Goal: Task Accomplishment & Management: Manage account settings

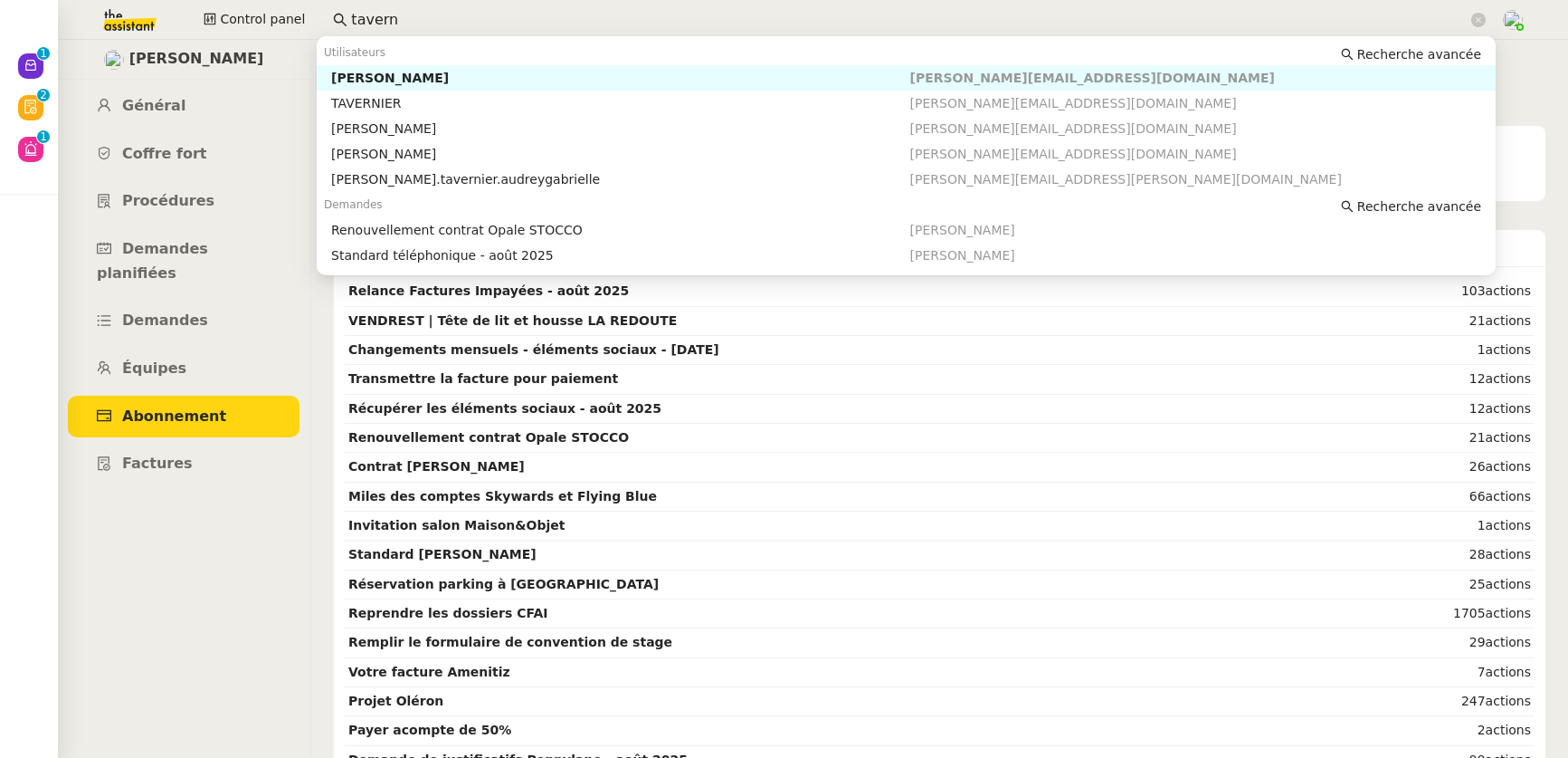
click at [294, 0] on html "Nouveau 0 1 2 3 4 5 6 7 8 9 Révision 0 1 2 3 4 5 6 7 8 9 Aide 0 1 2 3 4 5 6 7 8…" at bounding box center [784, 379] width 1568 height 758
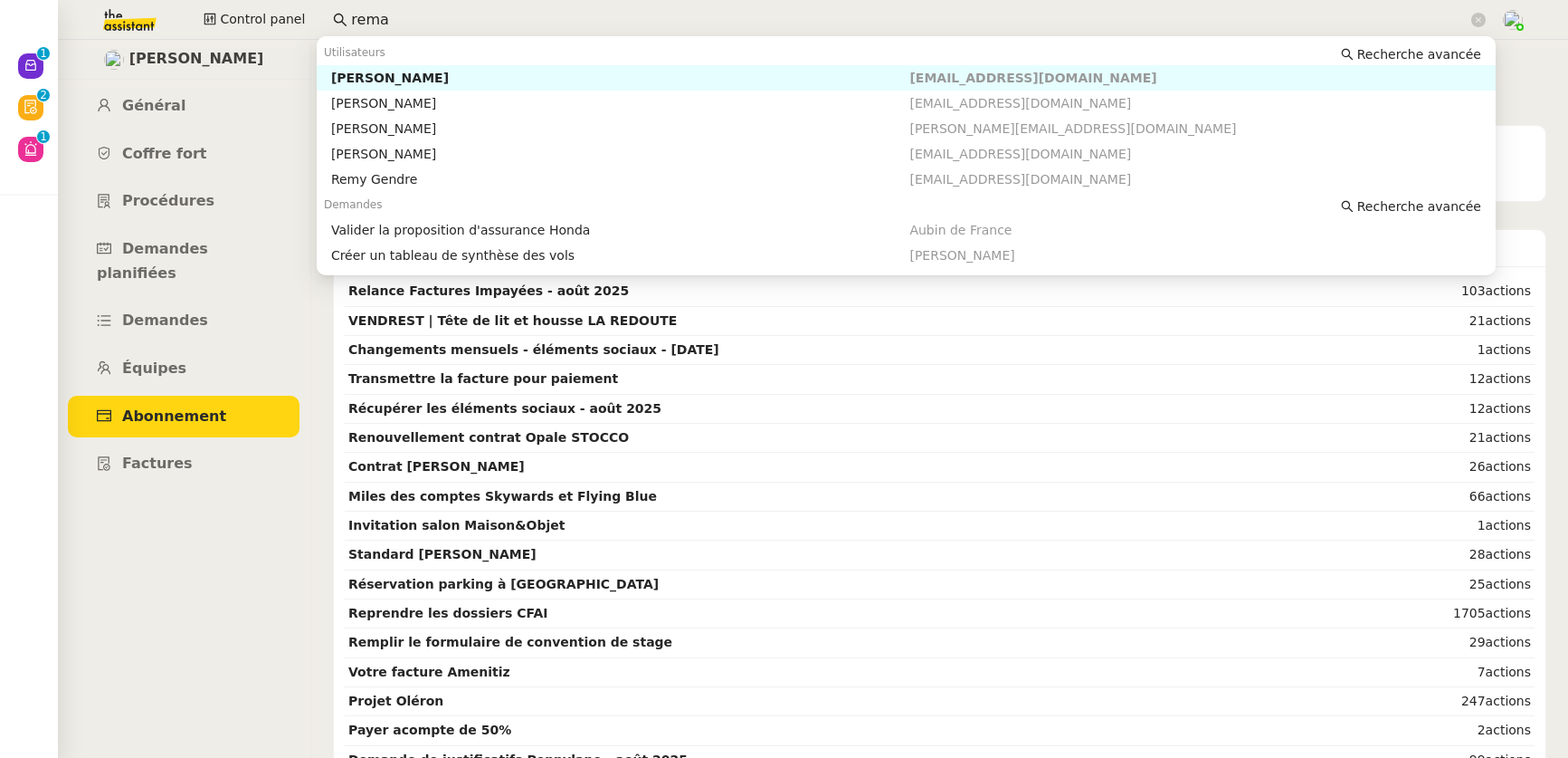
click at [346, 74] on div "Réma Ngaiboye" at bounding box center [621, 77] width 579 height 16
type input "rema"
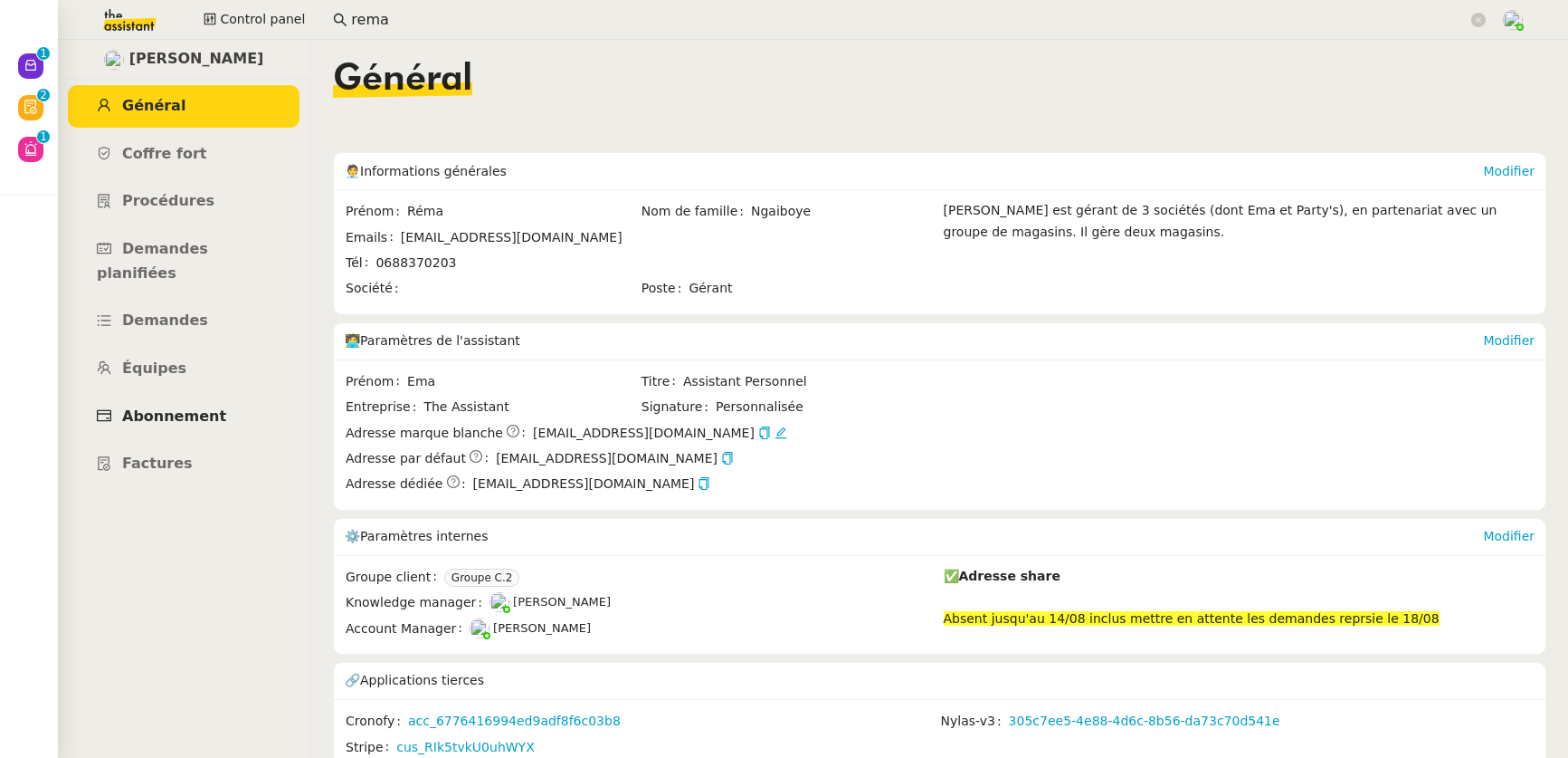
click at [157, 408] on span "Abonnement" at bounding box center [174, 416] width 104 height 17
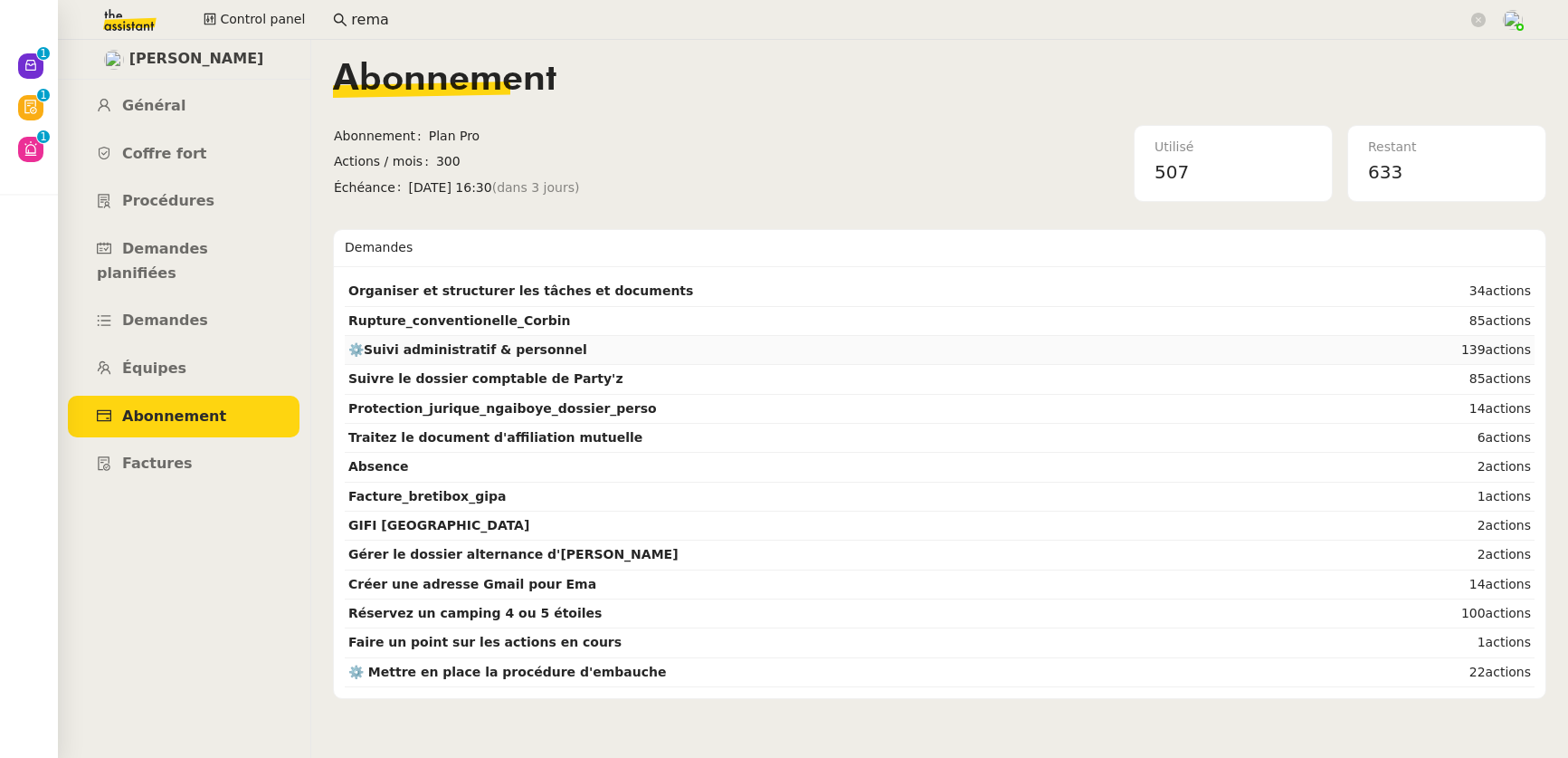
click at [484, 344] on strong "⚙️Suivi administratif & personnel" at bounding box center [468, 348] width 238 height 14
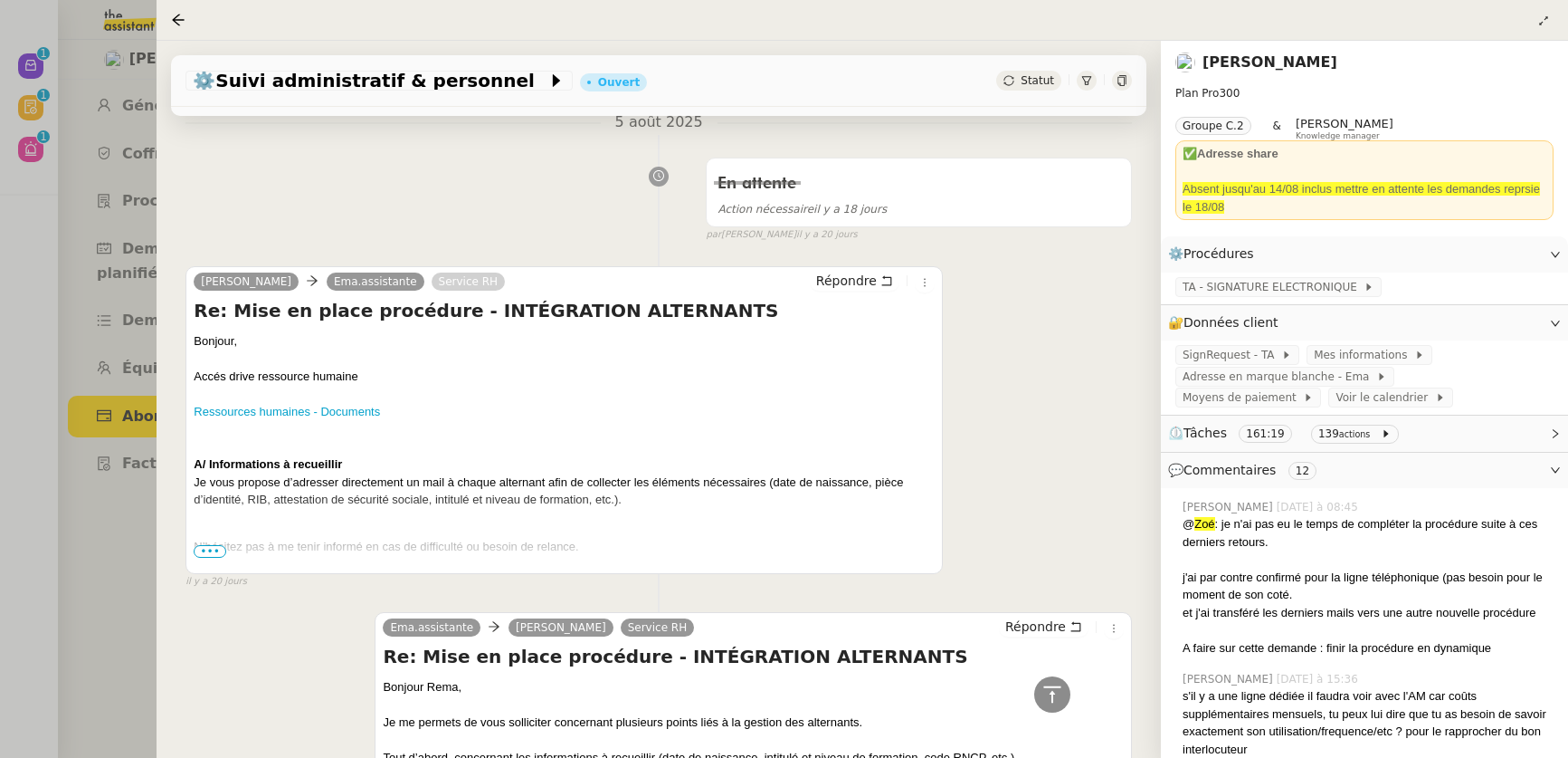
scroll to position [8425, 0]
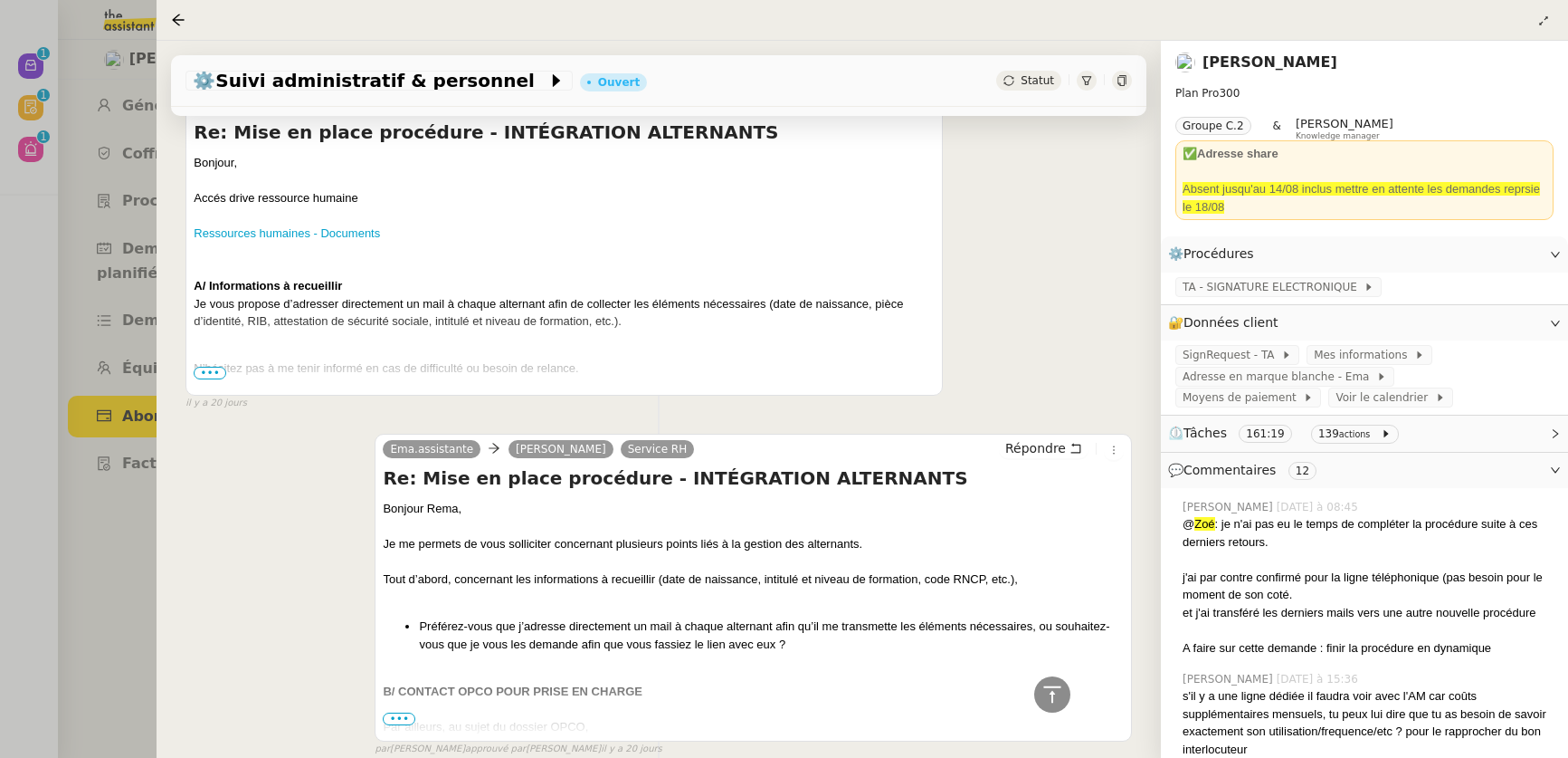
click at [213, 379] on span "•••" at bounding box center [209, 372] width 33 height 12
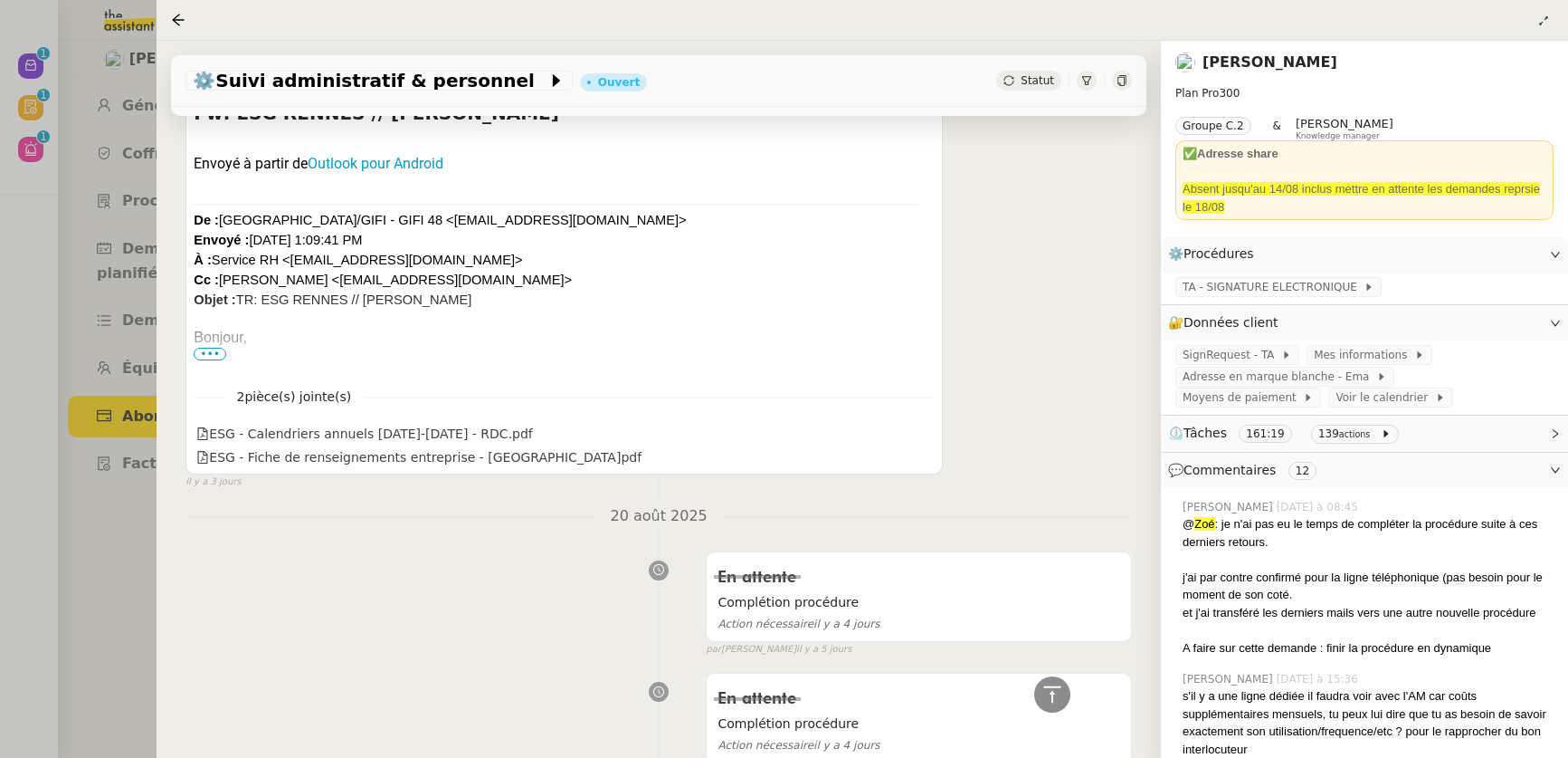
scroll to position [1249, 0]
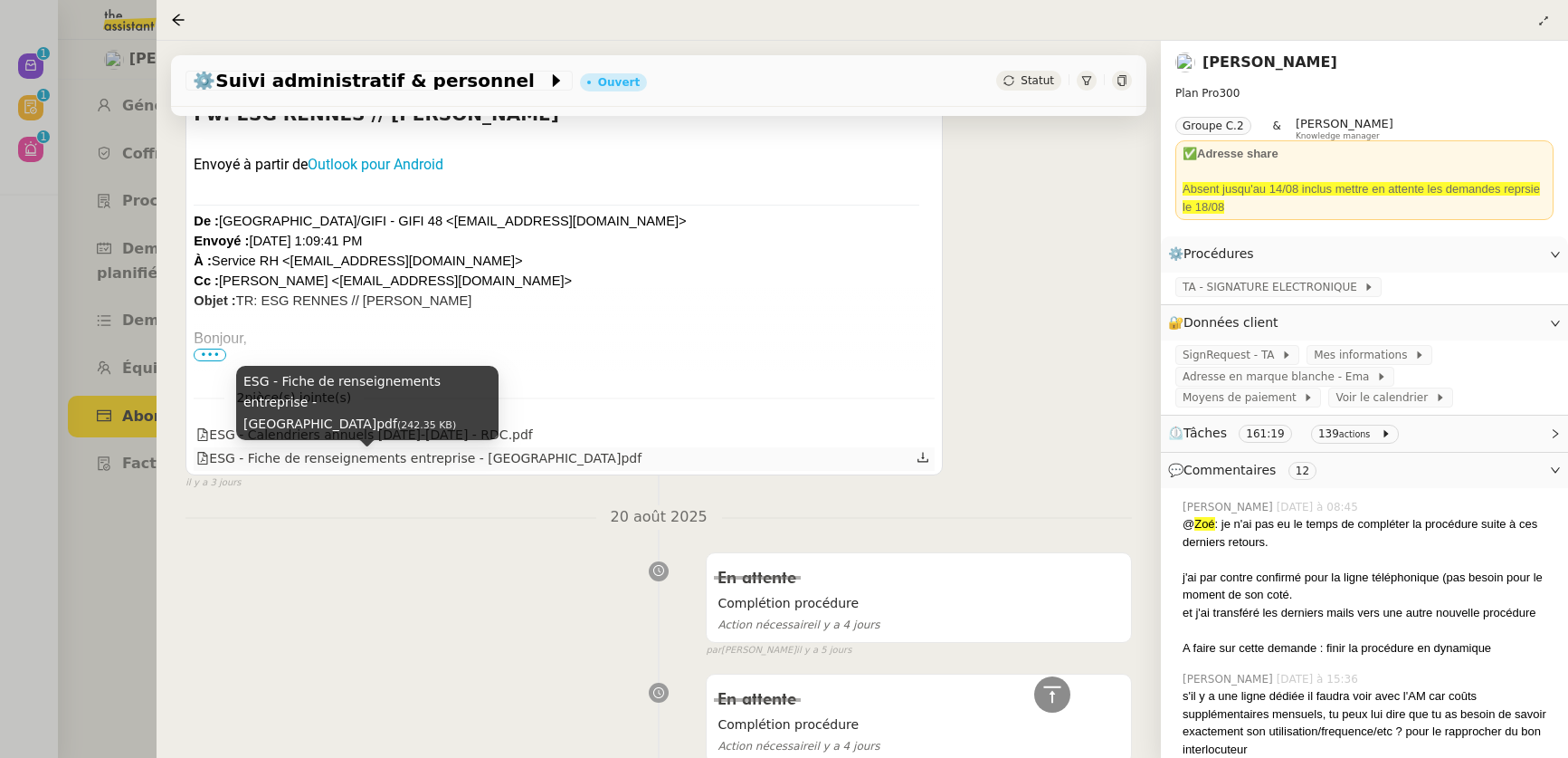
click at [423, 469] on div "ESG - Fiche de renseignements entreprise - Rennes.pdf" at bounding box center [419, 458] width 445 height 21
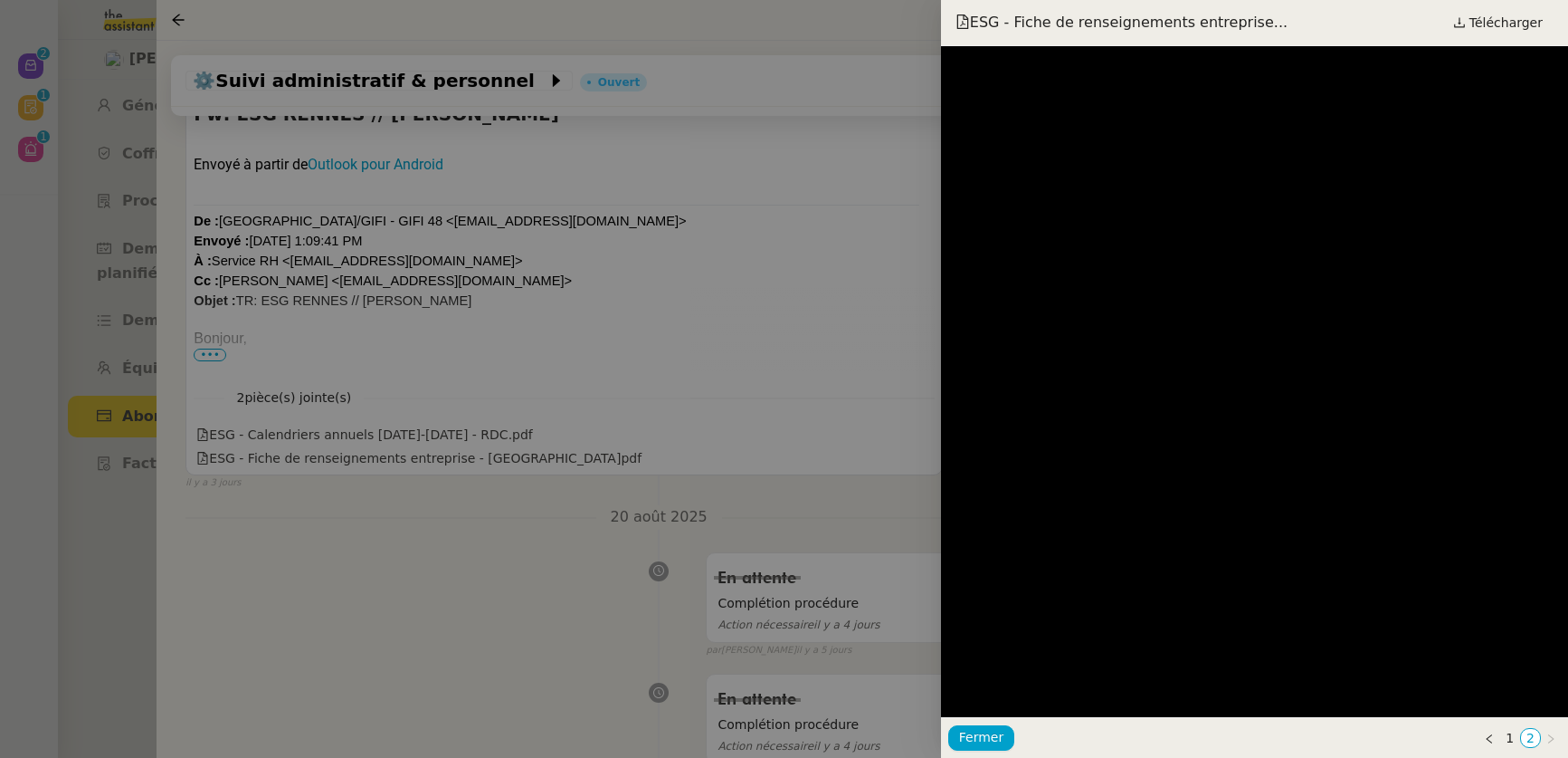
click at [630, 329] on div at bounding box center [784, 379] width 1568 height 758
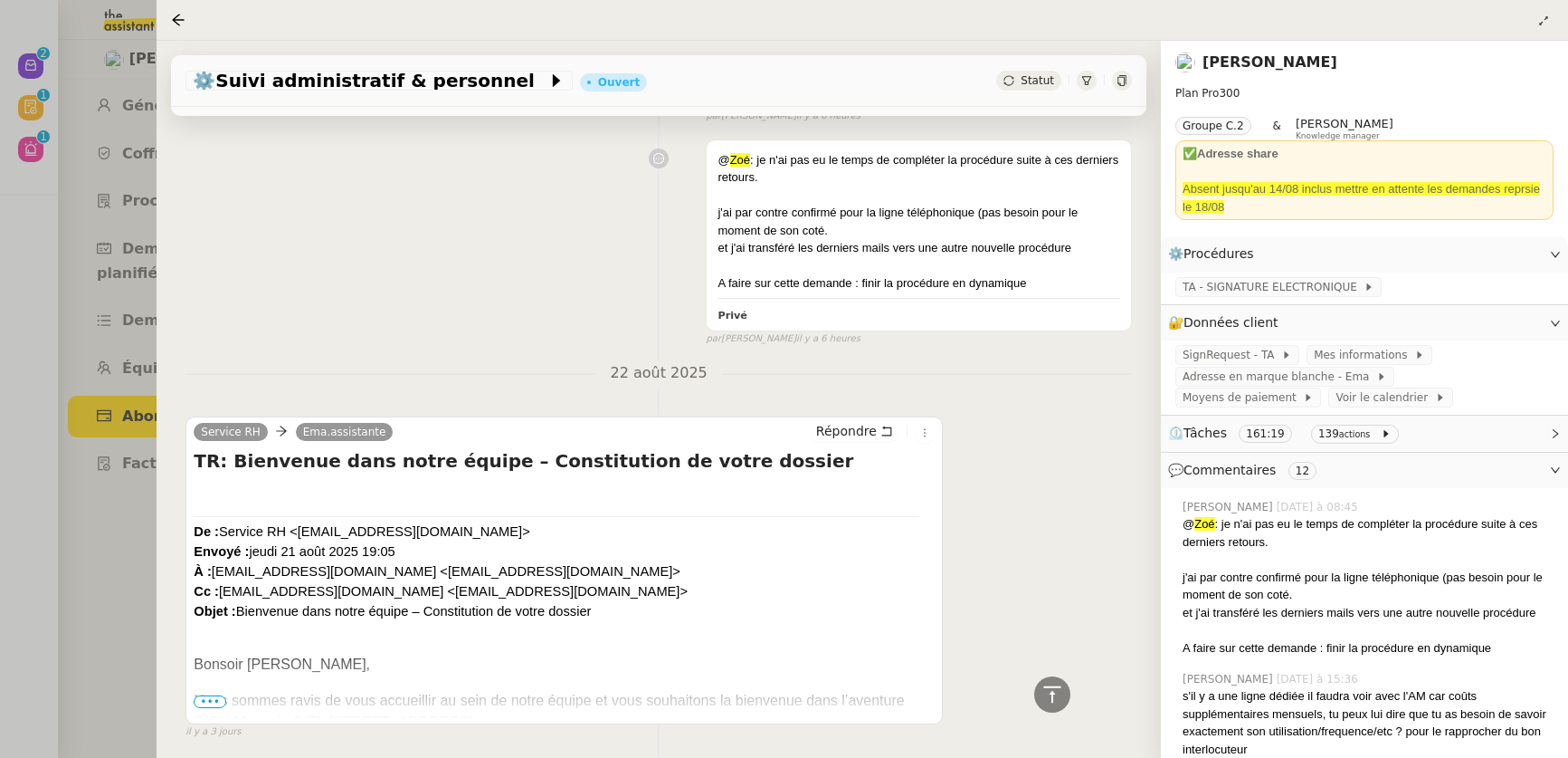
scroll to position [591, 0]
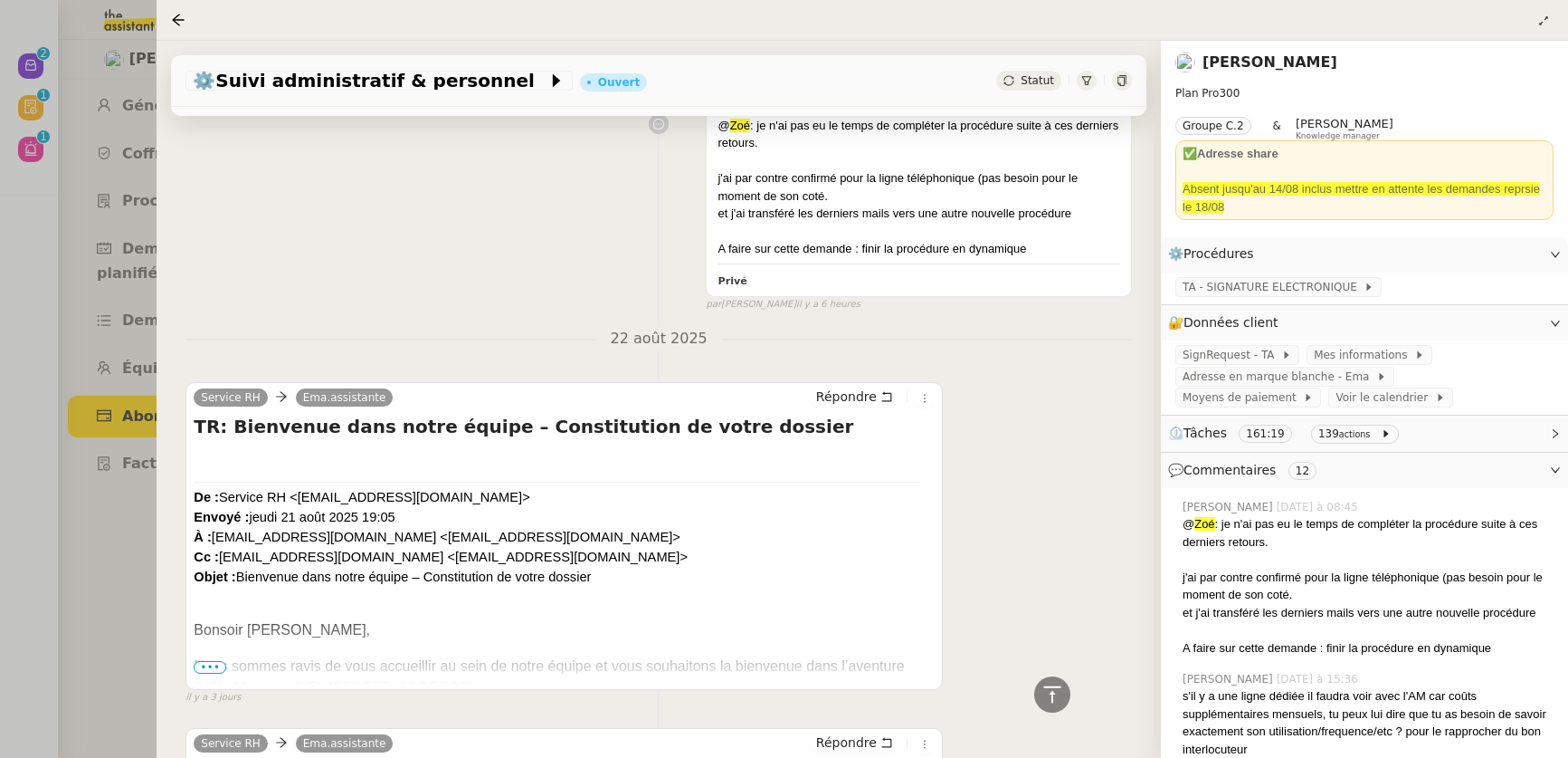
click at [196, 671] on span "•••" at bounding box center [209, 667] width 33 height 12
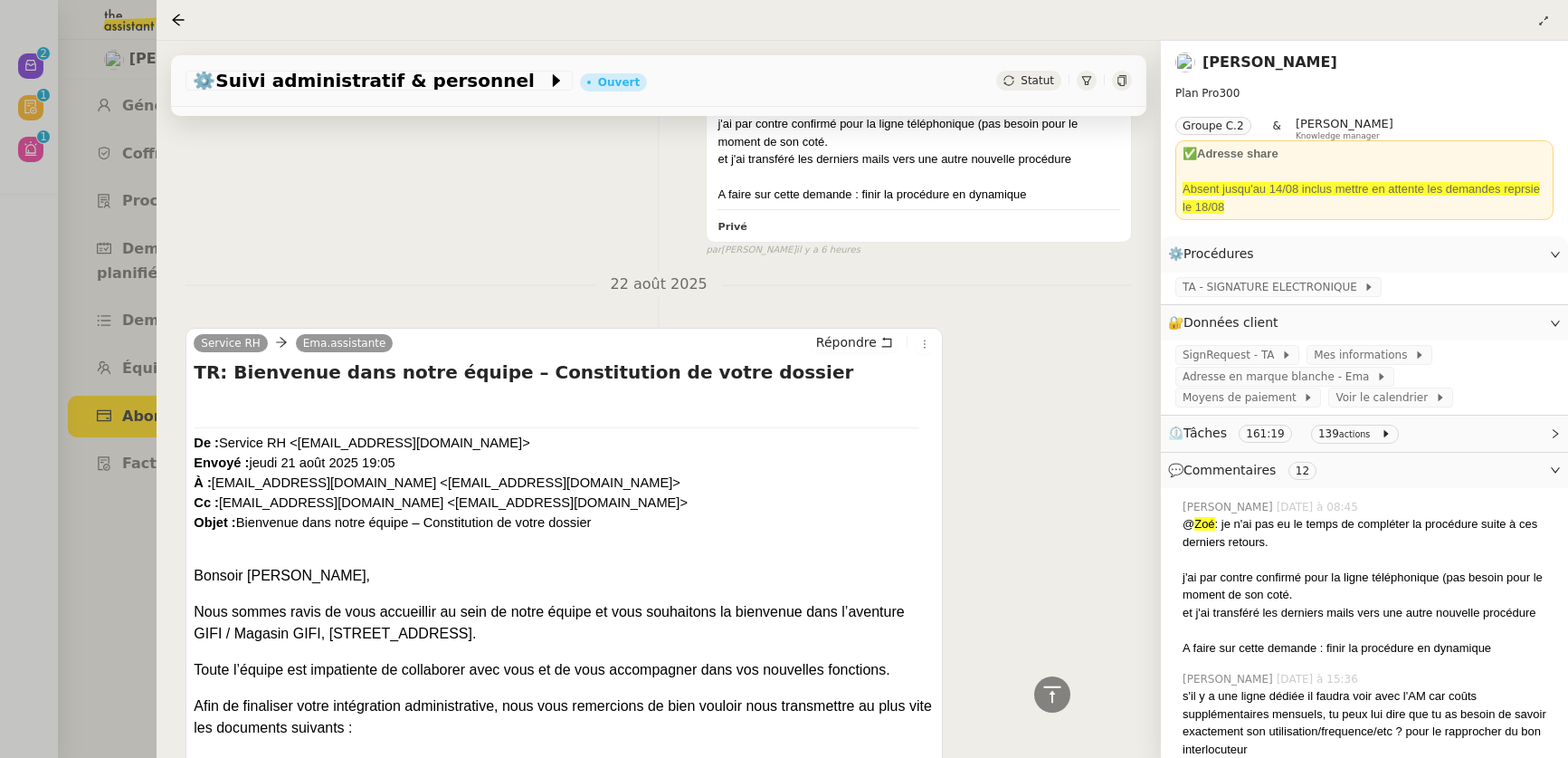
scroll to position [711, 0]
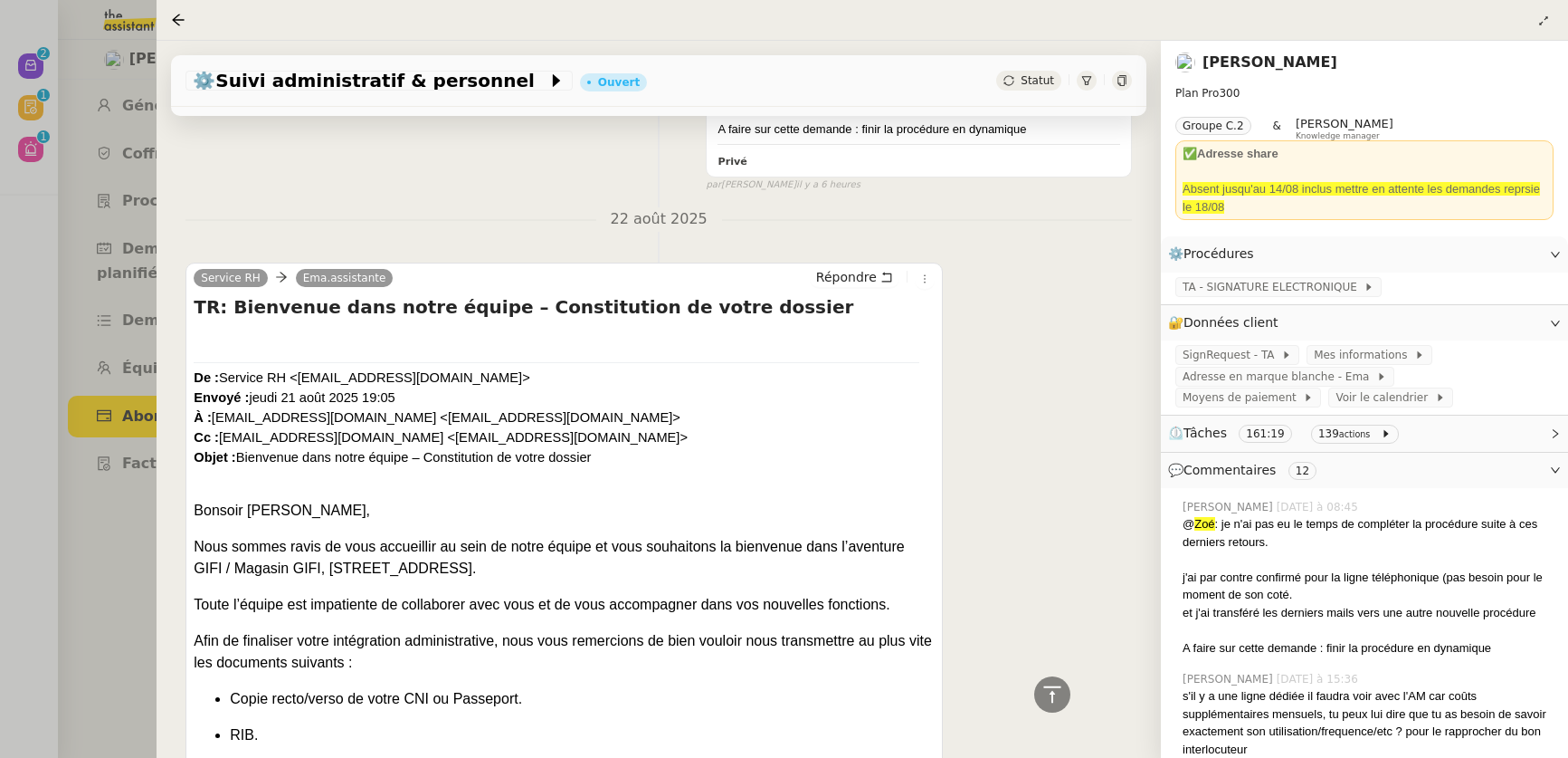
drag, startPoint x: 558, startPoint y: 573, endPoint x: 232, endPoint y: 580, distance: 326.1
click at [232, 580] on div "Nous sommes ravis de vous accueillir au sein de notre équipe et vous souhaitons…" at bounding box center [563, 558] width 741 height 43
copy div "Magasin GIFI, 6, Rue le Bastard 35000 Rennes."
click at [1237, 60] on link "Réma Ngaiboye" at bounding box center [1270, 62] width 135 height 17
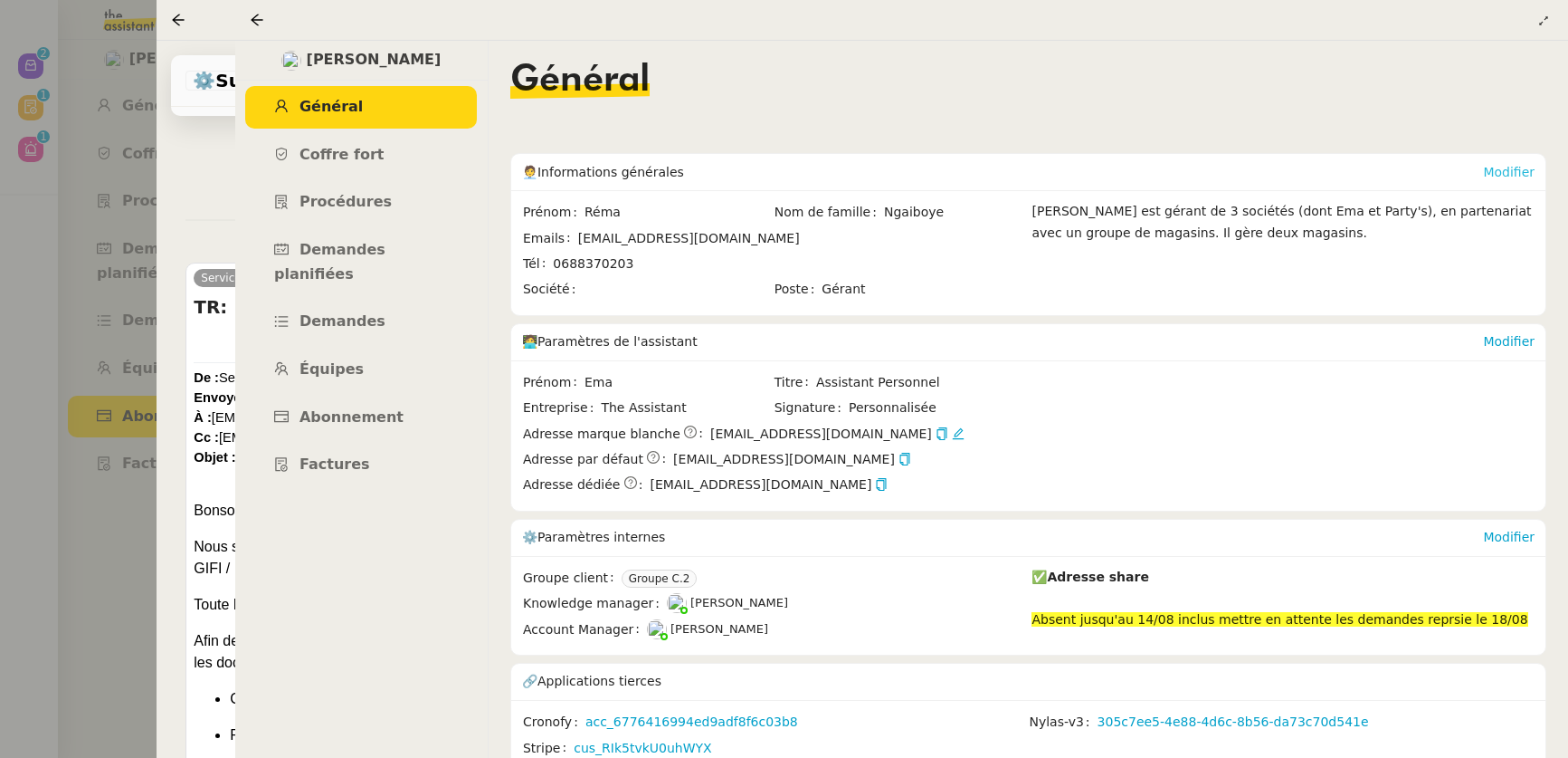
click at [1501, 177] on link "Modifier" at bounding box center [1509, 171] width 52 height 14
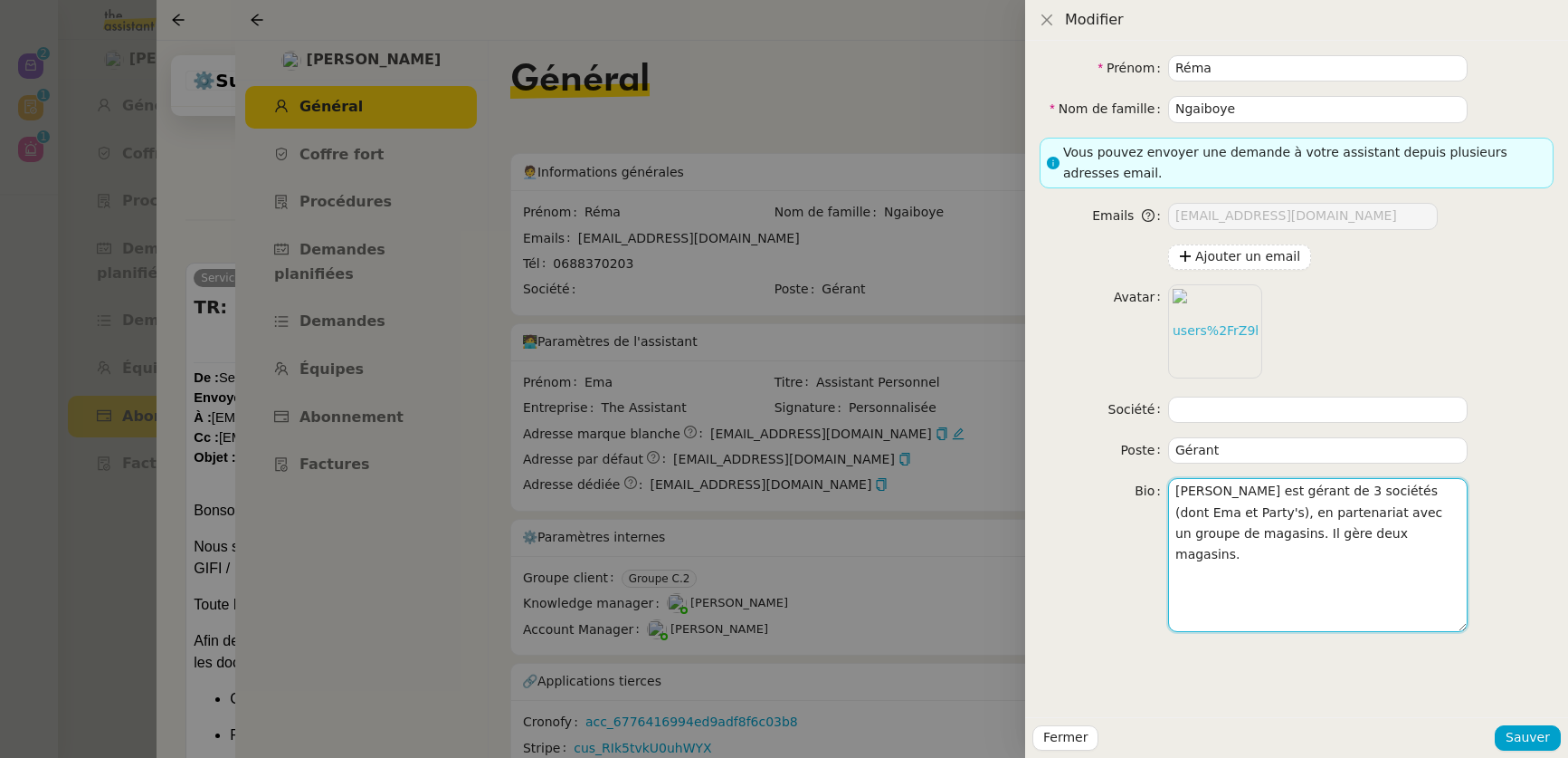
drag, startPoint x: 1388, startPoint y: 516, endPoint x: 1250, endPoint y: 537, distance: 139.6
click at [1250, 537] on textarea "Réma Ngaiboye est gérant de 3 sociétés (dont Ema et Party's), en partenariat av…" at bounding box center [1317, 554] width 300 height 153
type textarea "Réma Ngaiboye est gérant de 3 sociétés (dont Ema et Party's), en partenariat av…"
click at [1519, 731] on span "Sauver" at bounding box center [1528, 737] width 44 height 21
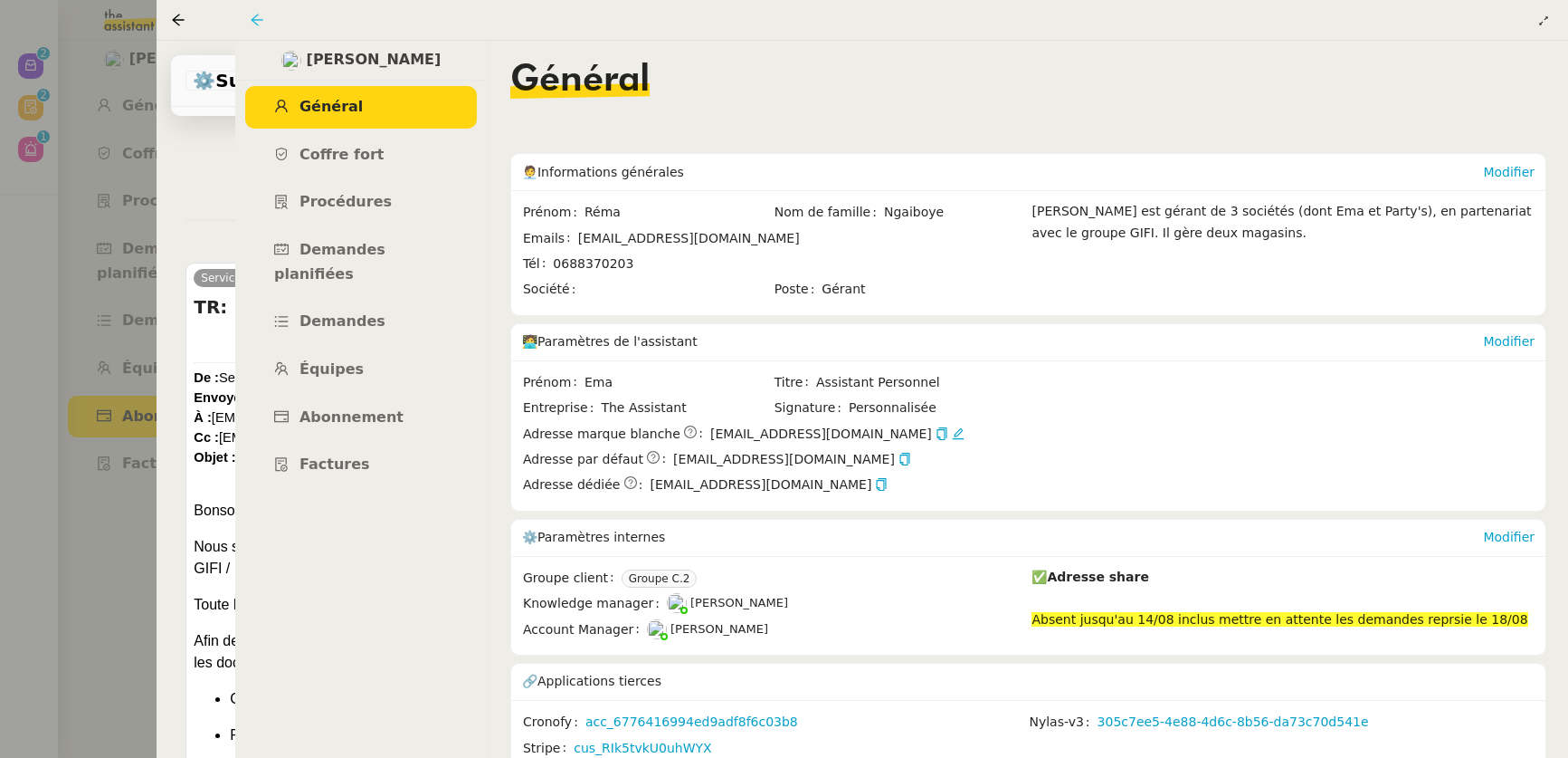
click at [263, 18] on icon at bounding box center [256, 19] width 14 height 14
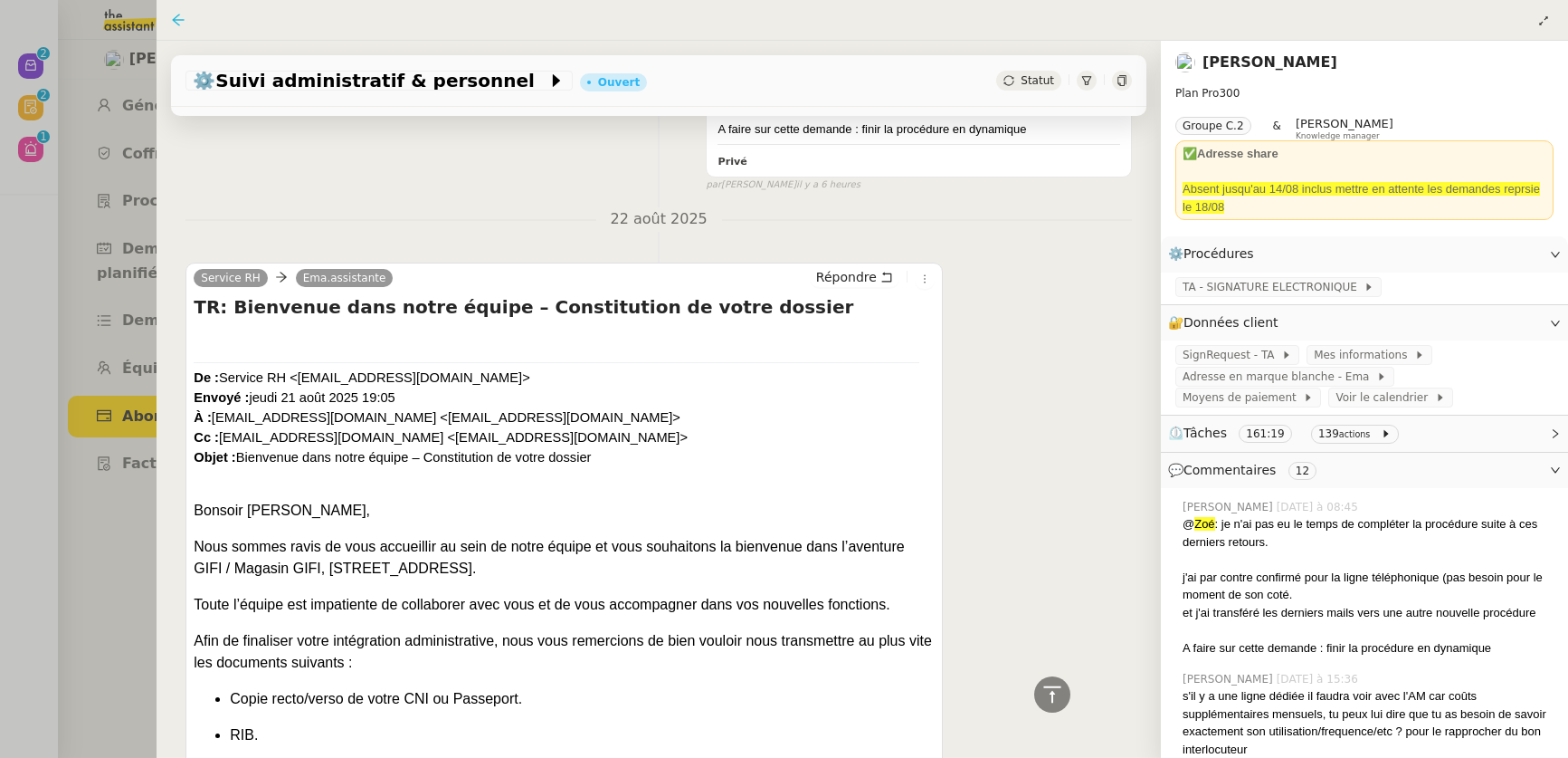
click at [178, 17] on icon at bounding box center [177, 19] width 14 height 14
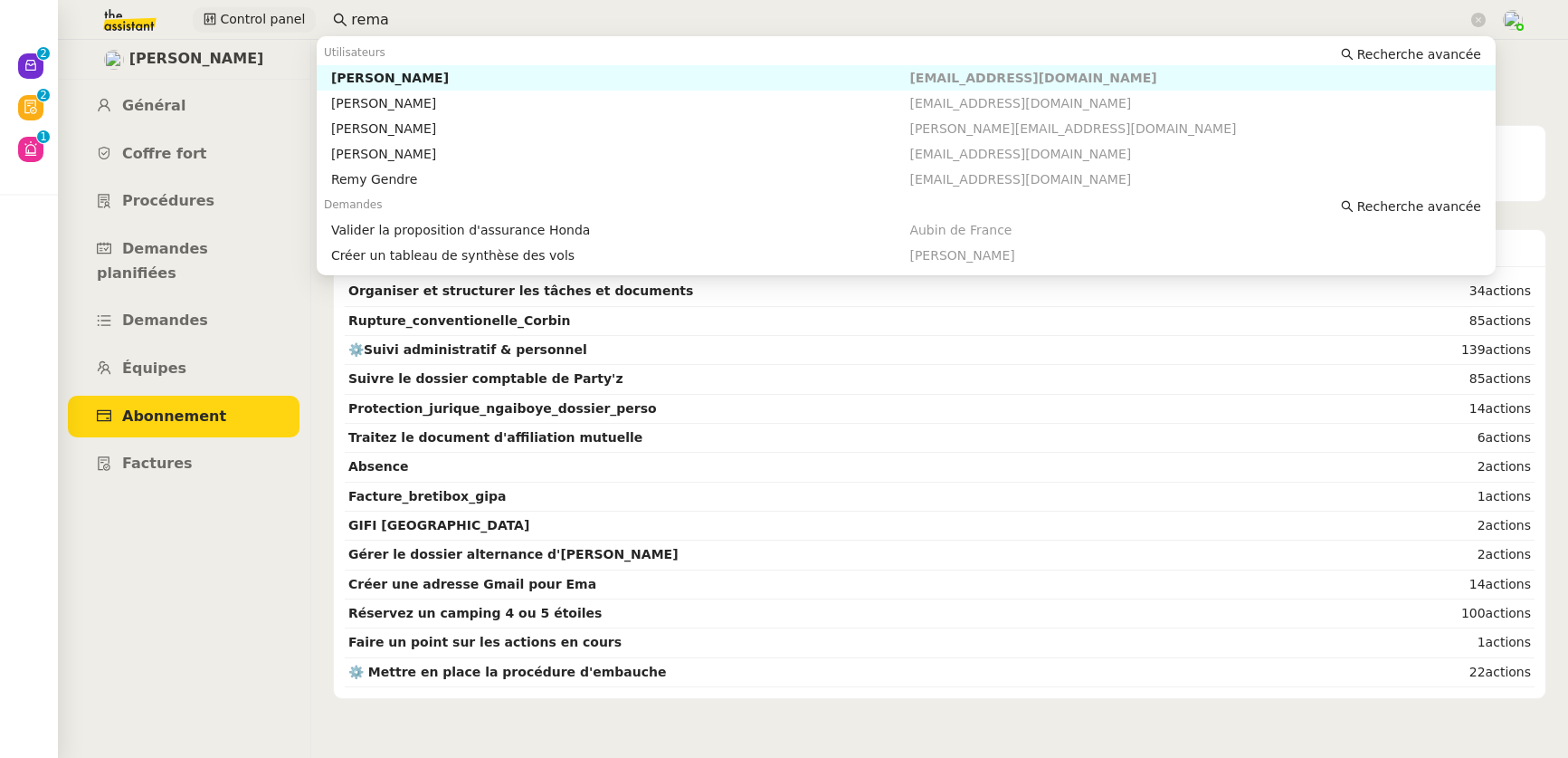
drag, startPoint x: 401, startPoint y: 14, endPoint x: 299, endPoint y: 16, distance: 102.0
click at [299, 16] on div "Control panel rema" at bounding box center [784, 20] width 1478 height 39
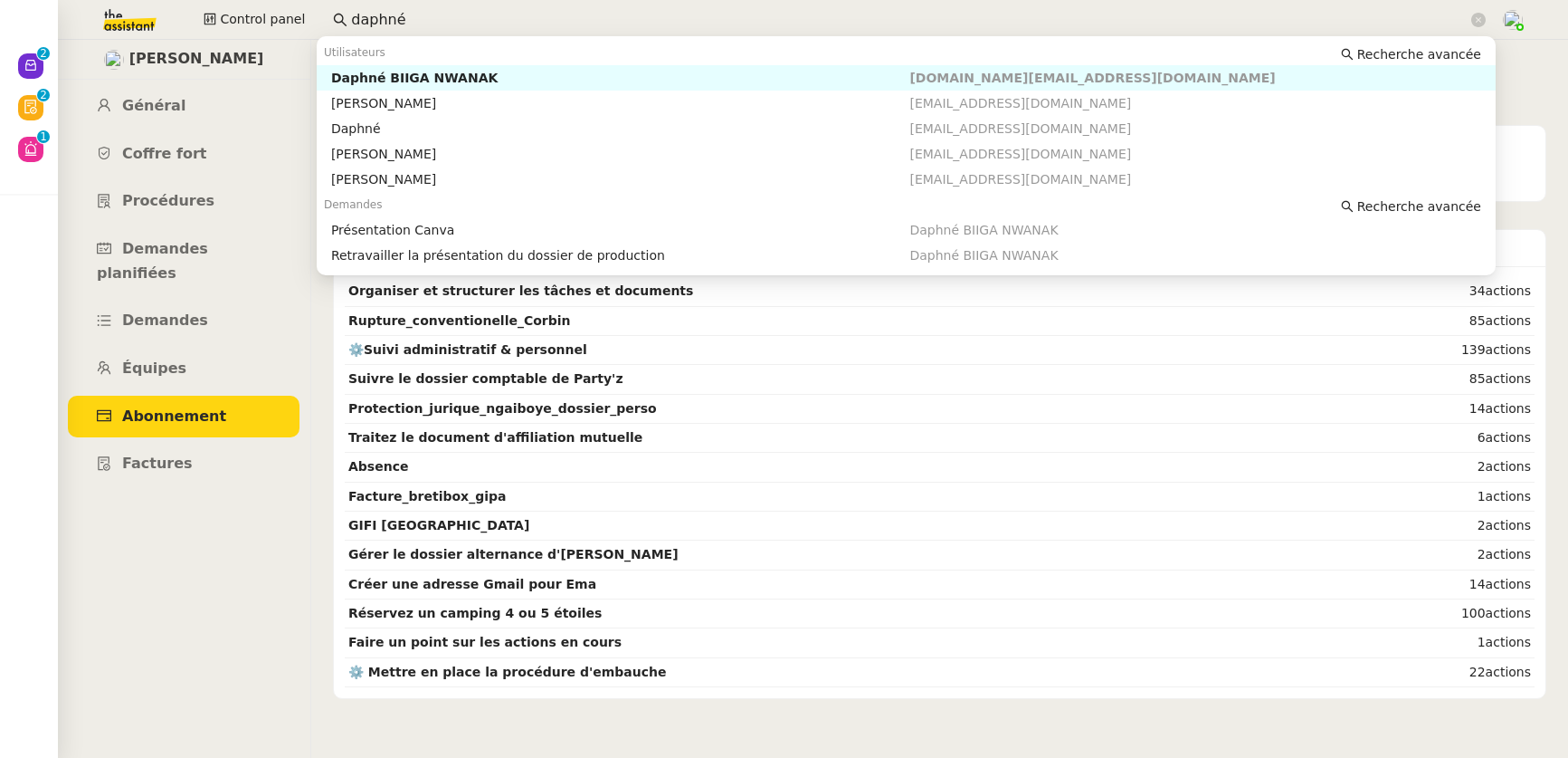
click at [423, 81] on div "Daphné BIIGA NWANAK" at bounding box center [621, 77] width 579 height 16
type input "daphné"
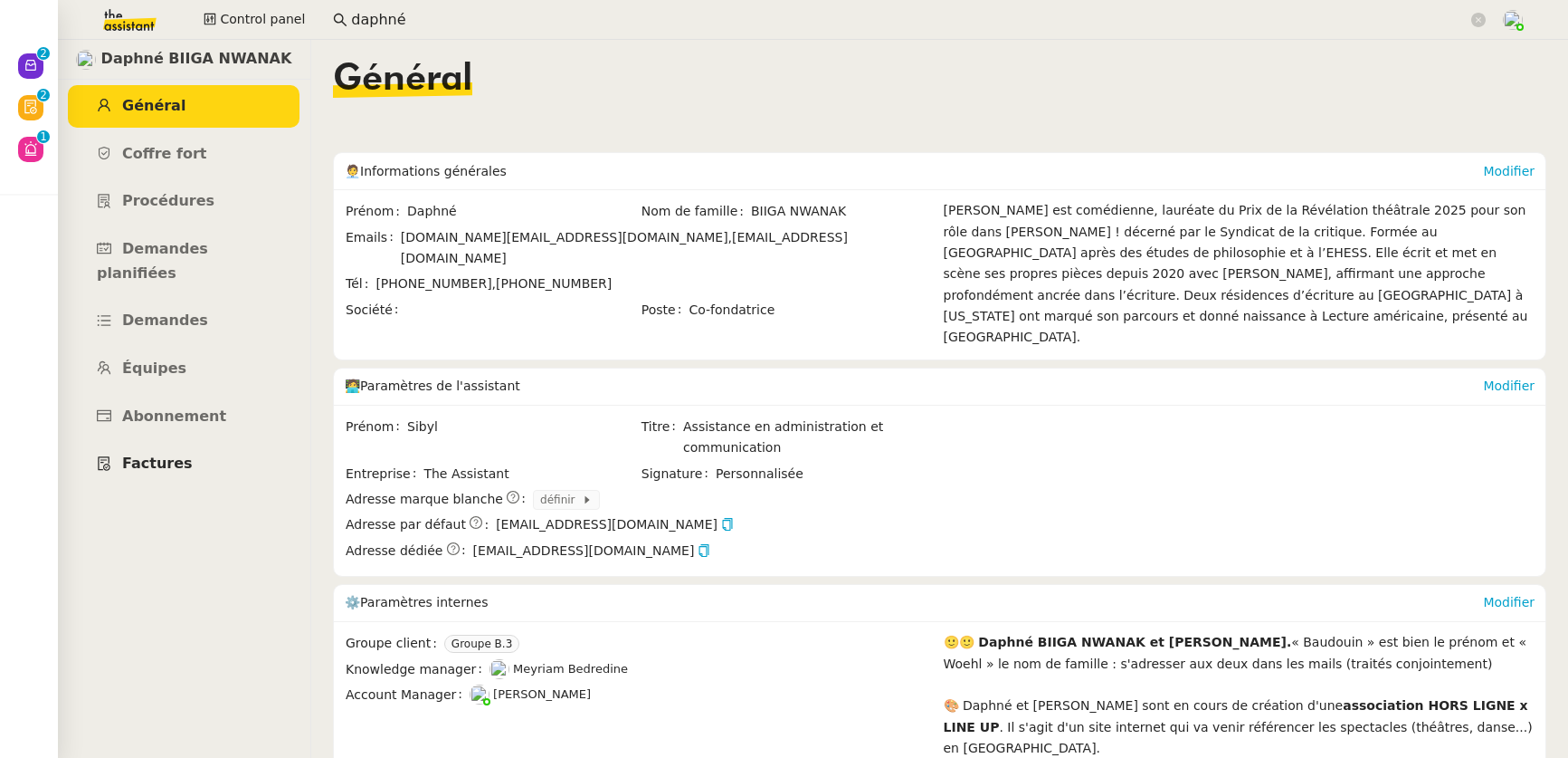
click at [177, 455] on span "Factures" at bounding box center [157, 463] width 70 height 17
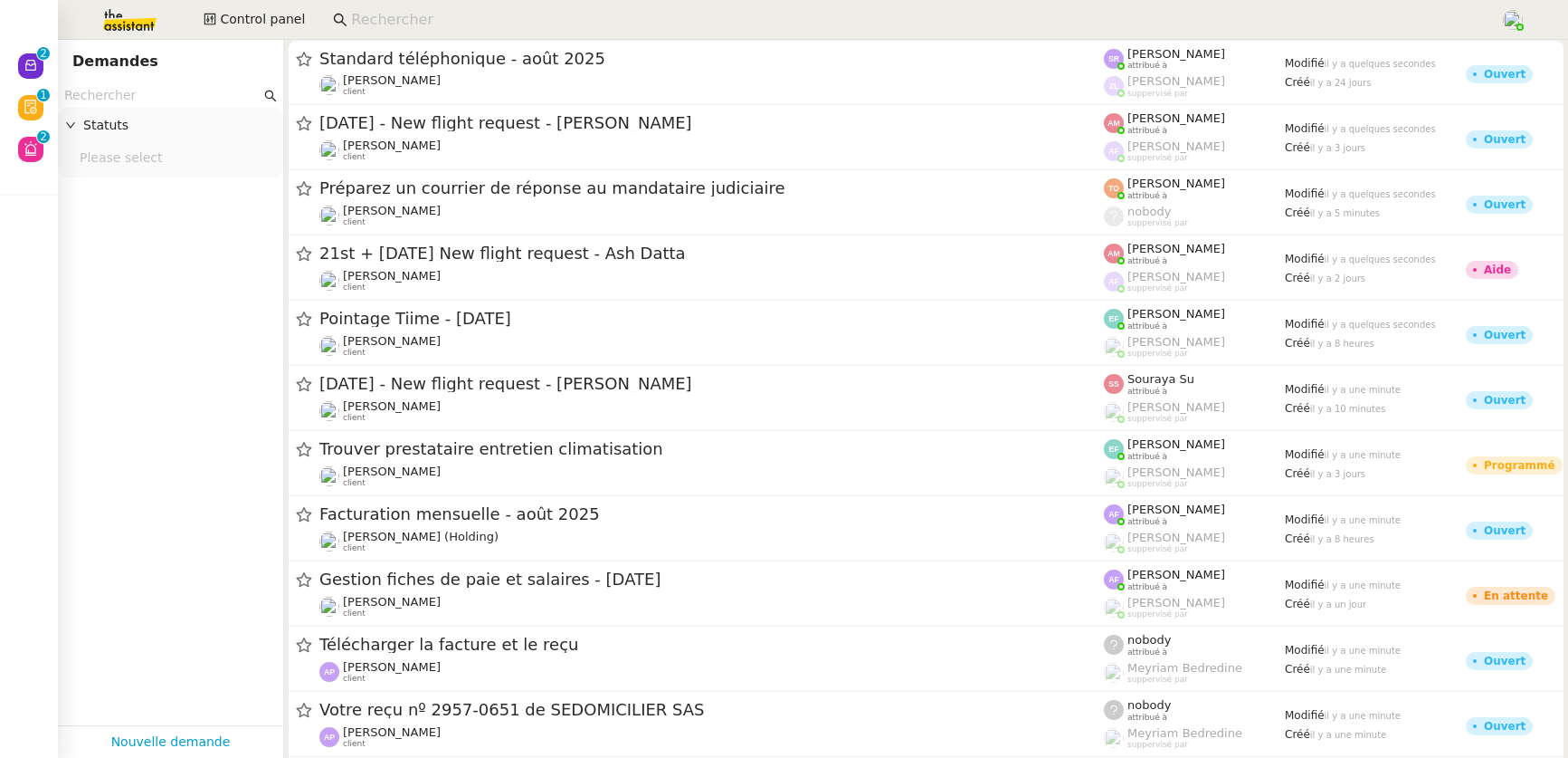
click at [538, 16] on input at bounding box center [916, 21] width 1131 height 24
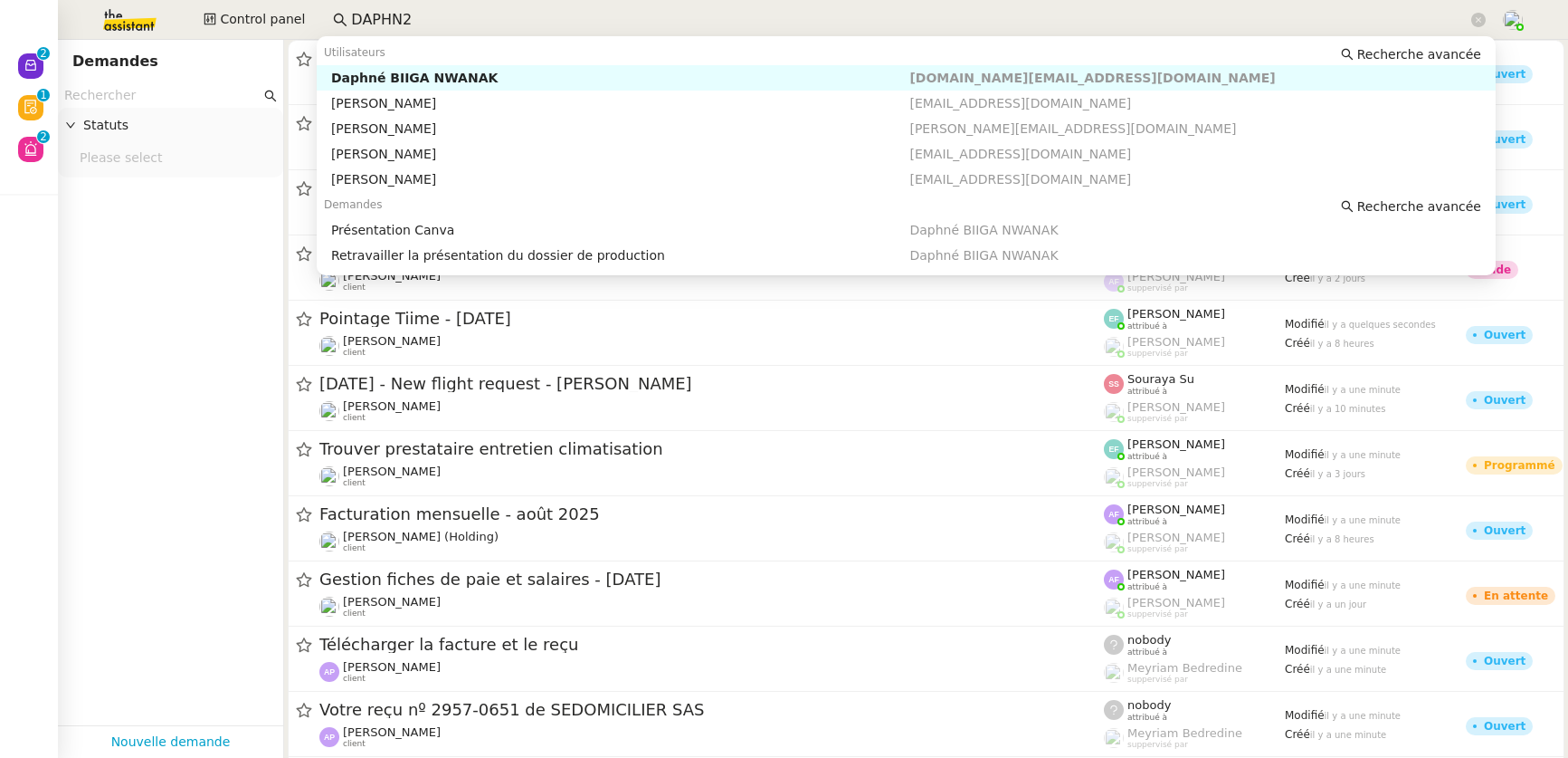
click at [557, 70] on div "Daphné BIIGA NWANAK" at bounding box center [621, 77] width 579 height 16
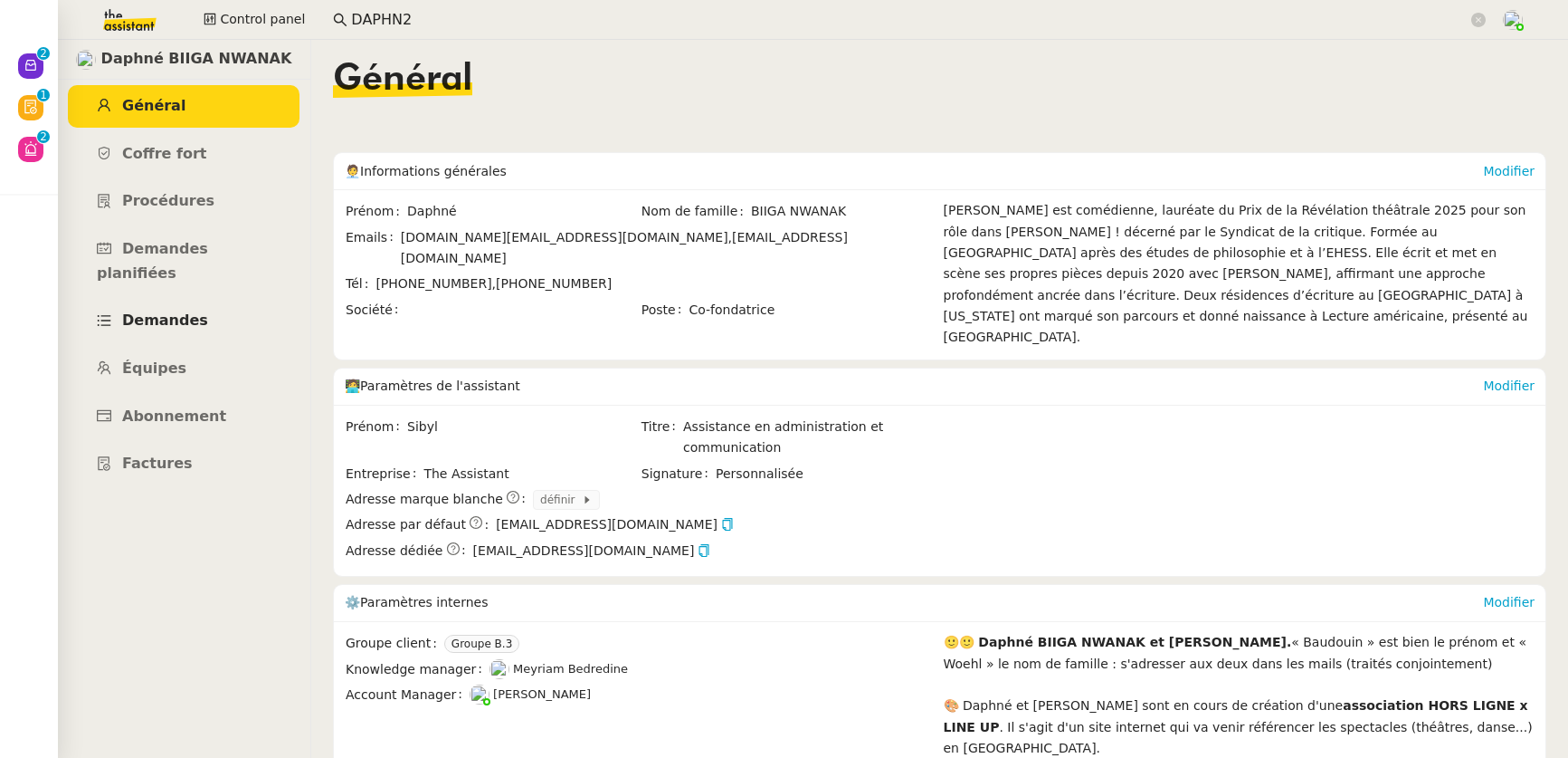
click at [191, 312] on span "Demandes" at bounding box center [165, 320] width 86 height 17
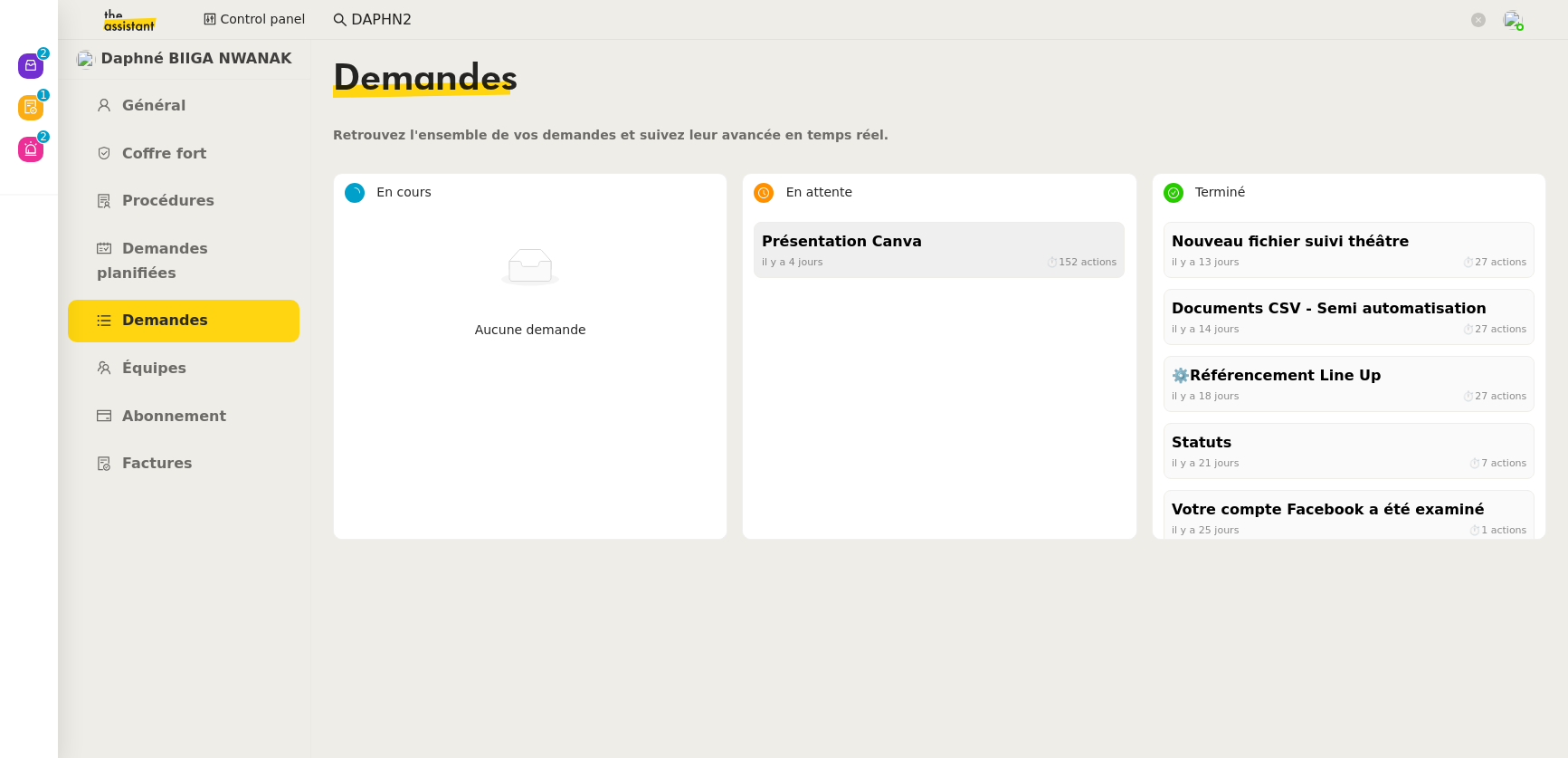
click at [930, 241] on div "Présentation Canva" at bounding box center [940, 242] width 355 height 24
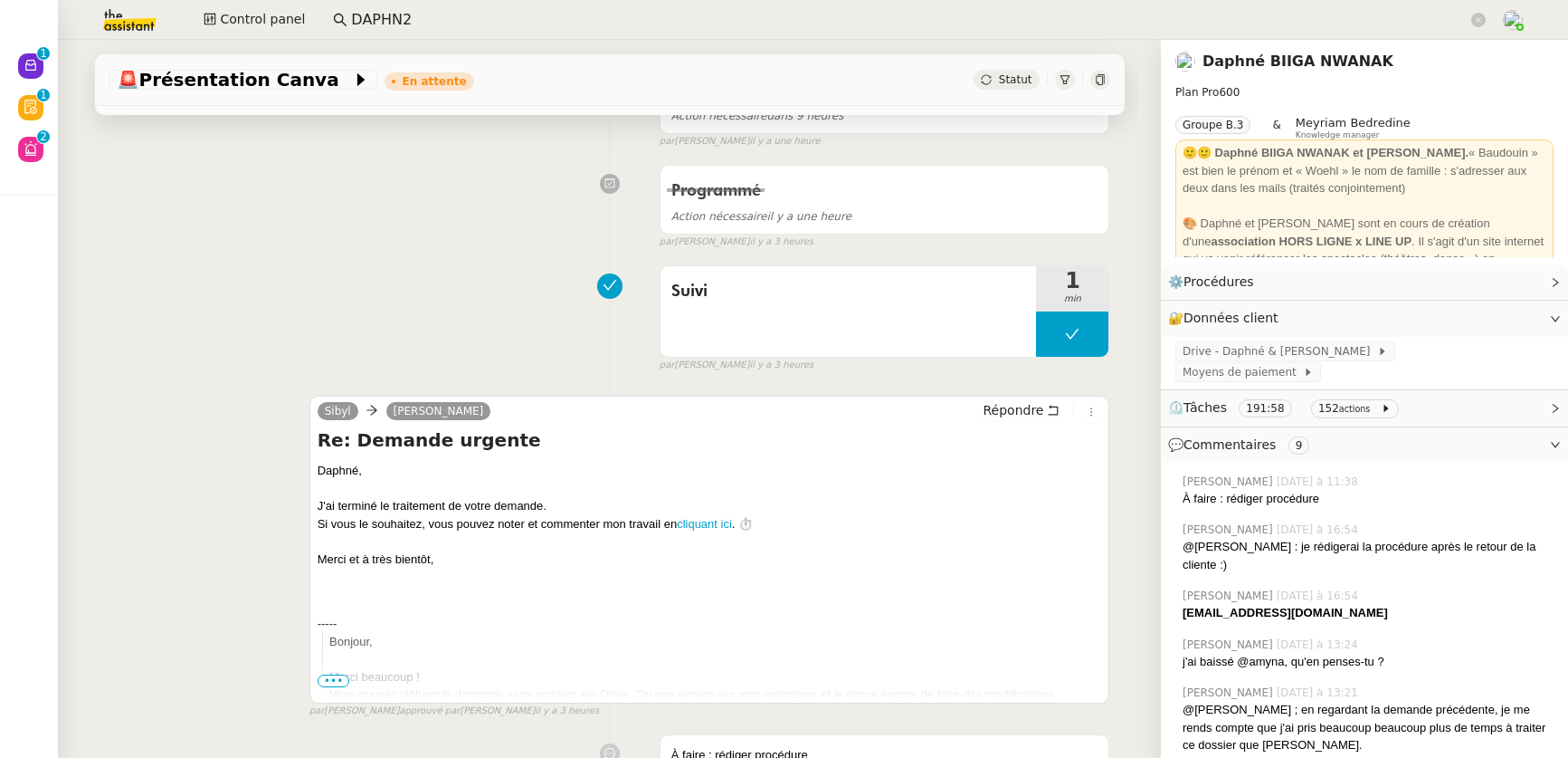
scroll to position [199, 0]
click at [1427, 397] on span "⏲️ Tâches 191:58 152 actions" at bounding box center [1349, 408] width 363 height 21
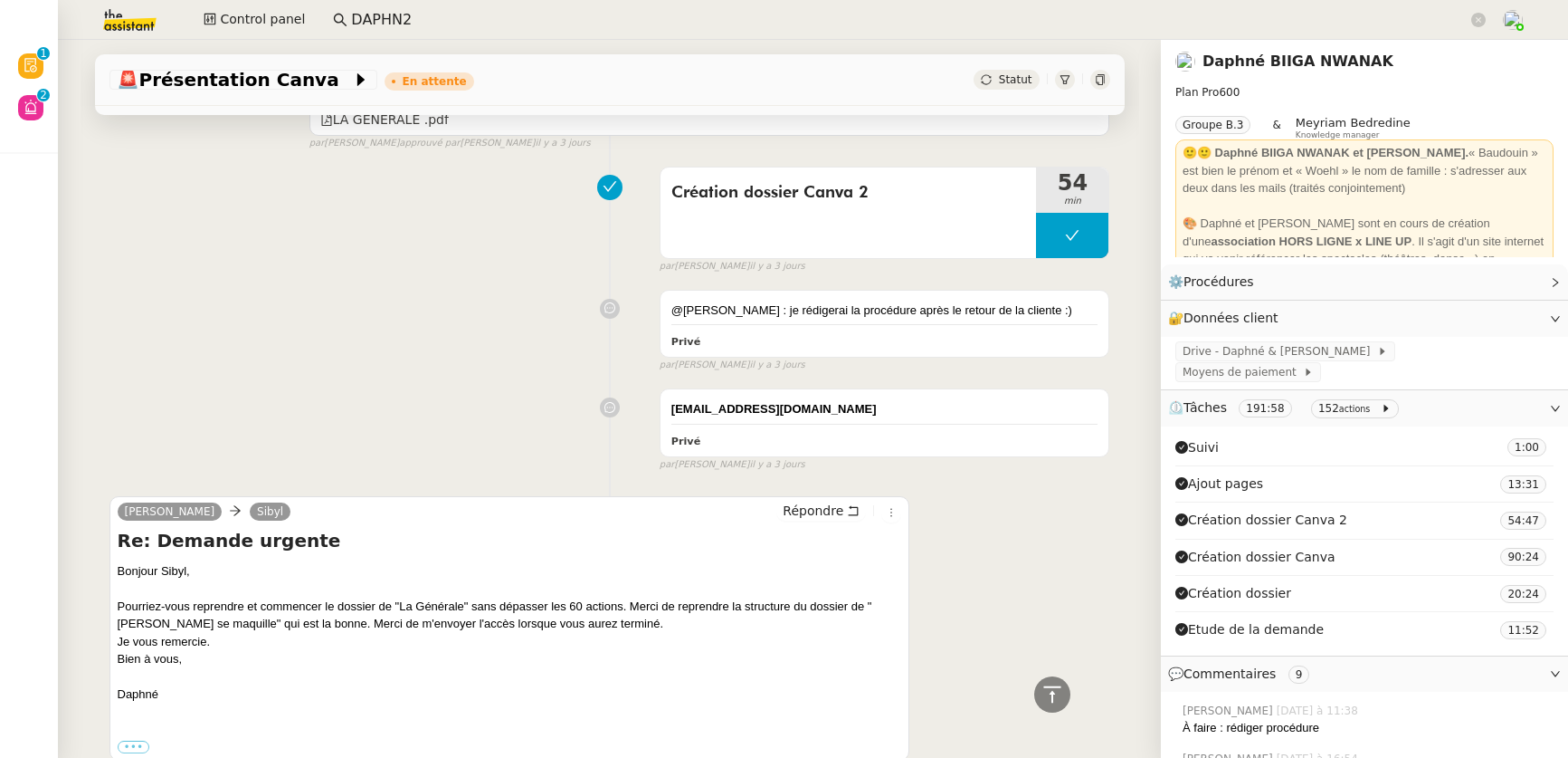
scroll to position [2746, 0]
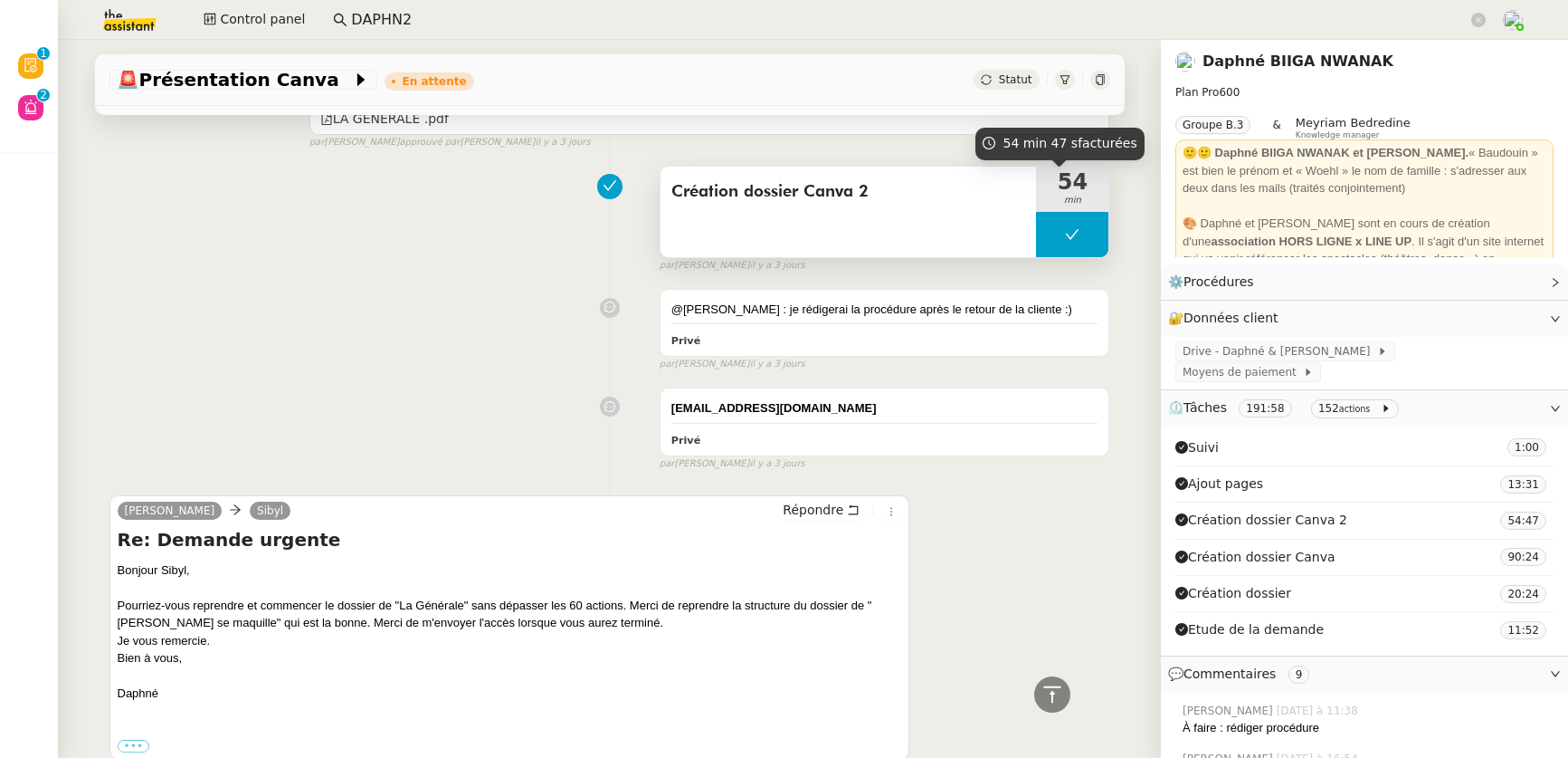
click at [1037, 201] on span "min" at bounding box center [1072, 200] width 72 height 15
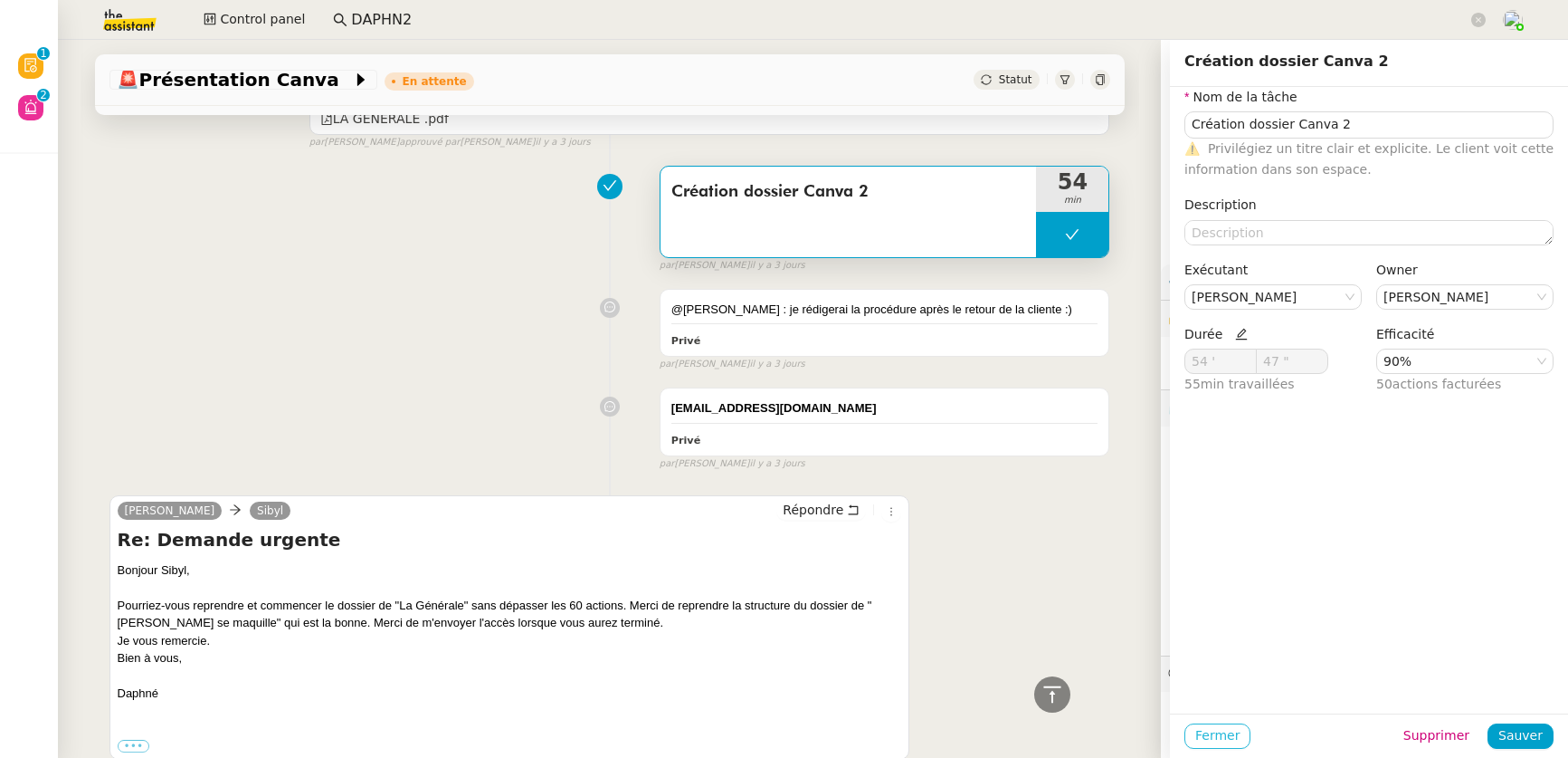
click at [1215, 739] on span "Fermer" at bounding box center [1217, 735] width 44 height 21
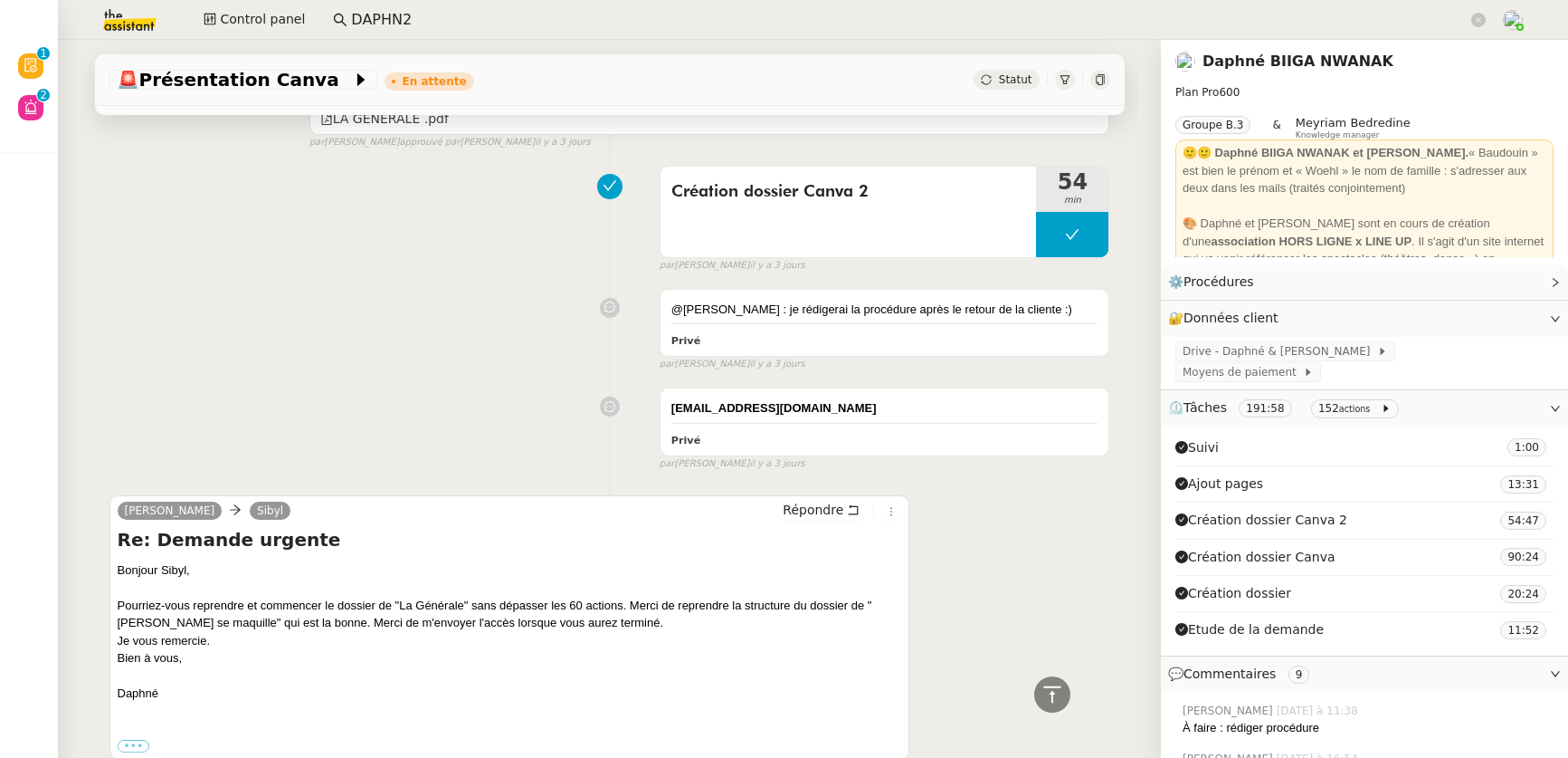
click at [396, 21] on input "DAPHN2" at bounding box center [909, 21] width 1116 height 24
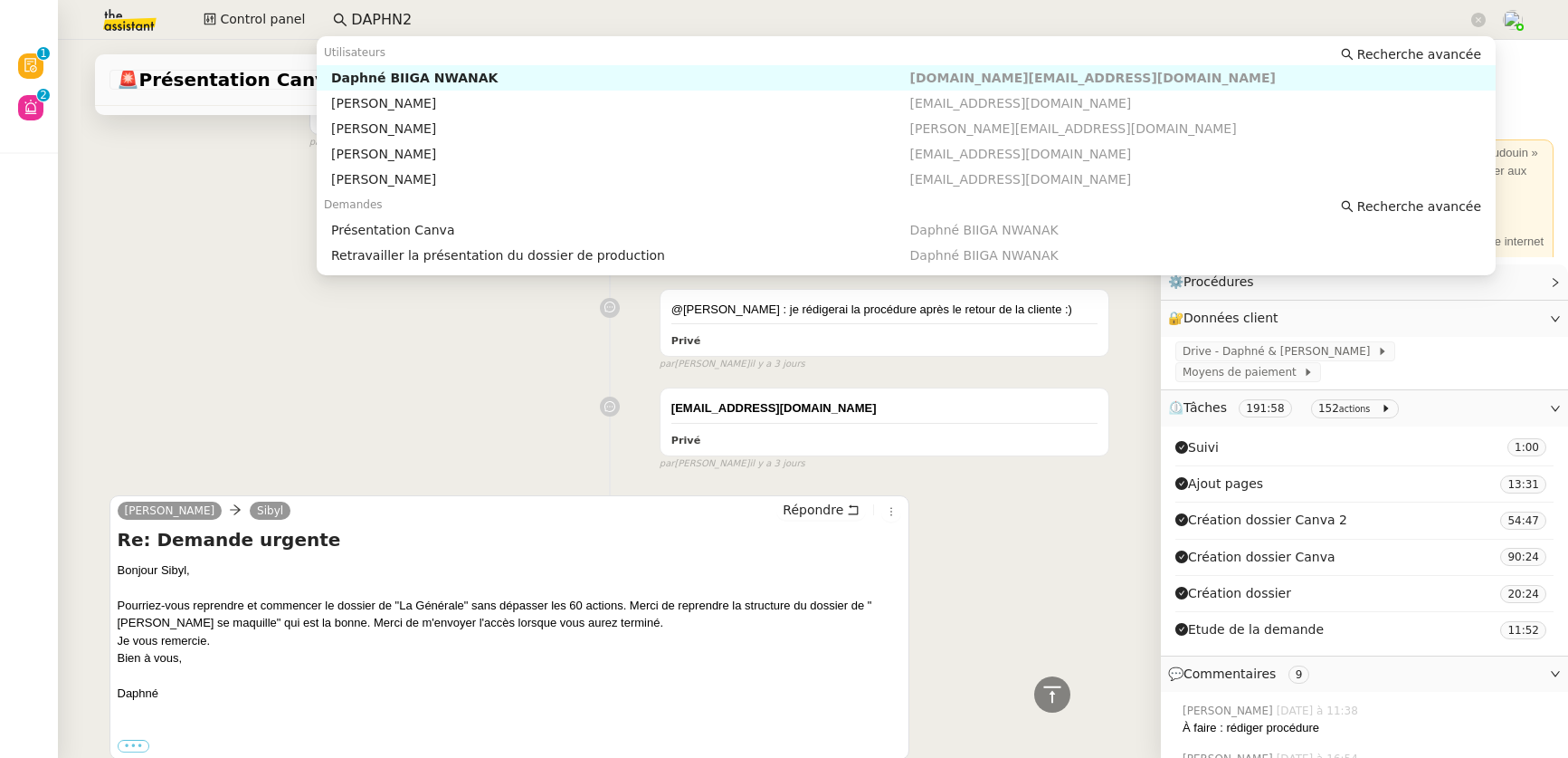
click at [396, 21] on input "DAPHN2" at bounding box center [909, 21] width 1116 height 24
click at [445, 128] on div "Aymeric Pichegrain" at bounding box center [621, 128] width 579 height 16
type input "AYMERIC"
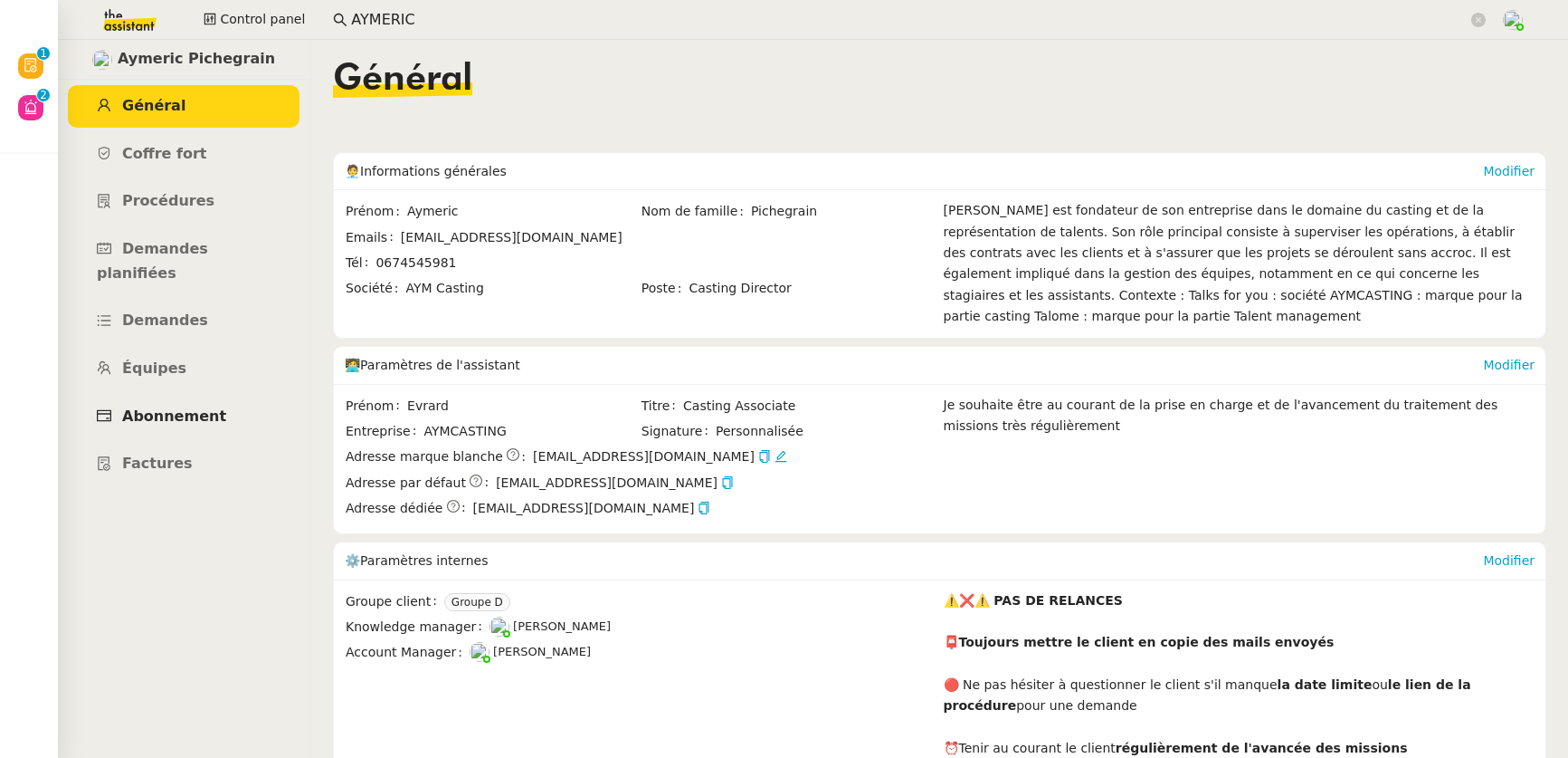
click at [164, 408] on span "Abonnement" at bounding box center [174, 416] width 104 height 17
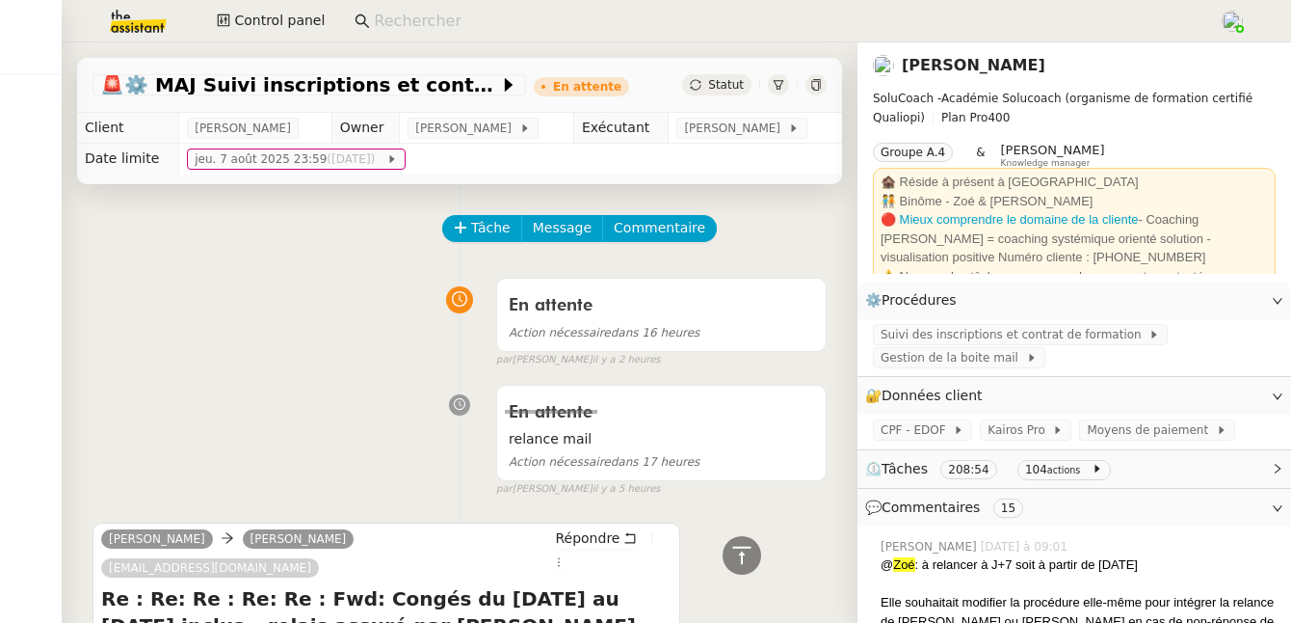
scroll to position [1687, 0]
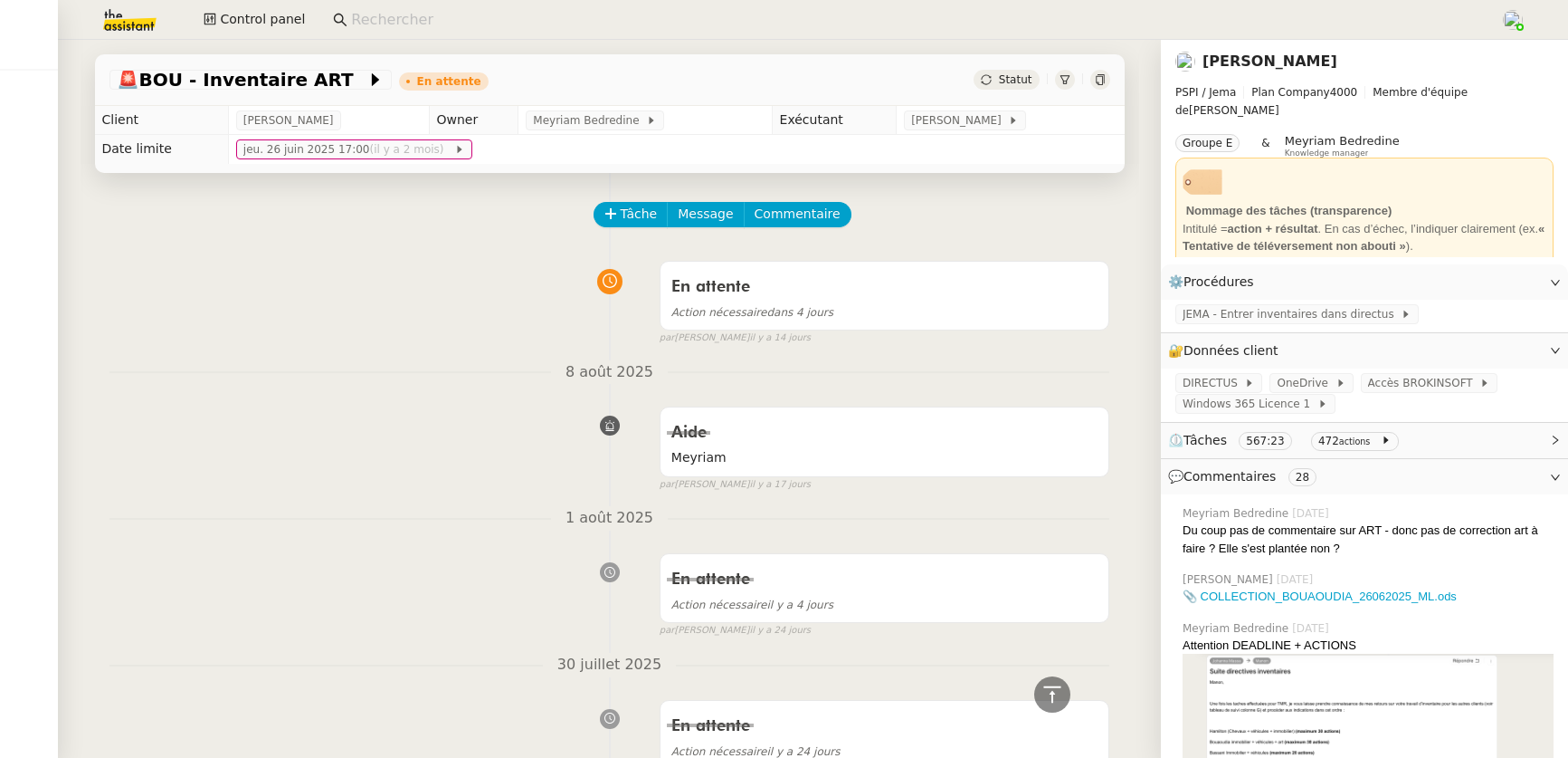
scroll to position [1650, 0]
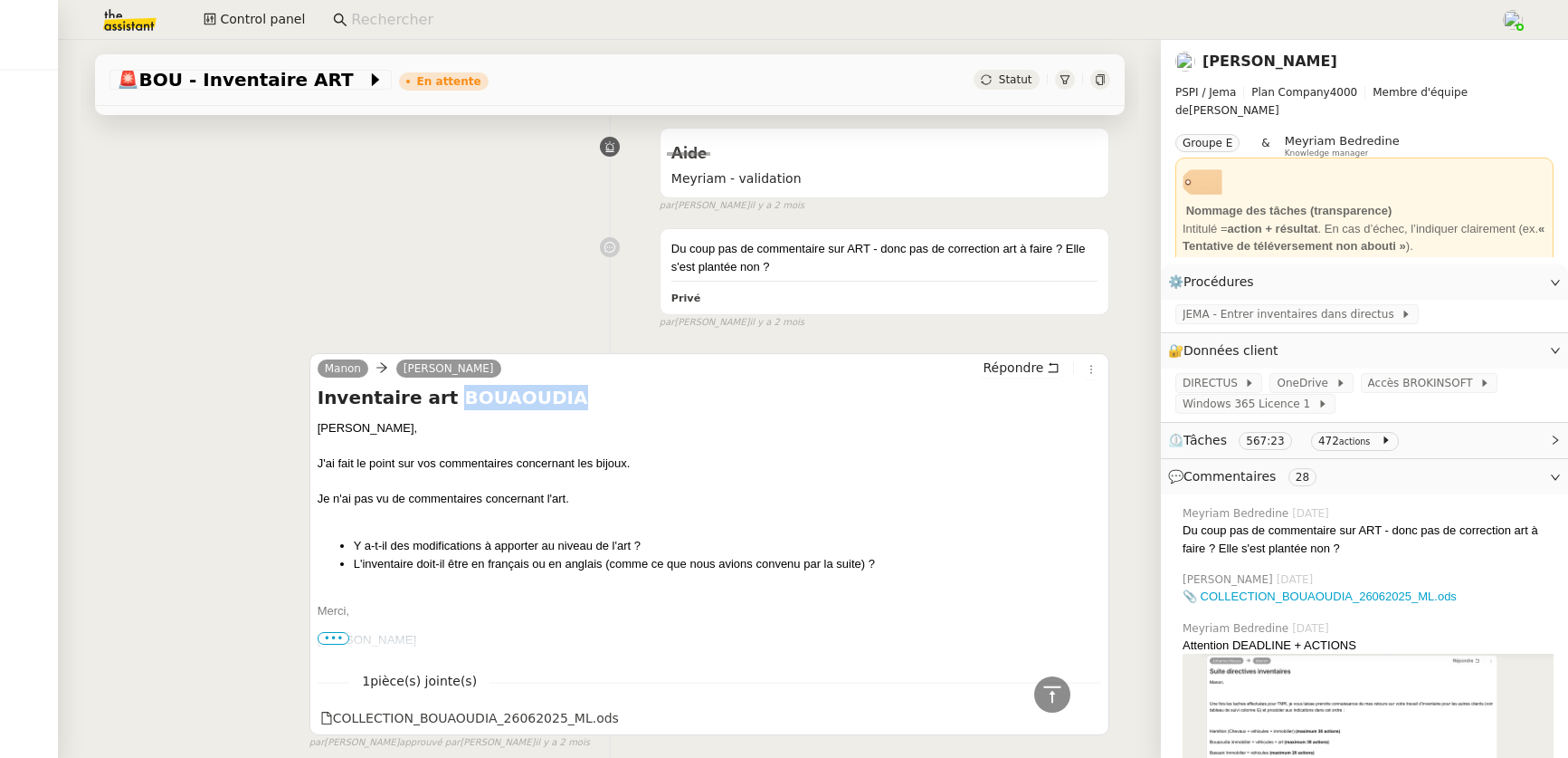
click at [487, 21] on input at bounding box center [916, 21] width 1131 height 24
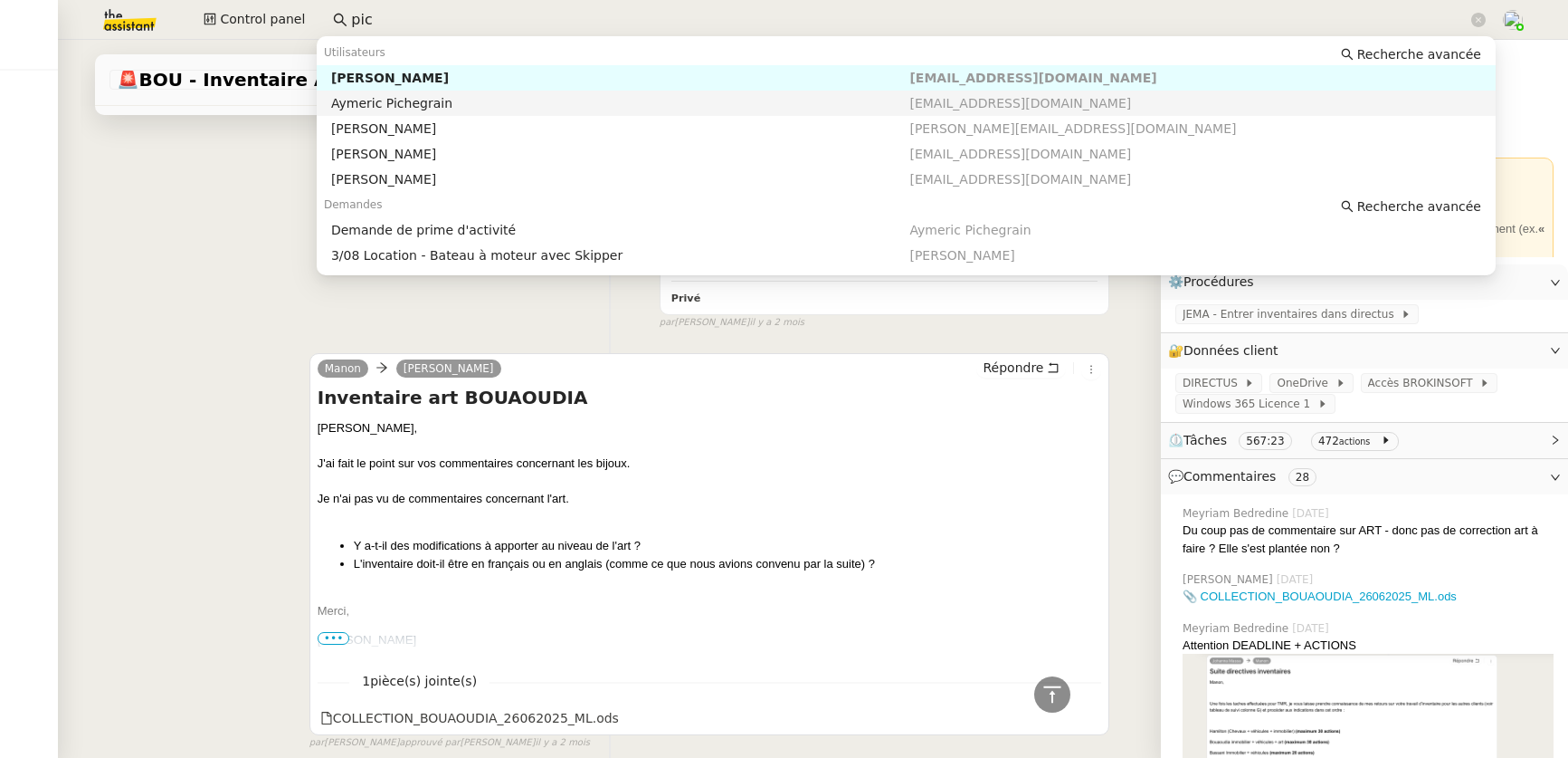
click at [496, 110] on div "Aymeric Pichegrain" at bounding box center [621, 102] width 579 height 16
type input "pic"
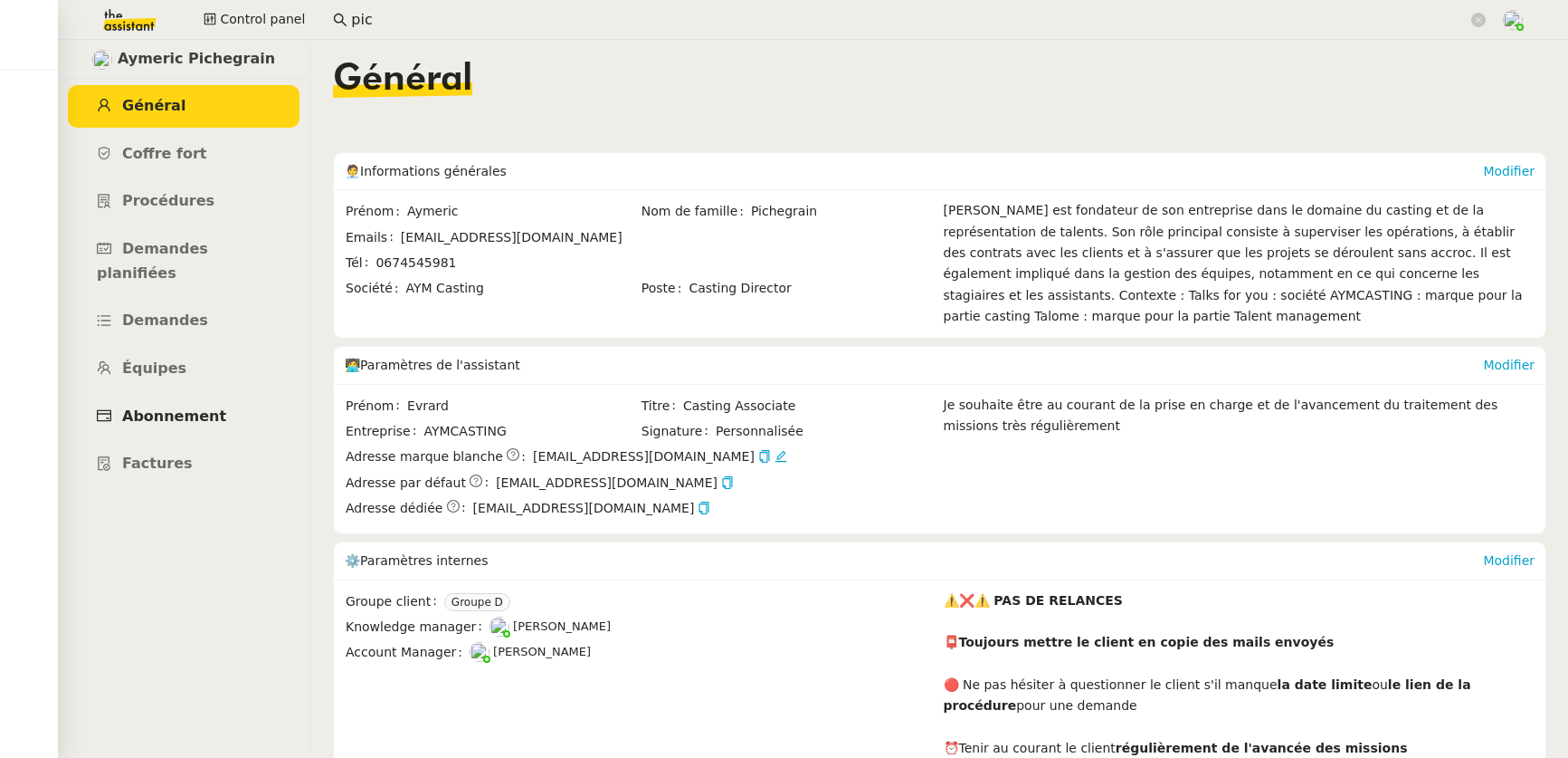
click at [146, 408] on span "Abonnement" at bounding box center [174, 416] width 104 height 17
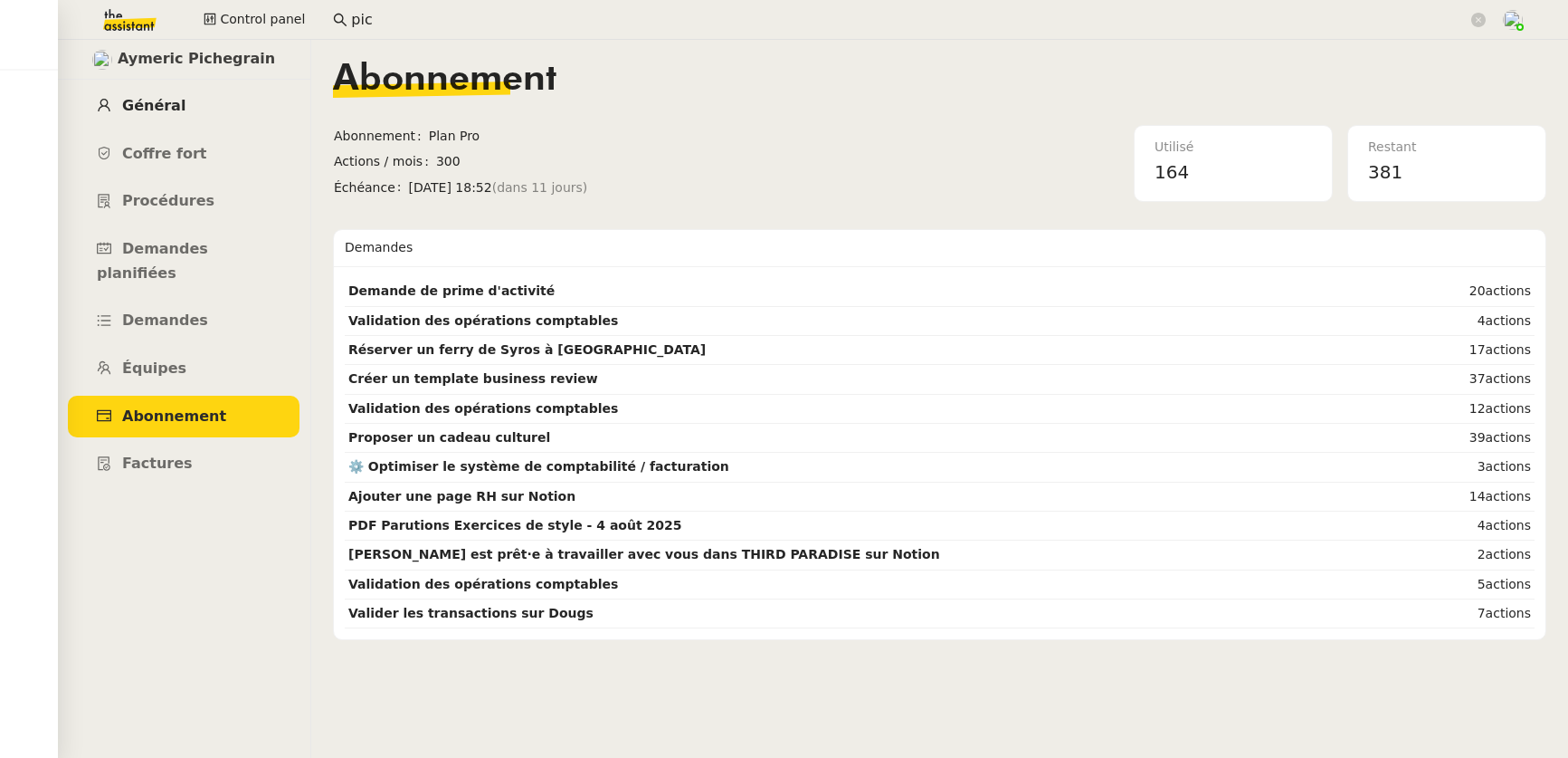
click at [158, 109] on span "Général" at bounding box center [153, 105] width 63 height 17
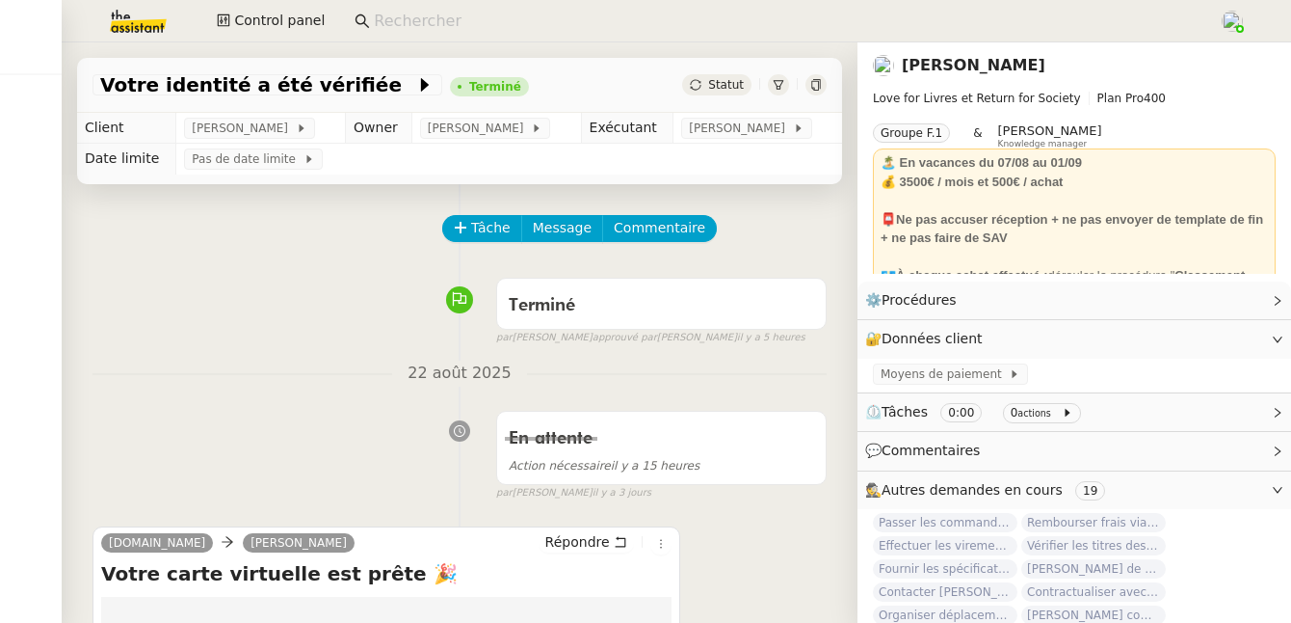
scroll to position [341, 0]
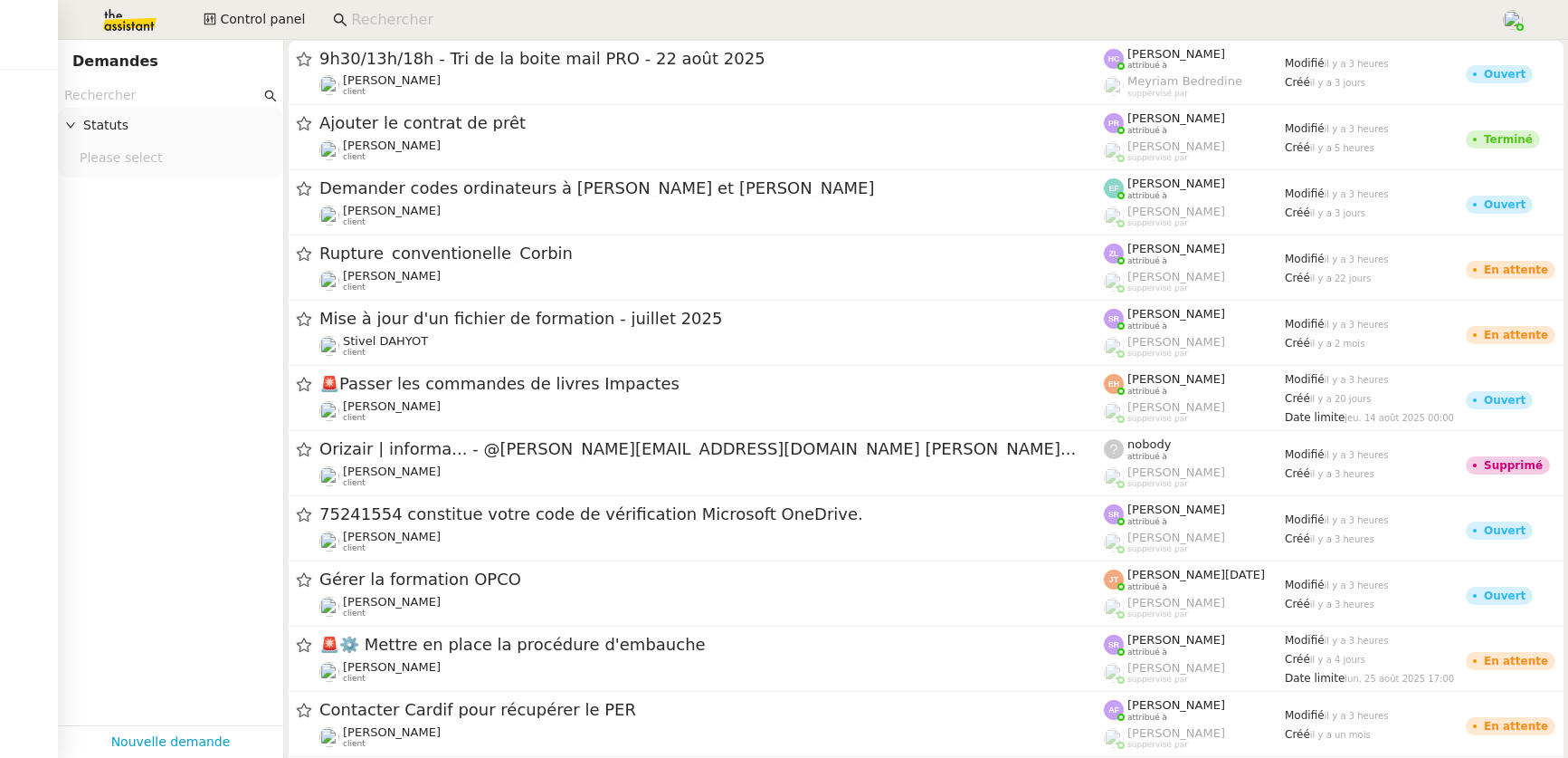
click at [484, 23] on input at bounding box center [916, 21] width 1131 height 24
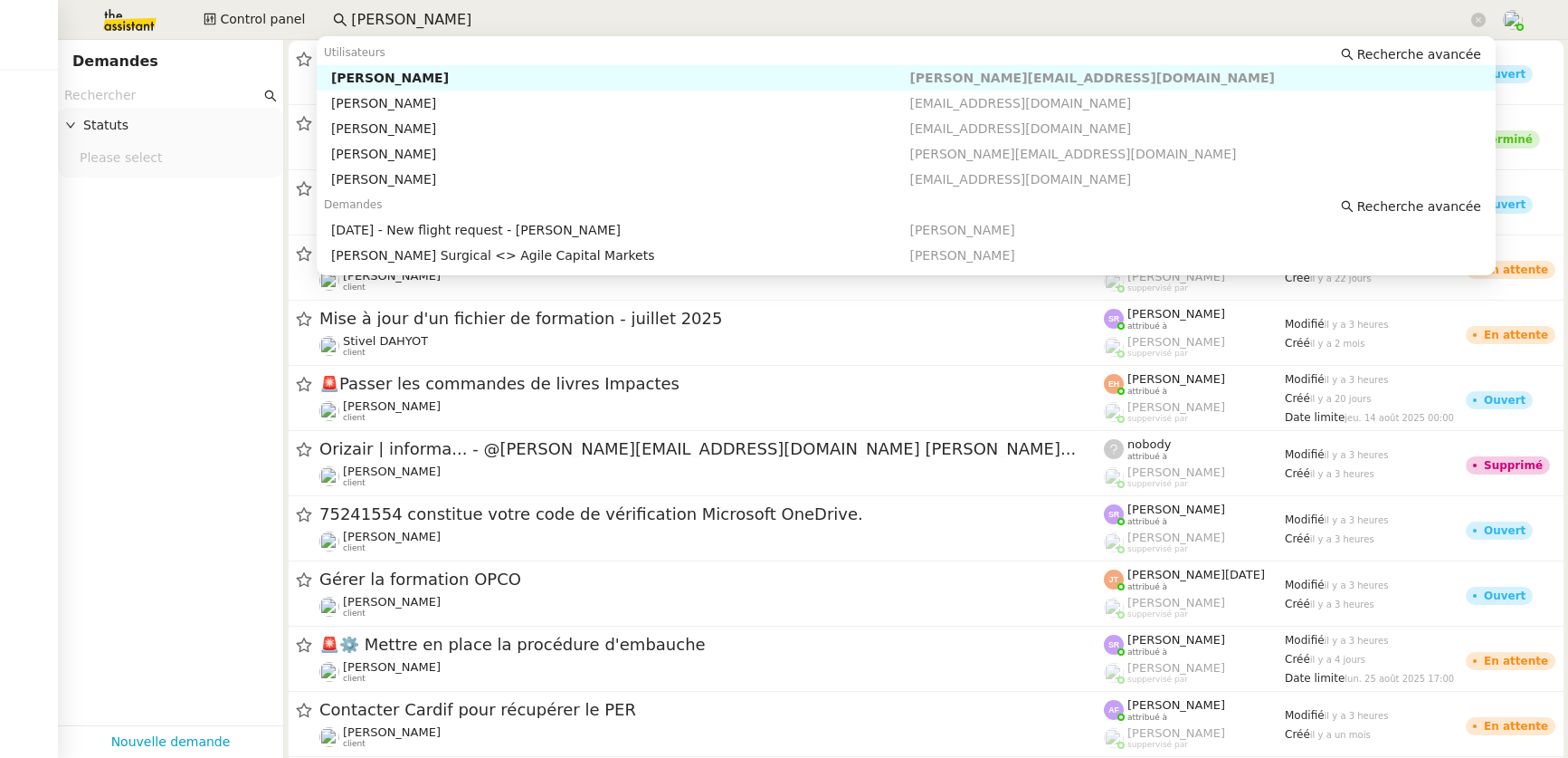
click at [510, 70] on div "[PERSON_NAME]" at bounding box center [621, 77] width 579 height 16
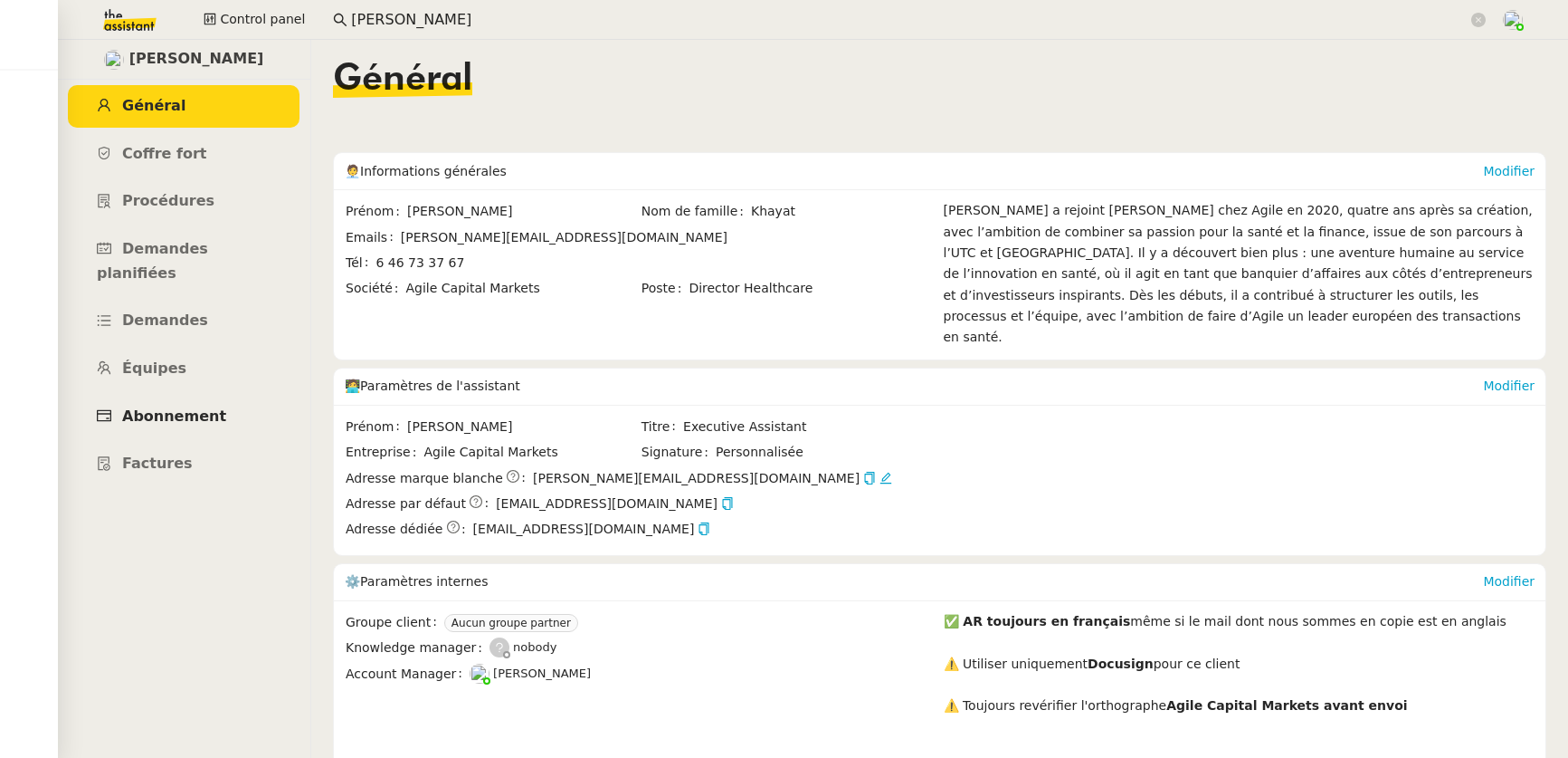
click at [176, 408] on span "Abonnement" at bounding box center [174, 416] width 104 height 17
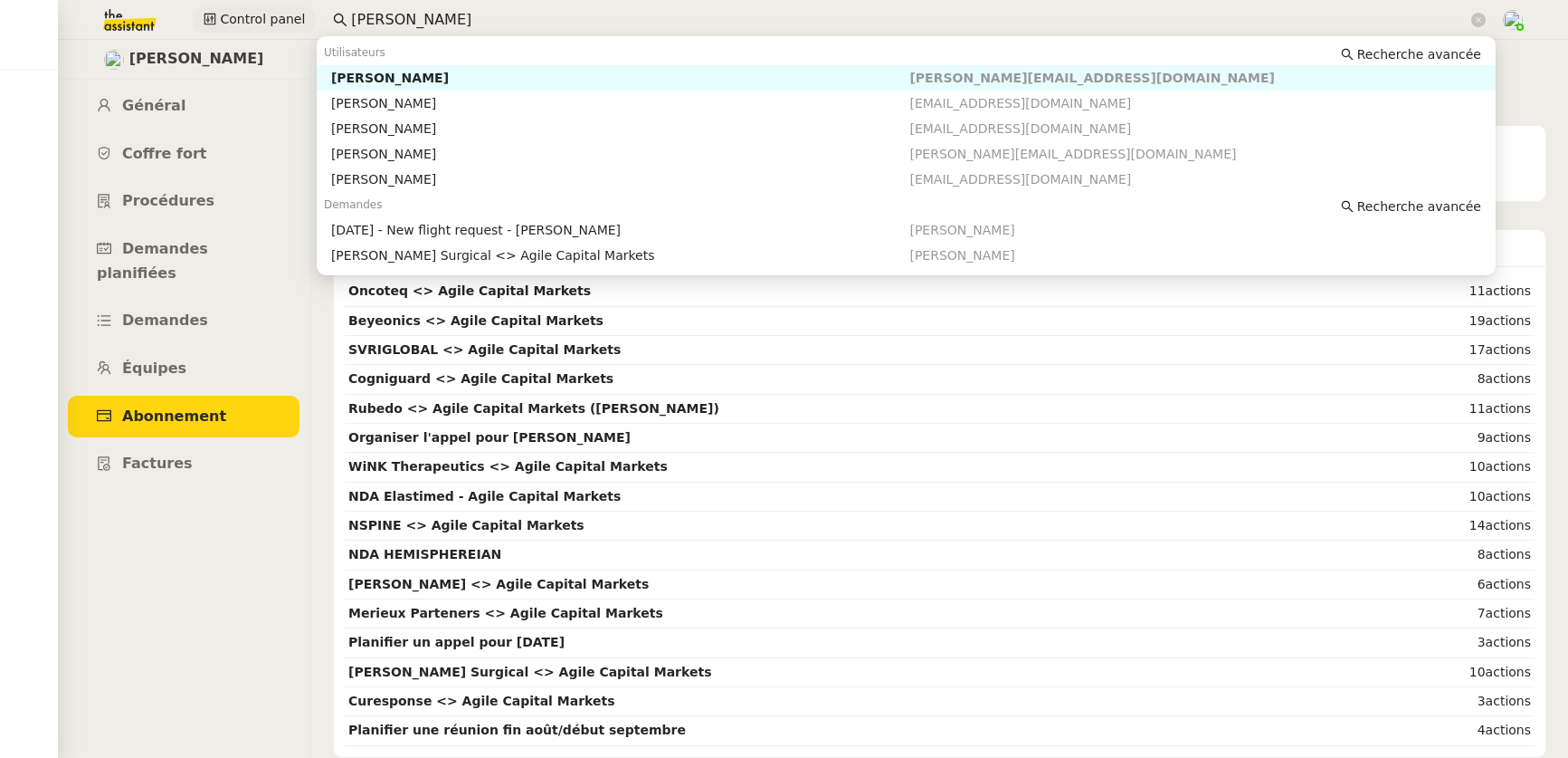
drag, startPoint x: 436, startPoint y: 25, endPoint x: 283, endPoint y: 25, distance: 153.0
click at [283, 25] on div "Control panel [PERSON_NAME]" at bounding box center [784, 20] width 1478 height 39
click at [367, 81] on div "[PERSON_NAME]" at bounding box center [621, 77] width 579 height 16
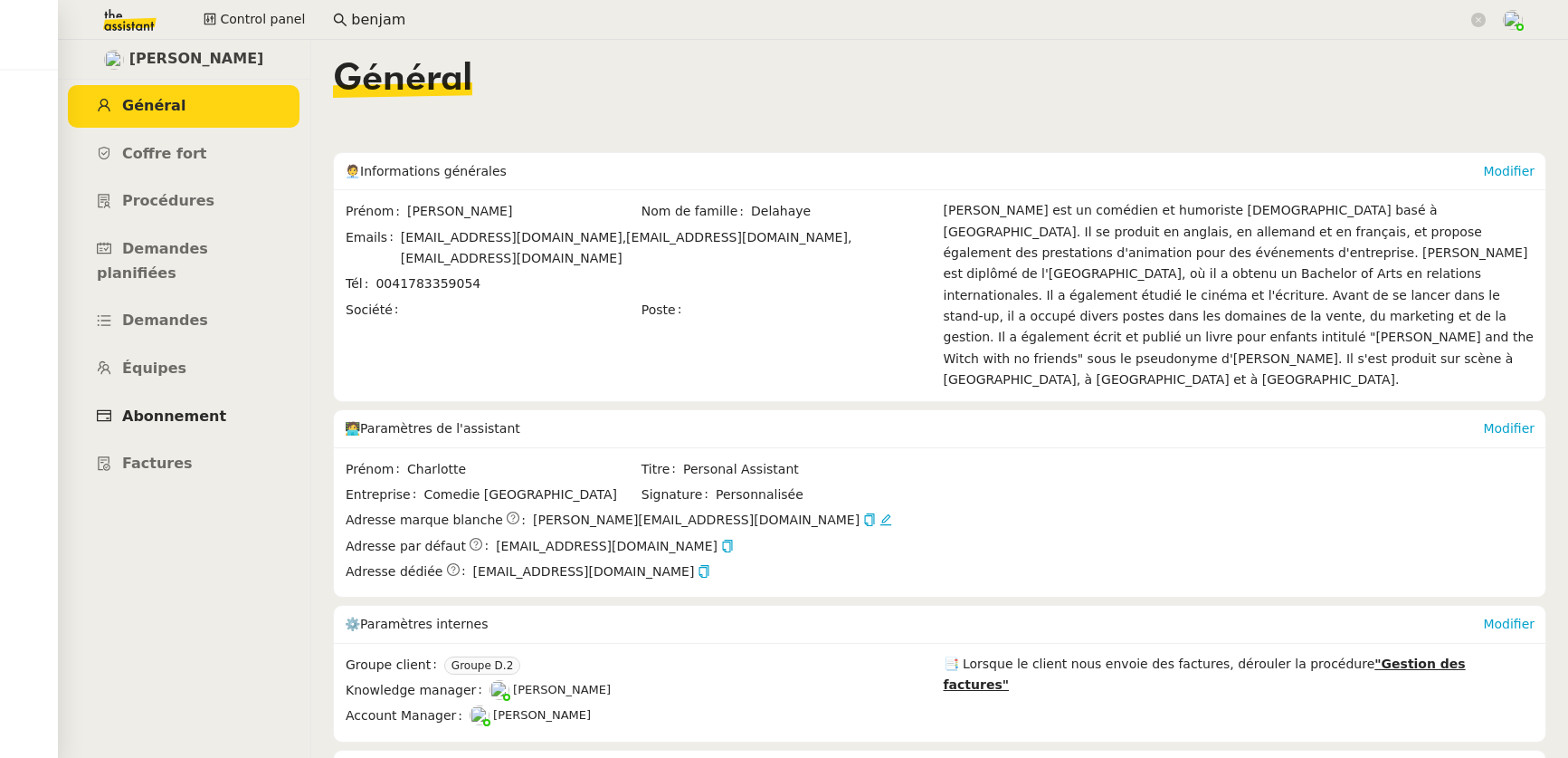
click at [166, 408] on span "Abonnement" at bounding box center [174, 416] width 104 height 17
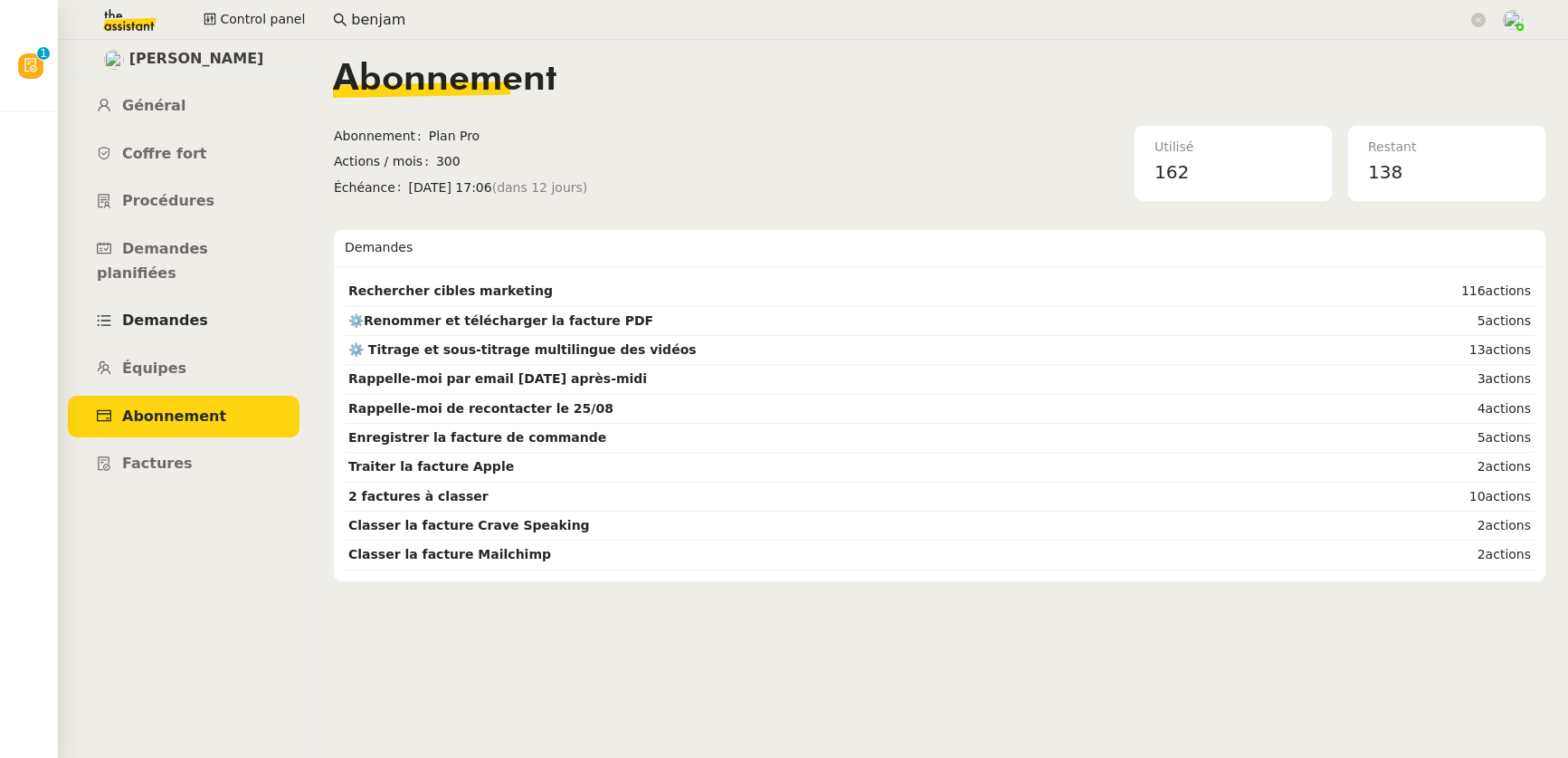
click at [177, 312] on span "Demandes" at bounding box center [165, 320] width 86 height 17
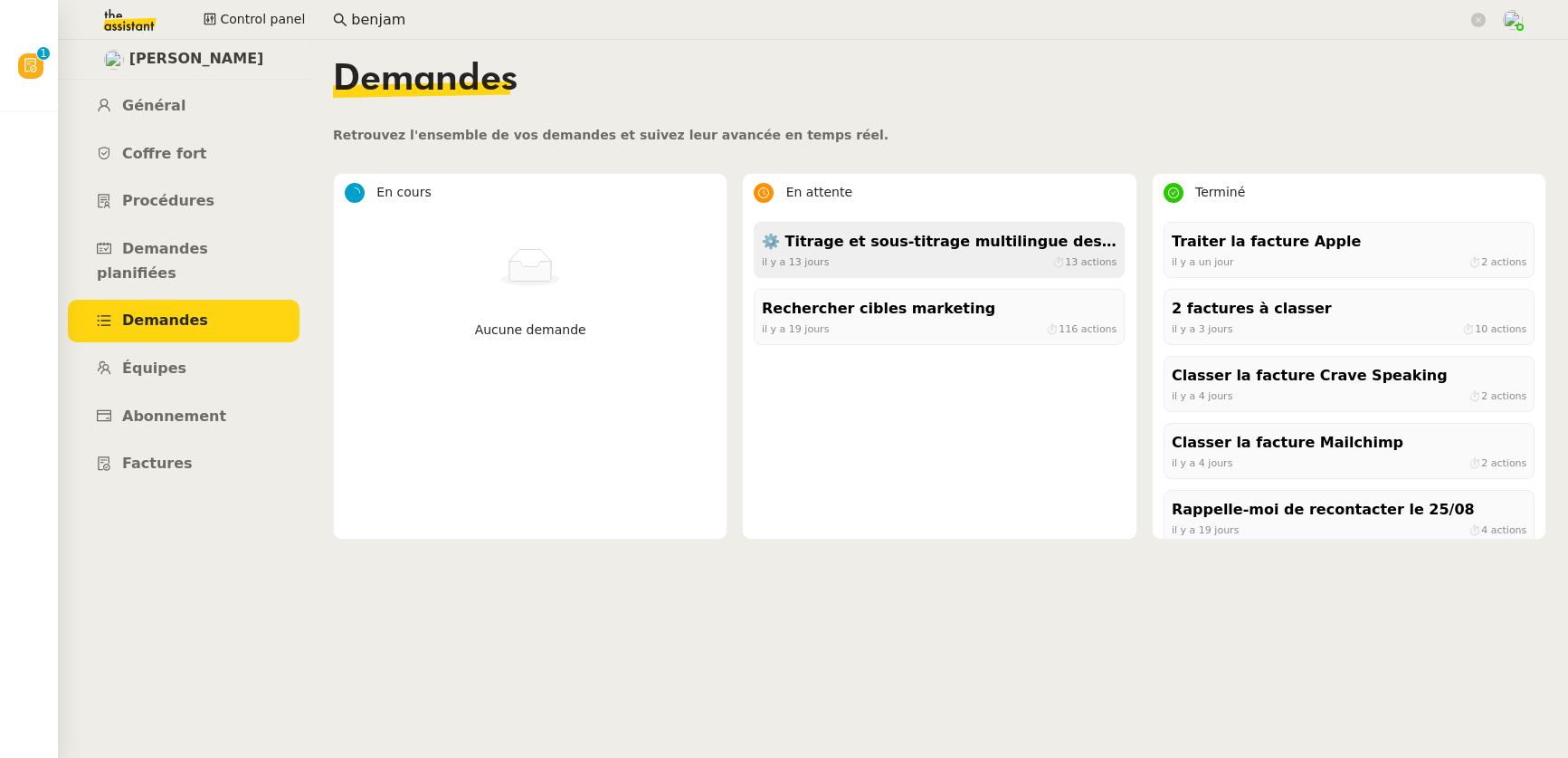
click at [840, 261] on div "[DATE] ⏱ 13 actions" at bounding box center [940, 261] width 355 height 16
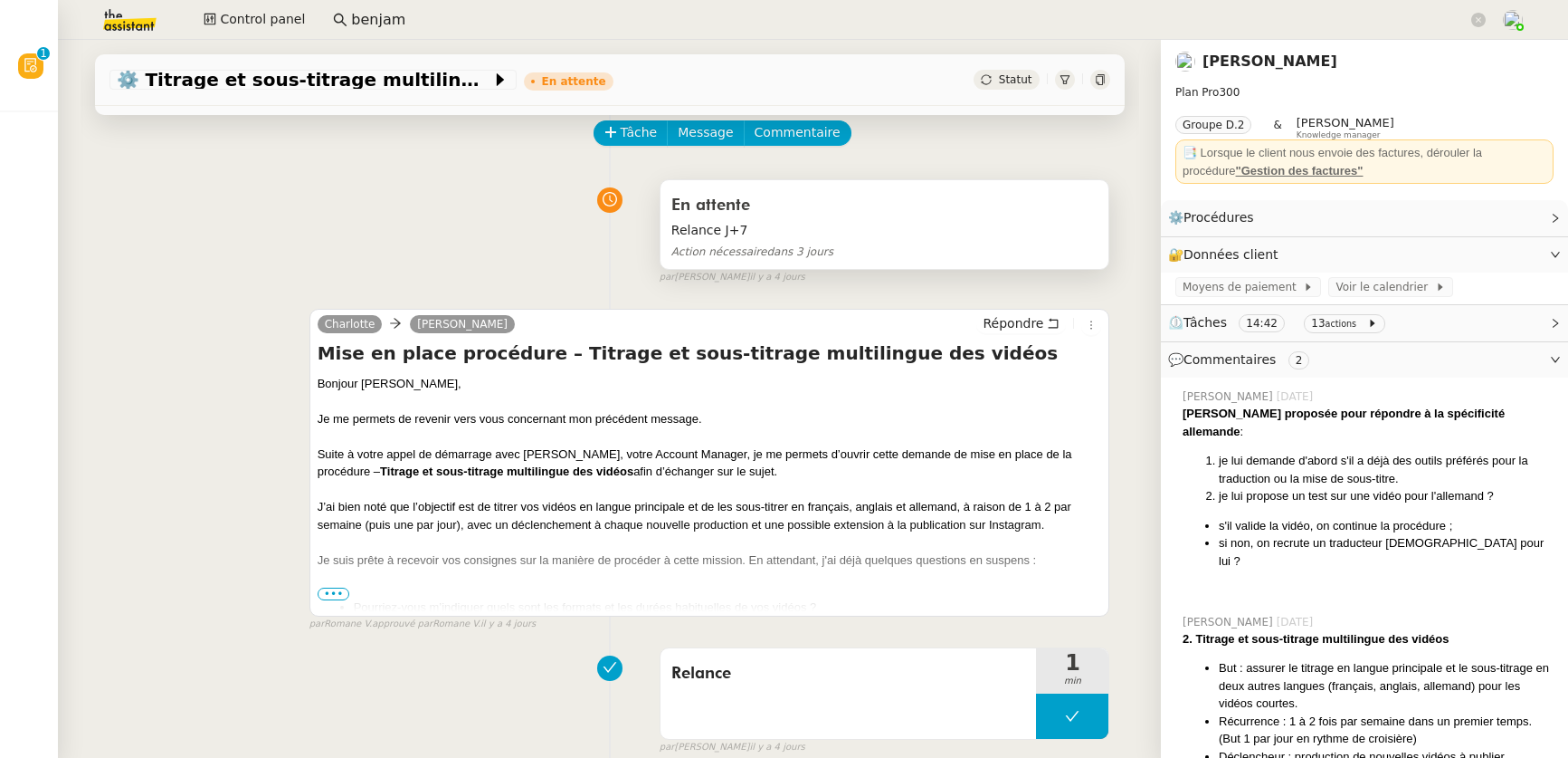
scroll to position [135, 0]
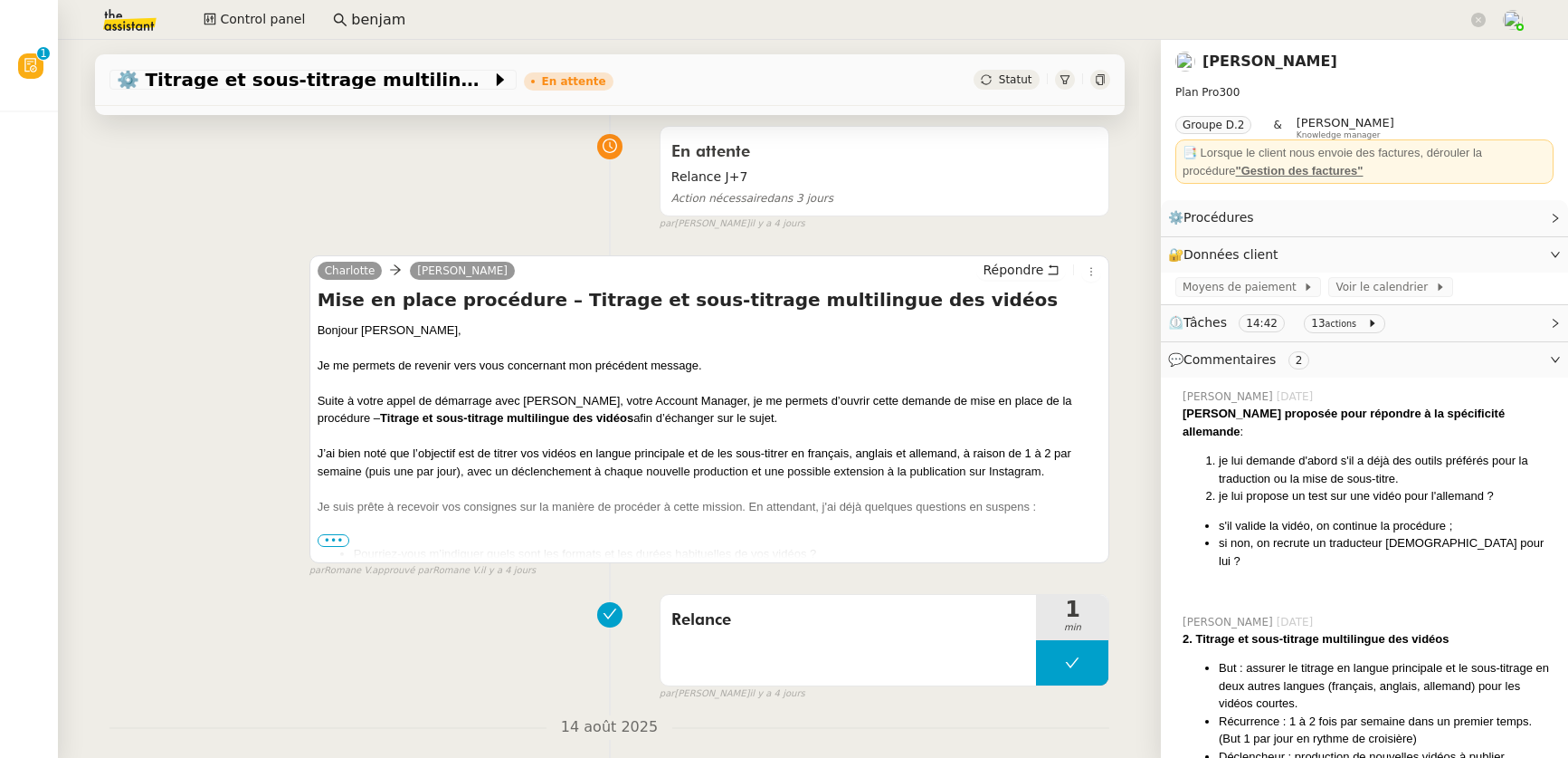
click at [317, 547] on span "•••" at bounding box center [333, 540] width 33 height 12
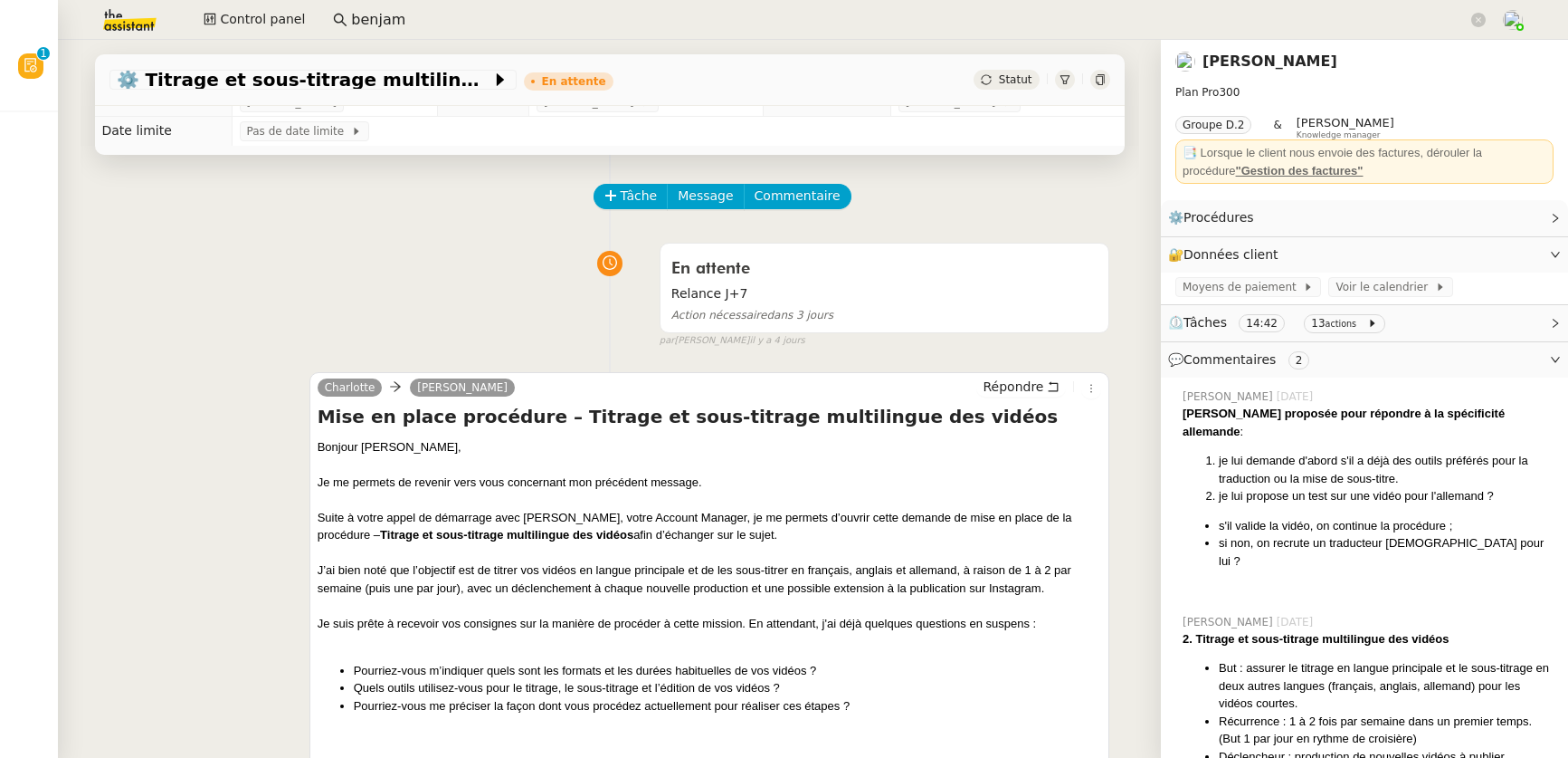
scroll to position [22, 0]
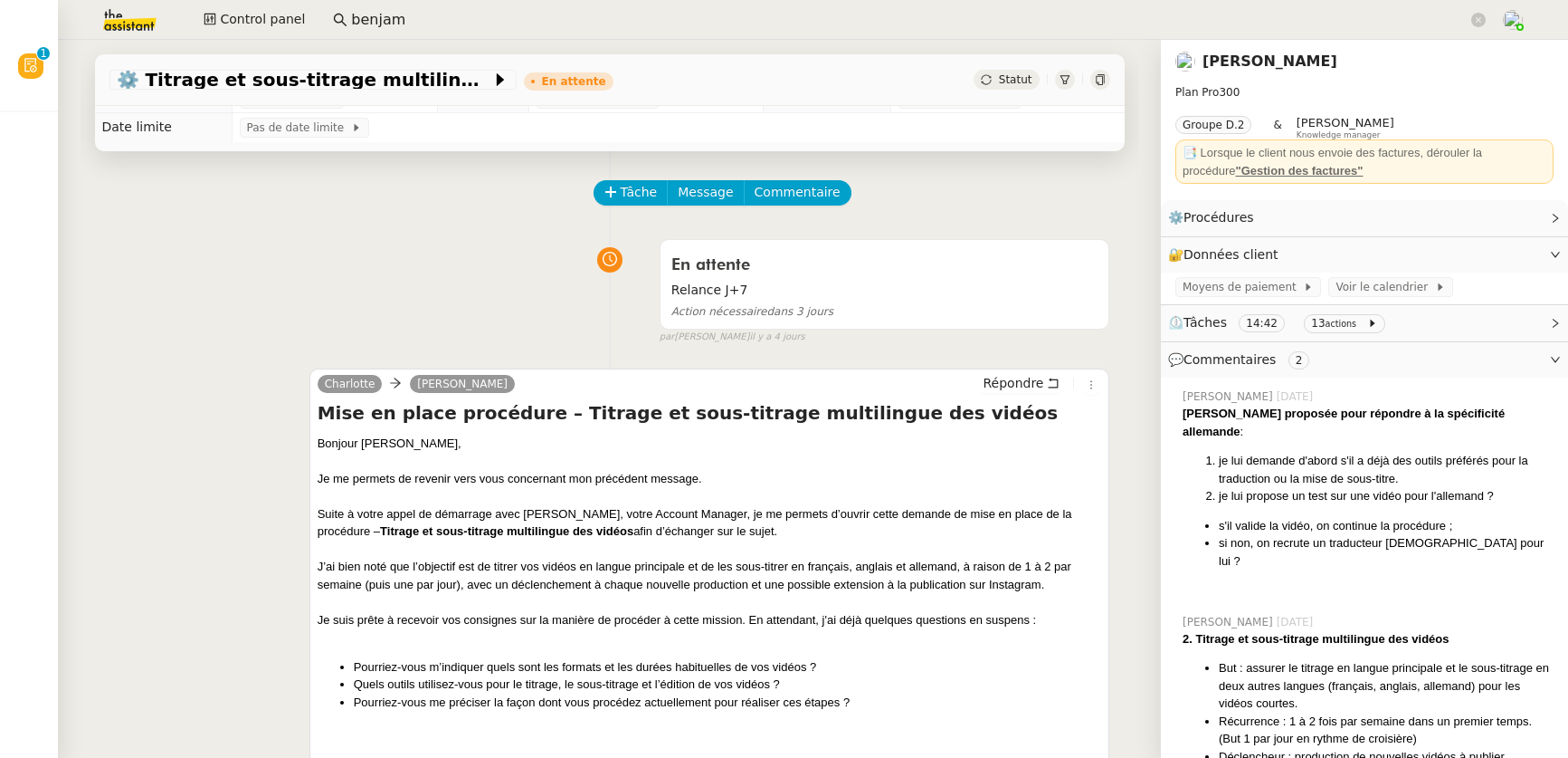
click at [1252, 64] on link "[PERSON_NAME]" at bounding box center [1270, 61] width 135 height 17
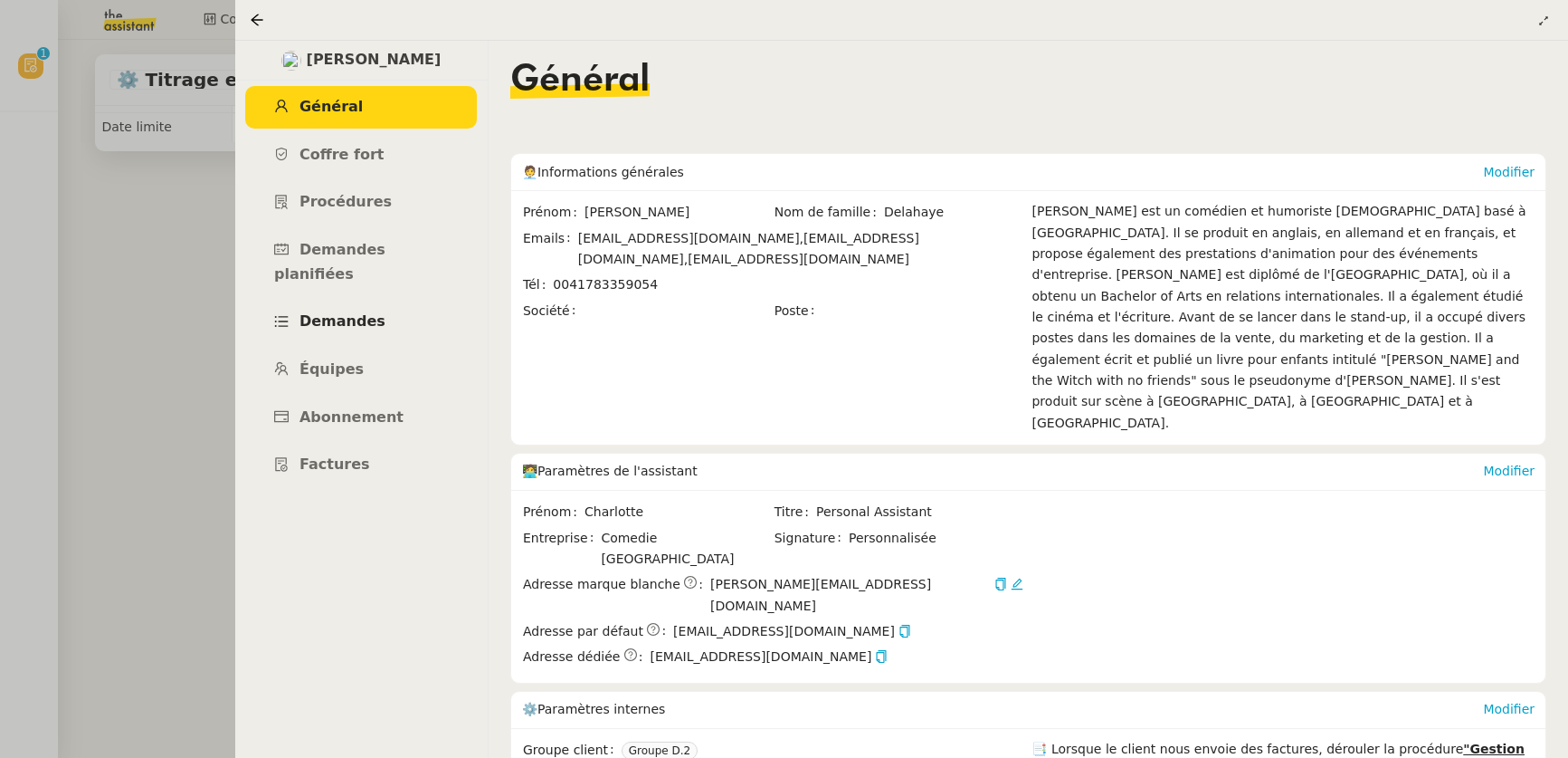
click at [328, 313] on span "Demandes" at bounding box center [343, 321] width 86 height 17
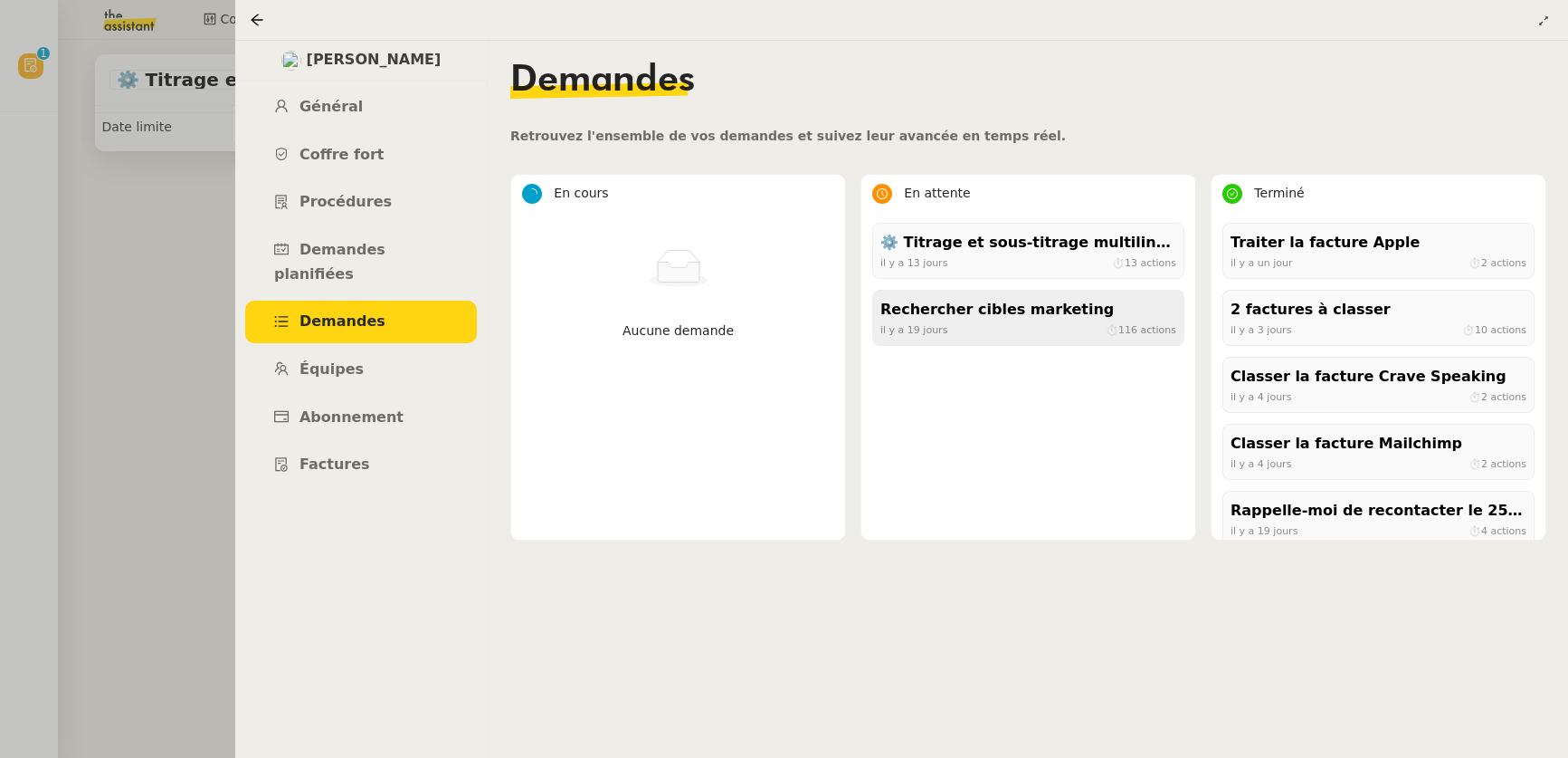
click at [980, 322] on div "Rechercher cibles marketing" at bounding box center [1028, 310] width 296 height 24
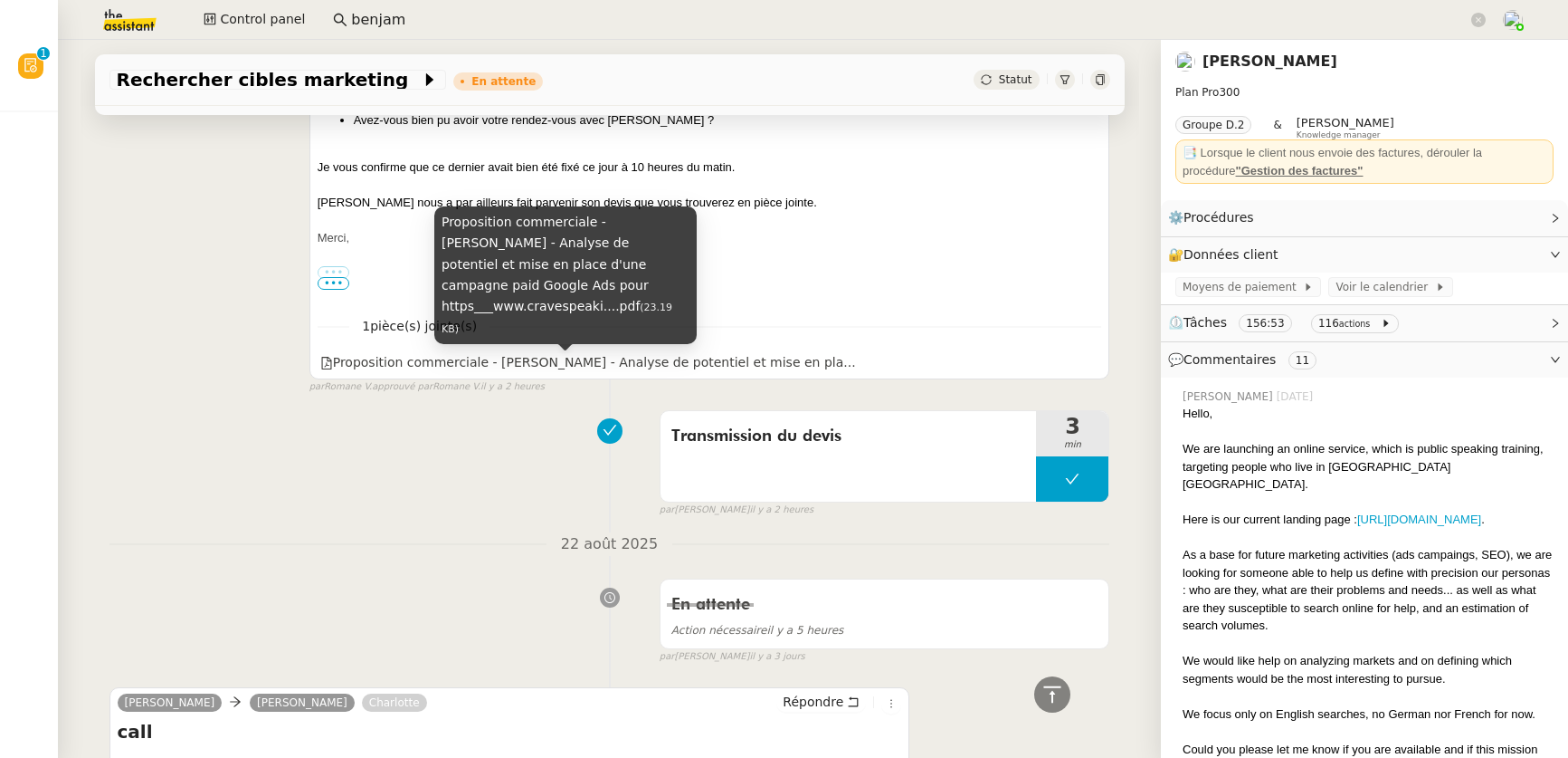
scroll to position [503, 0]
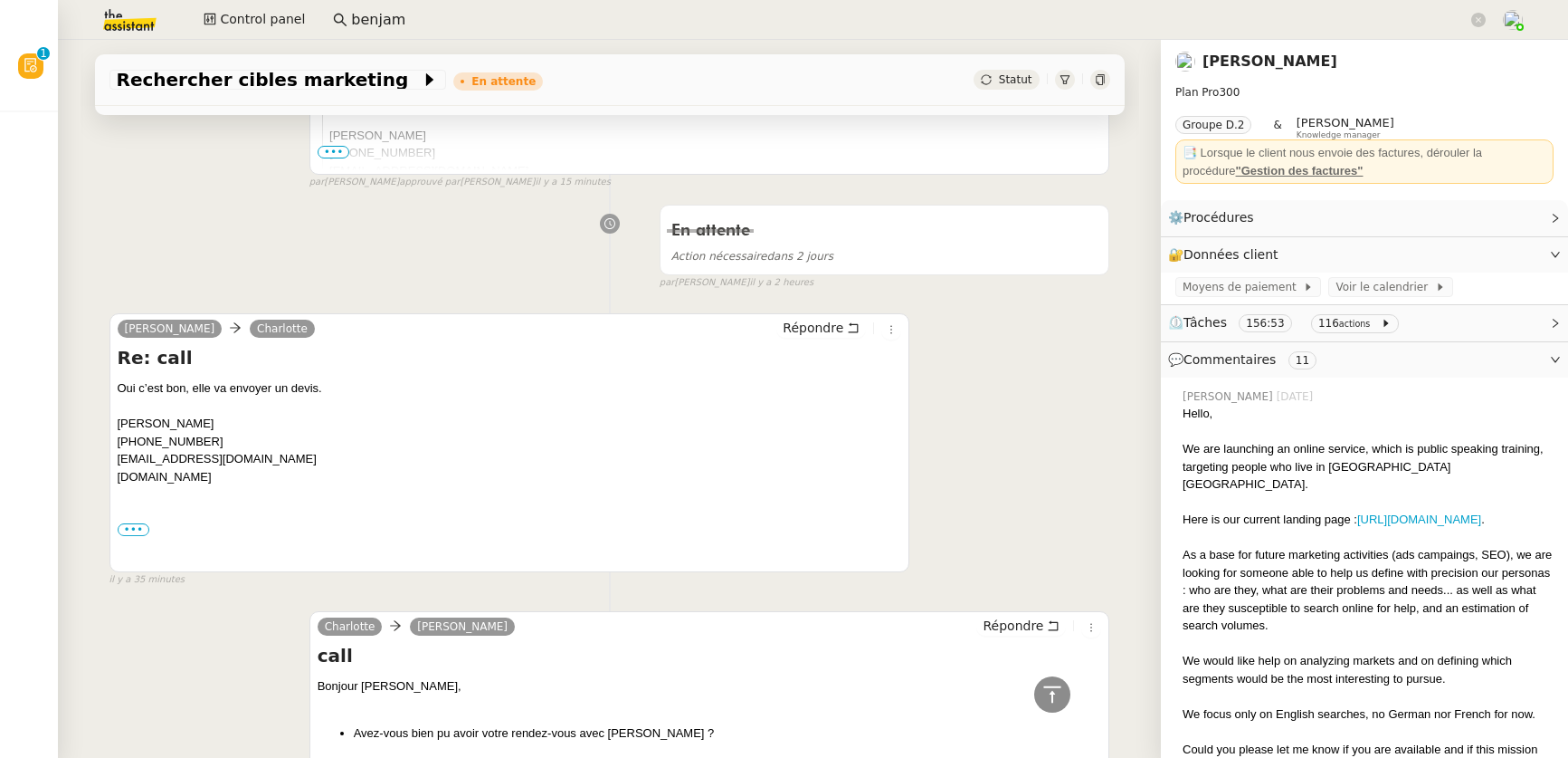
click at [1239, 69] on link "[PERSON_NAME]" at bounding box center [1270, 61] width 135 height 17
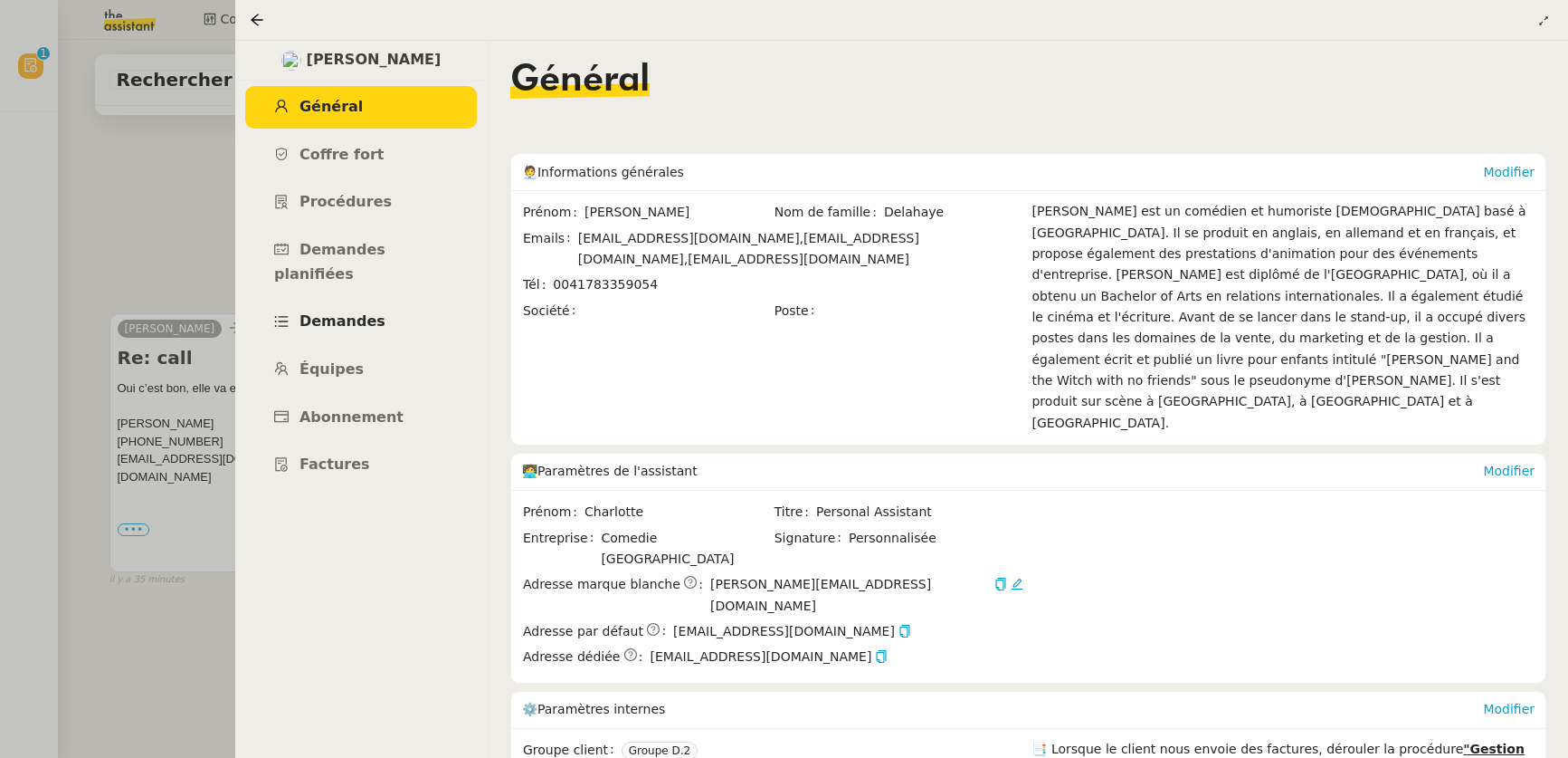
click at [371, 313] on span "Demandes" at bounding box center [343, 321] width 86 height 17
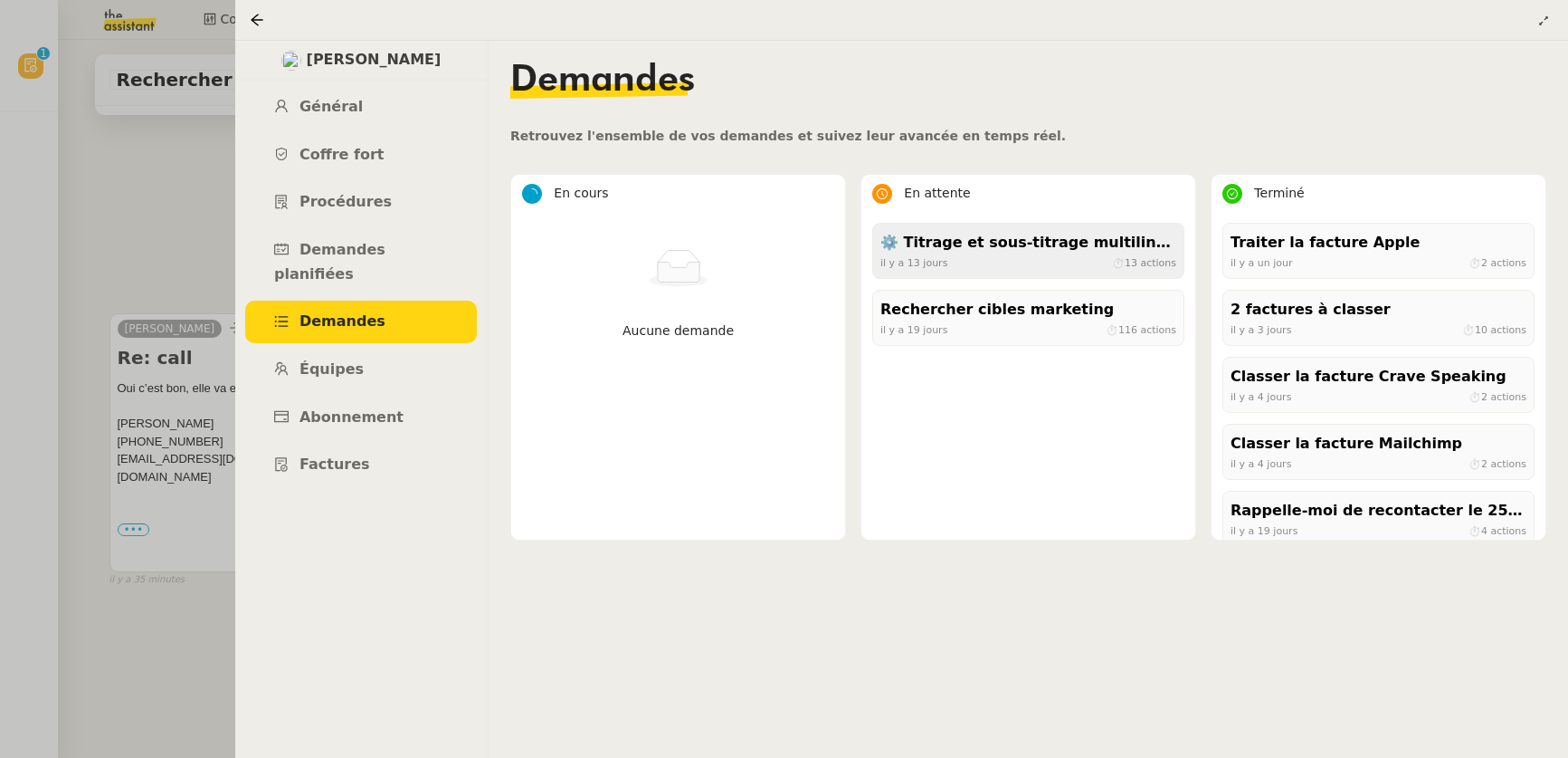
click at [1054, 260] on div "[DATE] ⏱ 13 actions" at bounding box center [1028, 262] width 296 height 16
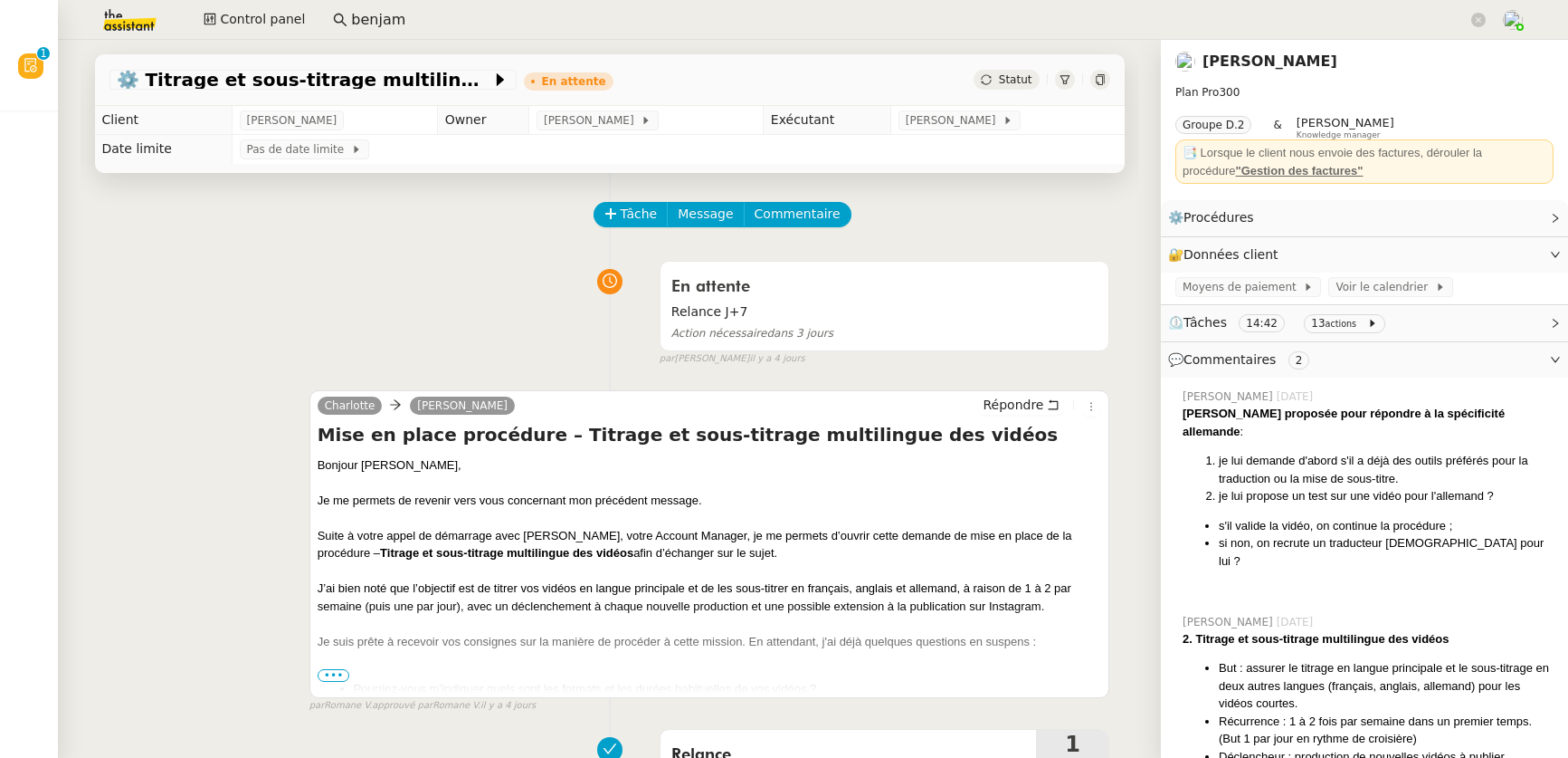
click at [325, 679] on span "•••" at bounding box center [333, 674] width 33 height 12
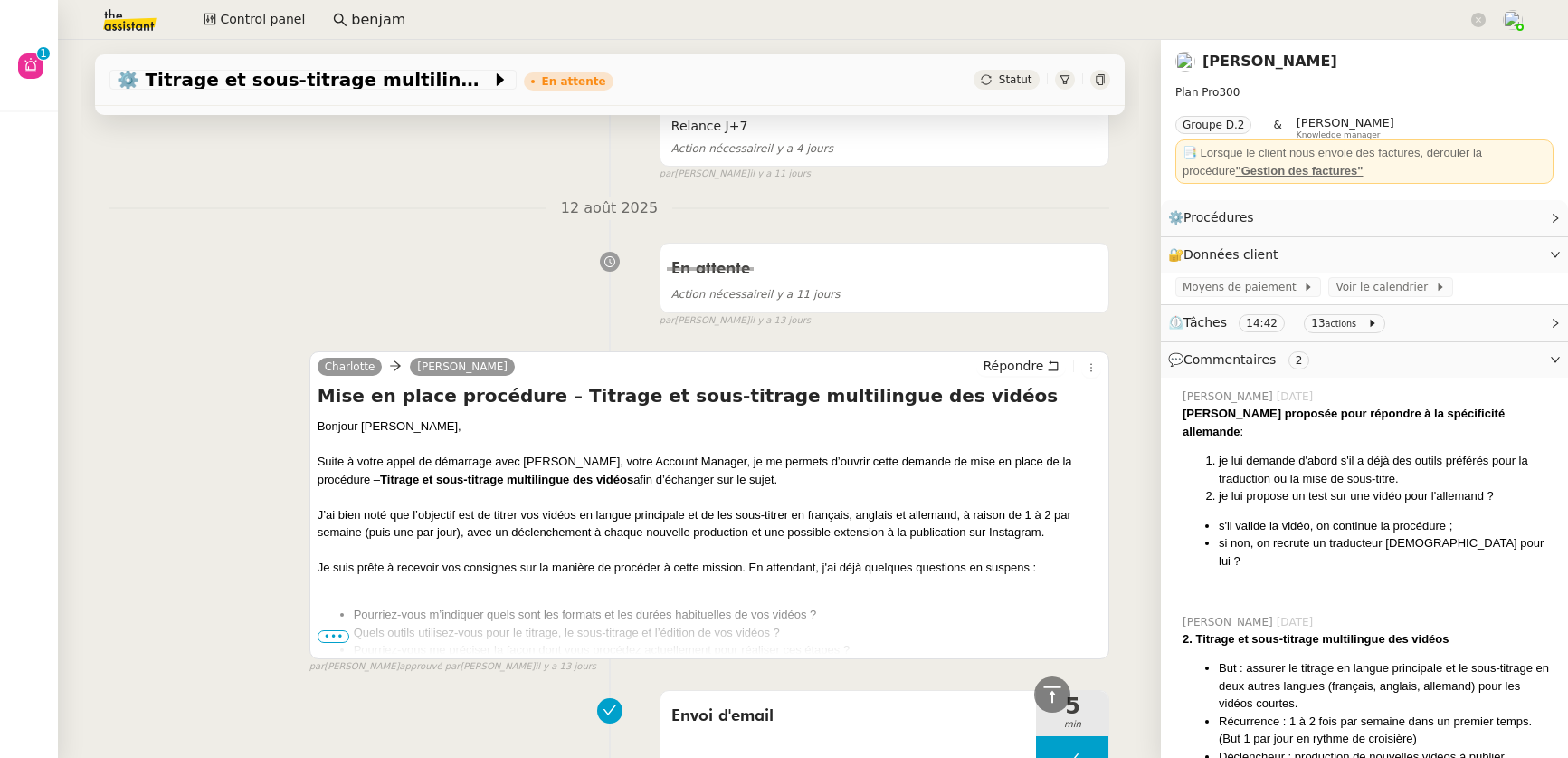
scroll to position [2173, 0]
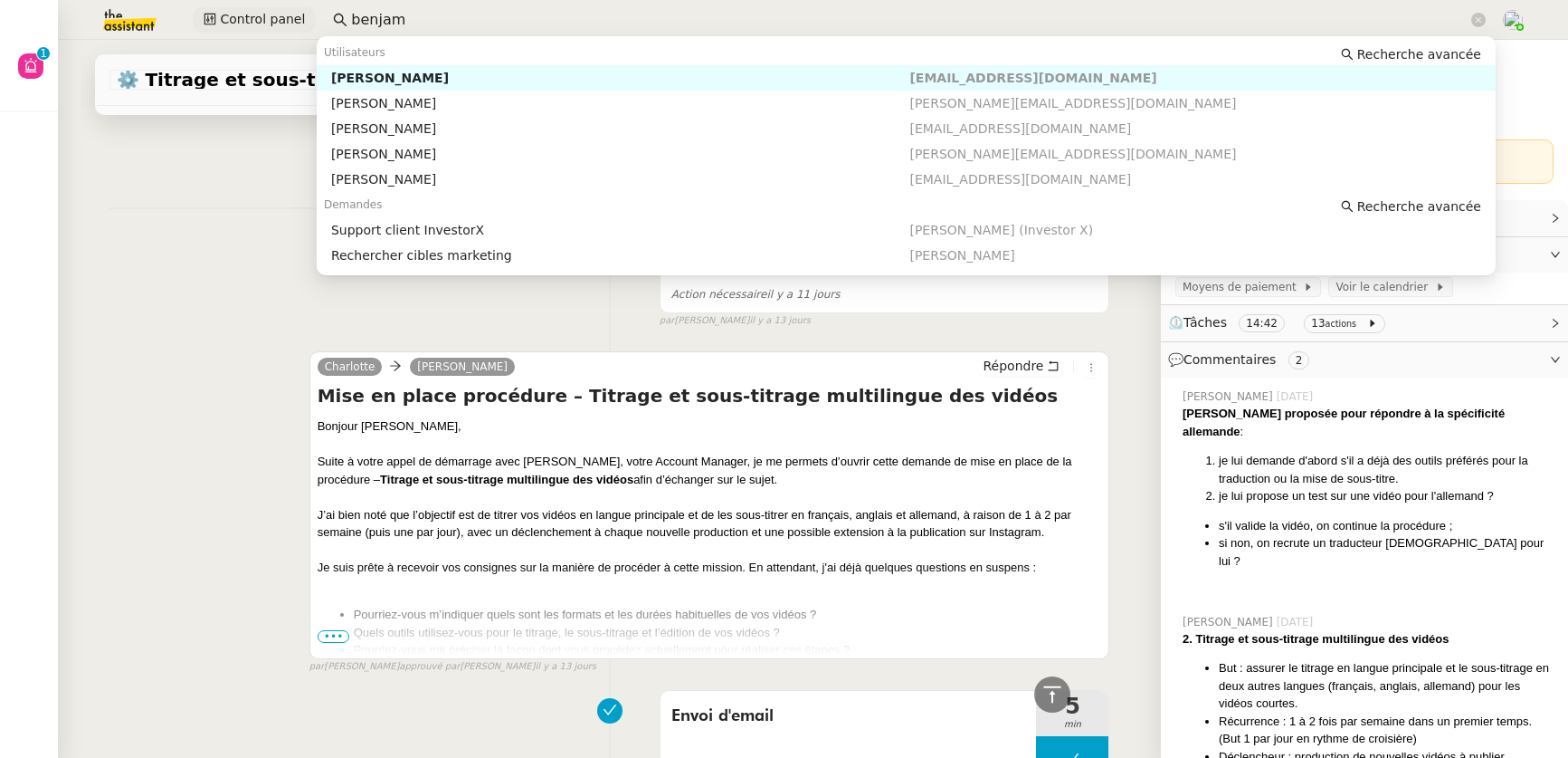
drag, startPoint x: 360, startPoint y: 15, endPoint x: 291, endPoint y: 11, distance: 69.1
click at [291, 11] on div "Control panel benjam" at bounding box center [784, 20] width 1478 height 39
click at [384, 79] on div "Guy Messina" at bounding box center [621, 77] width 579 height 16
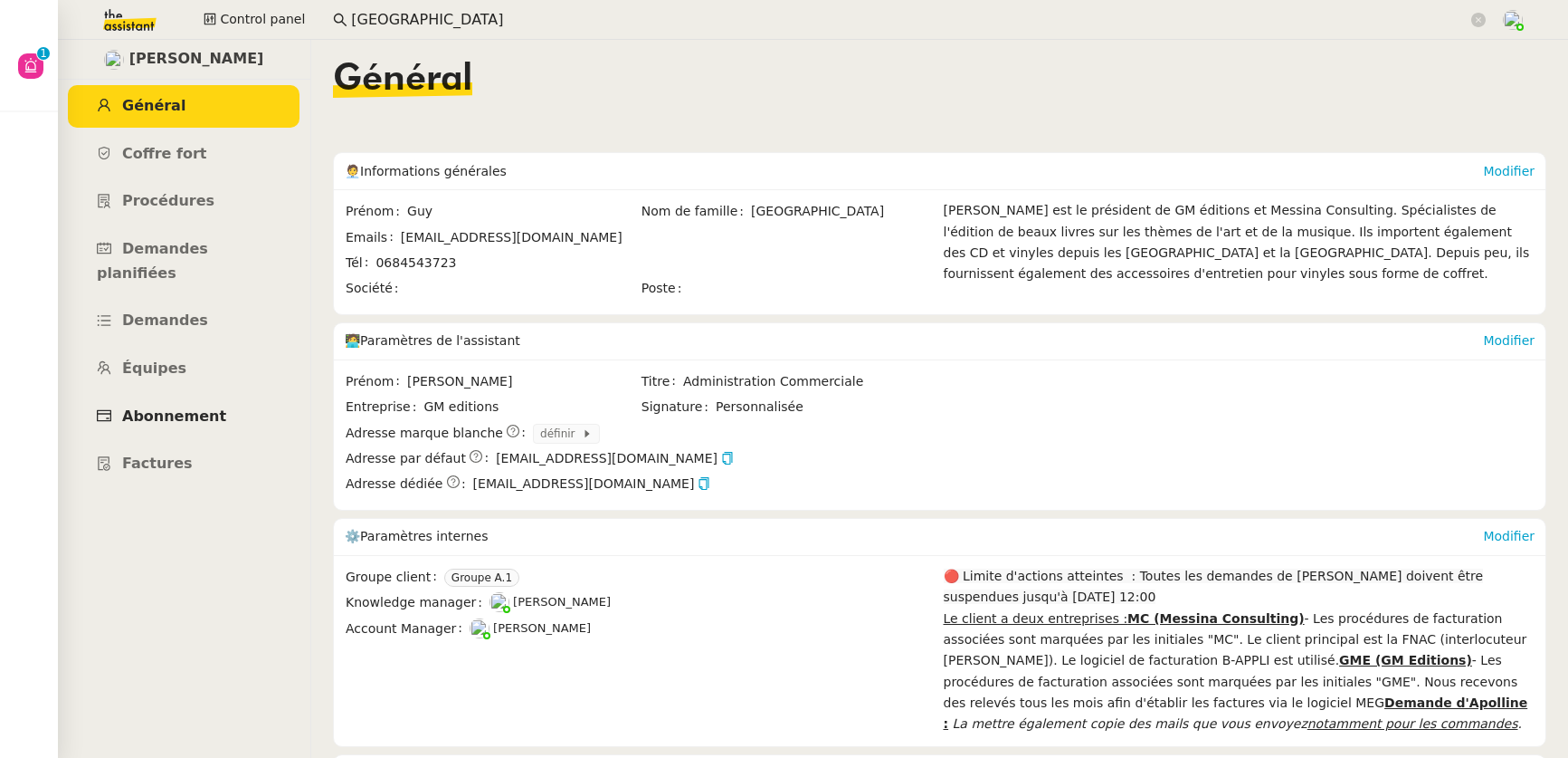
click at [183, 408] on span "Abonnement" at bounding box center [174, 416] width 104 height 17
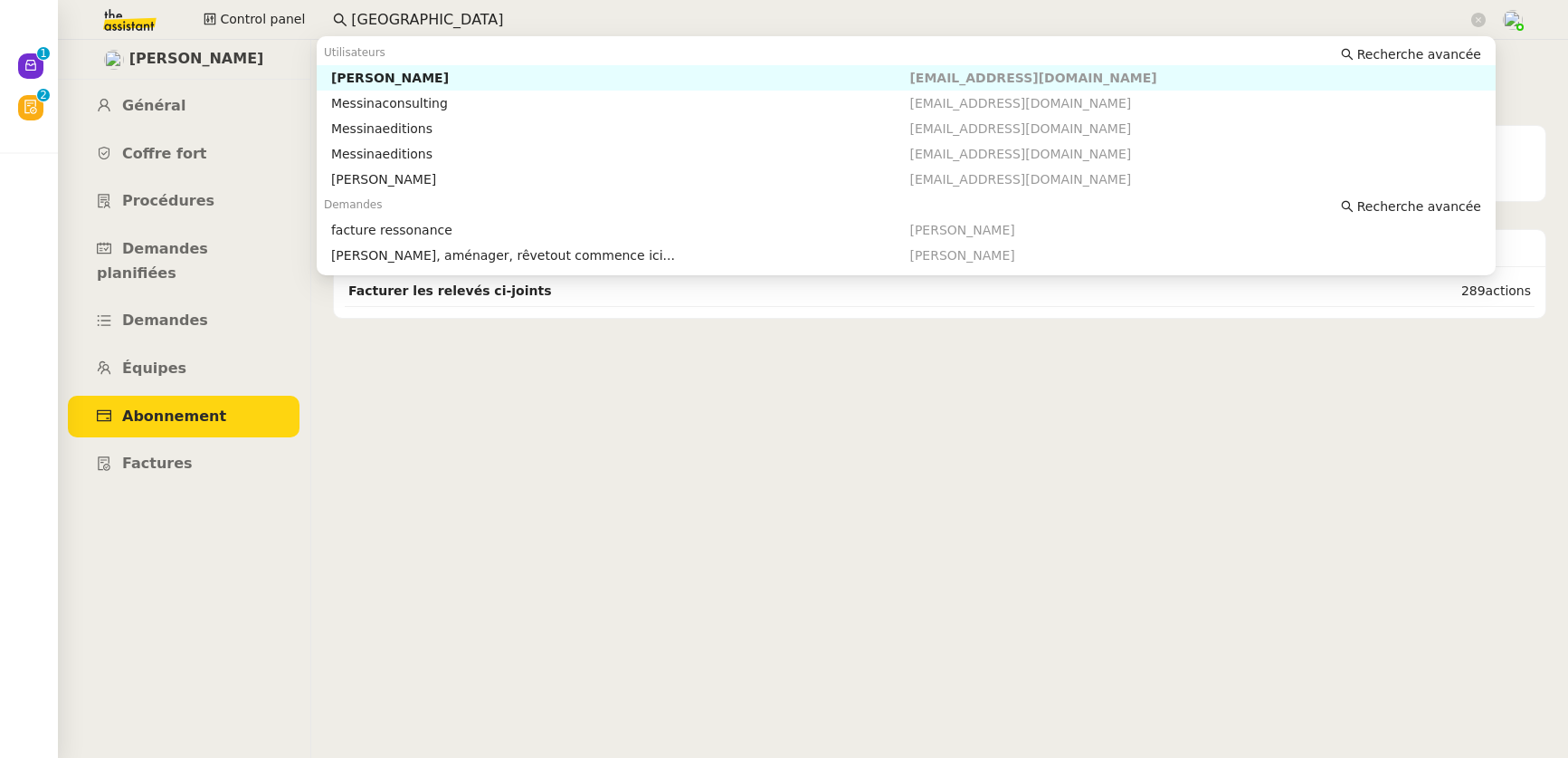
drag, startPoint x: 467, startPoint y: 13, endPoint x: 320, endPoint y: 26, distance: 147.6
click at [323, 26] on nz-input-group "messina" at bounding box center [909, 20] width 1173 height 27
click at [420, 80] on div "Ashley Poniatowski" at bounding box center [621, 77] width 579 height 16
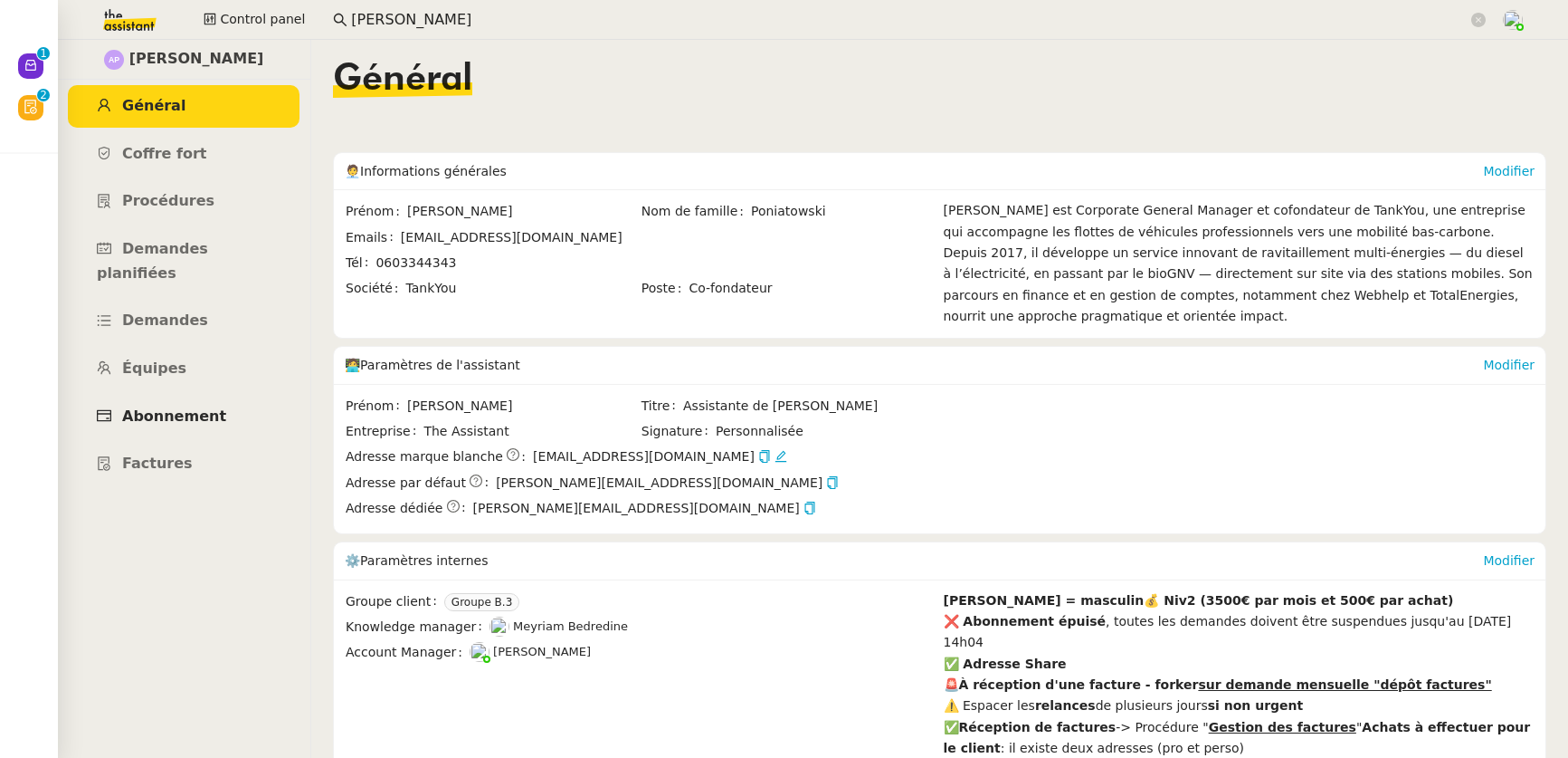
click at [166, 408] on span "Abonnement" at bounding box center [174, 416] width 104 height 17
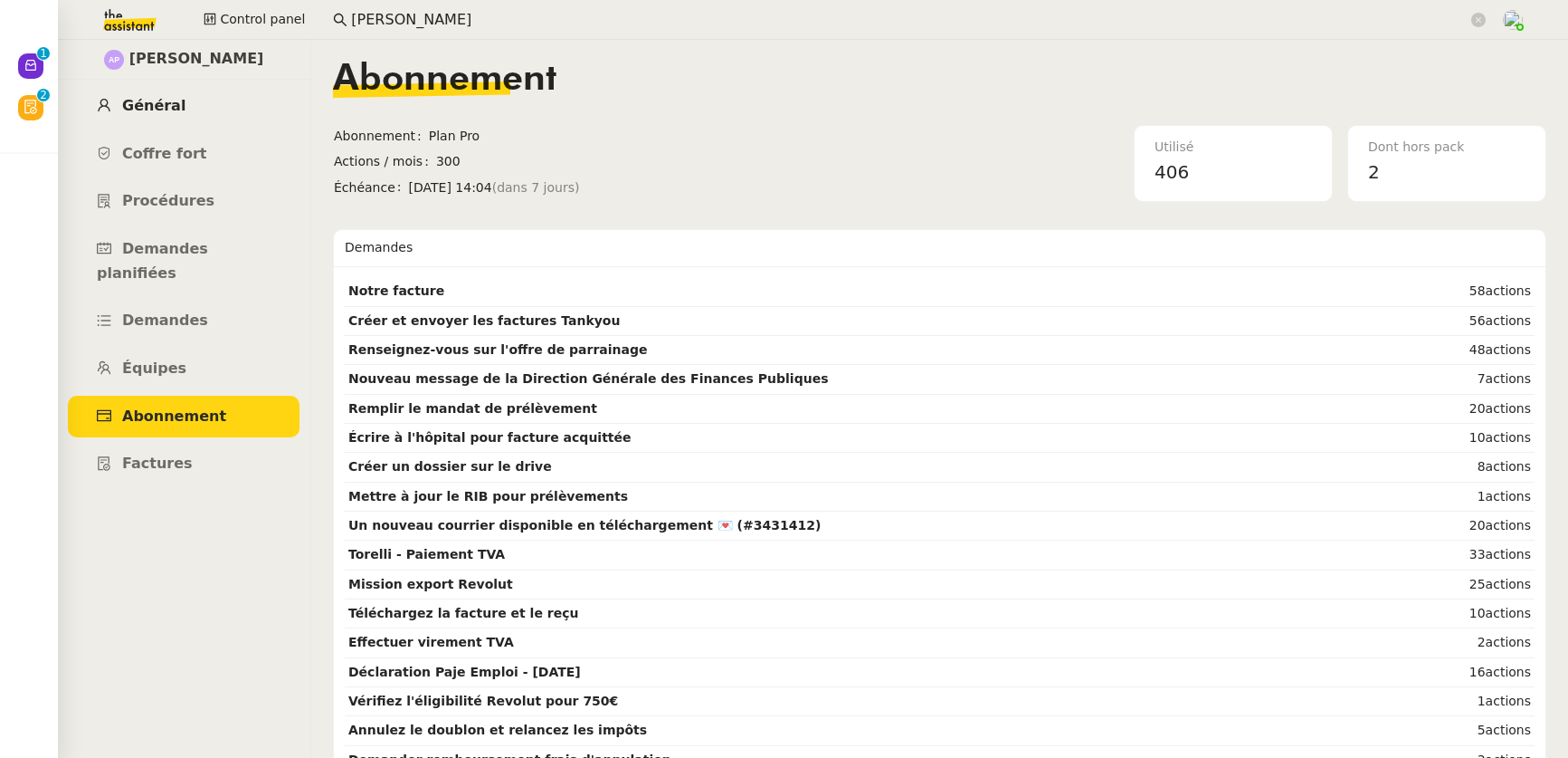
click at [161, 94] on link "Général" at bounding box center [183, 106] width 232 height 42
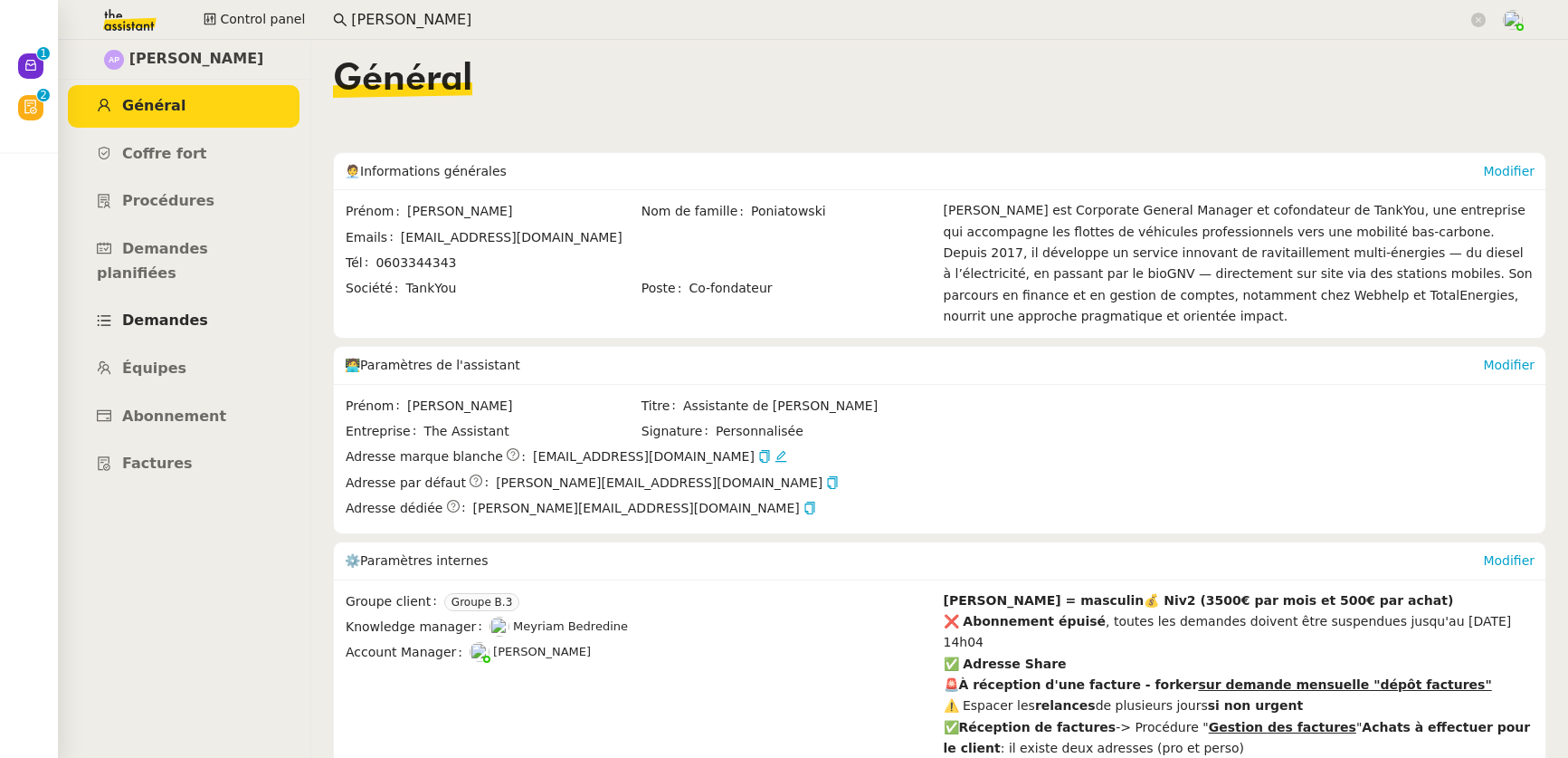
click at [176, 307] on link "Demandes" at bounding box center [183, 320] width 232 height 42
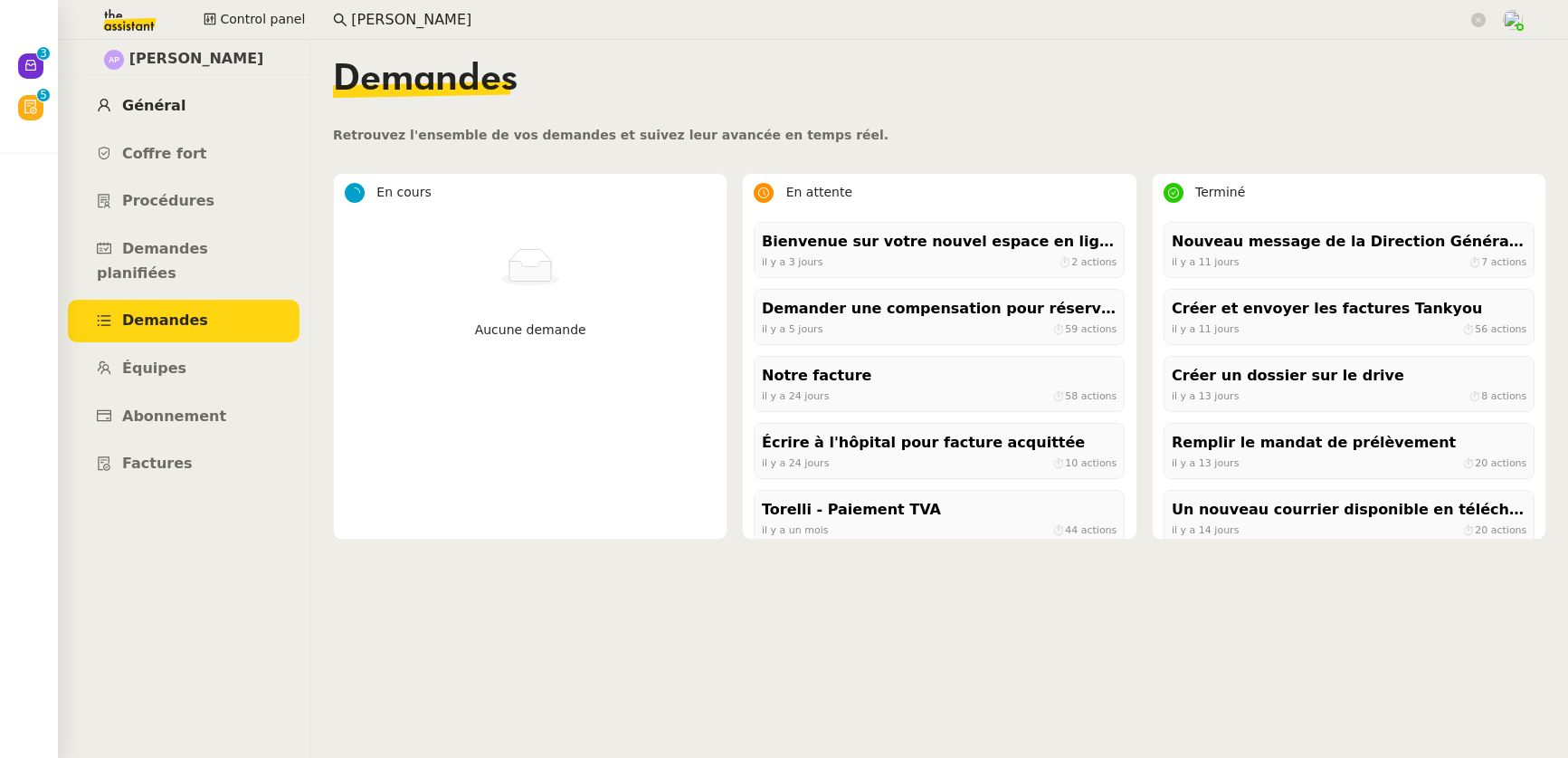
click at [147, 110] on span "Général" at bounding box center [153, 105] width 63 height 17
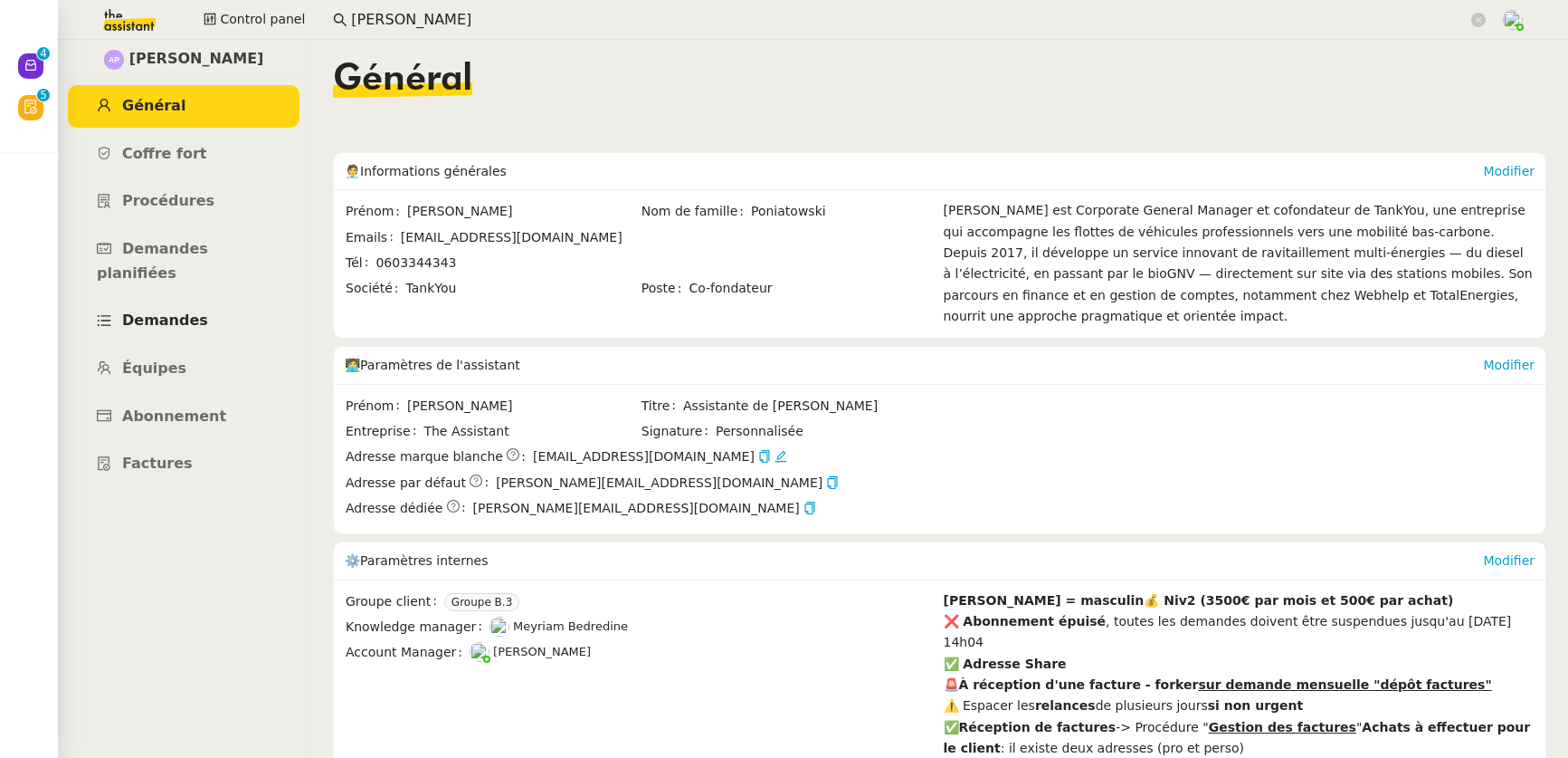
click at [185, 300] on link "Demandes" at bounding box center [183, 320] width 232 height 42
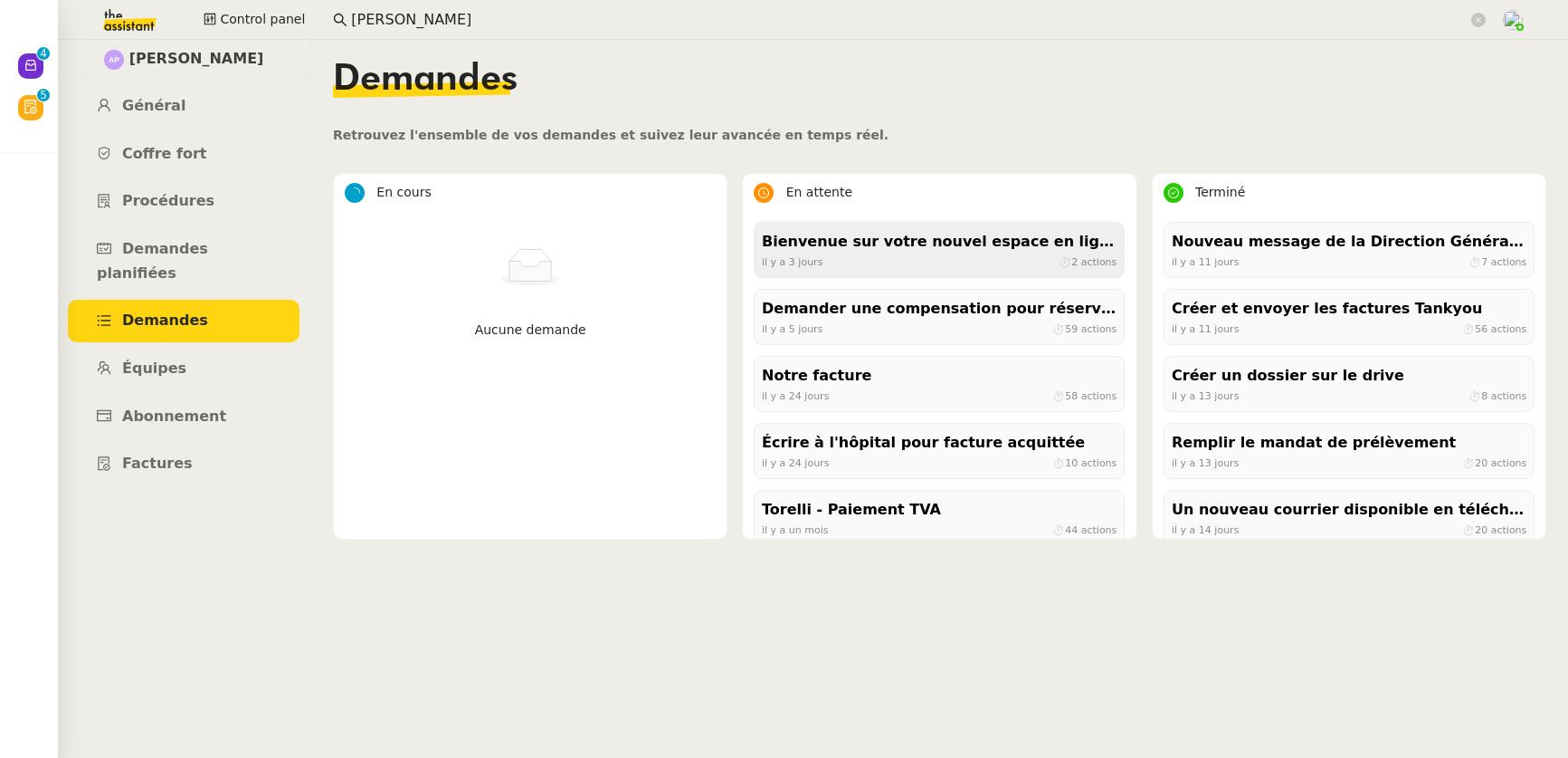
click at [908, 237] on div "Bienvenue sur votre nouvel espace en ligne Pajemploi" at bounding box center [940, 242] width 355 height 24
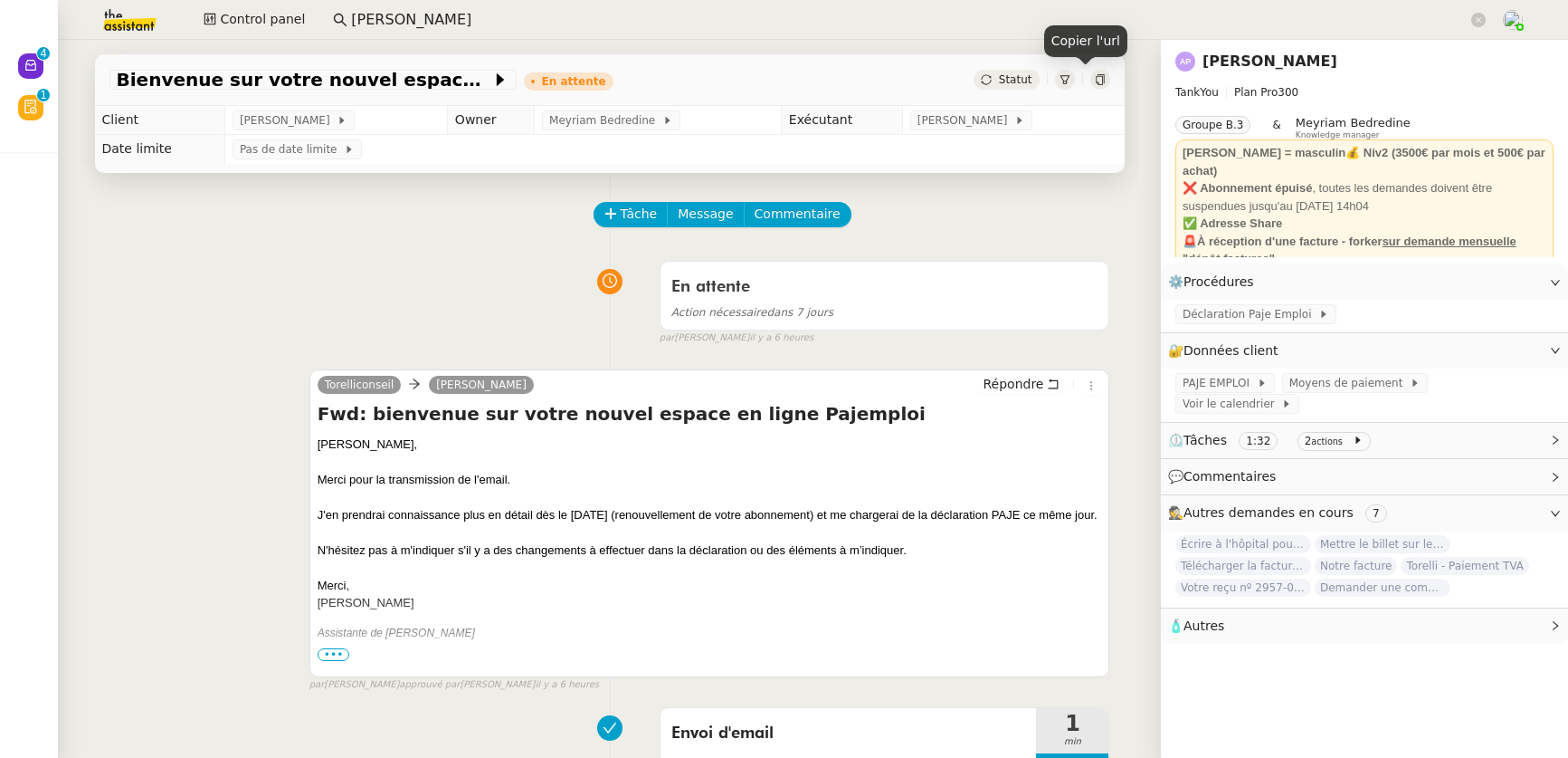
click at [1095, 82] on icon at bounding box center [1100, 80] width 11 height 11
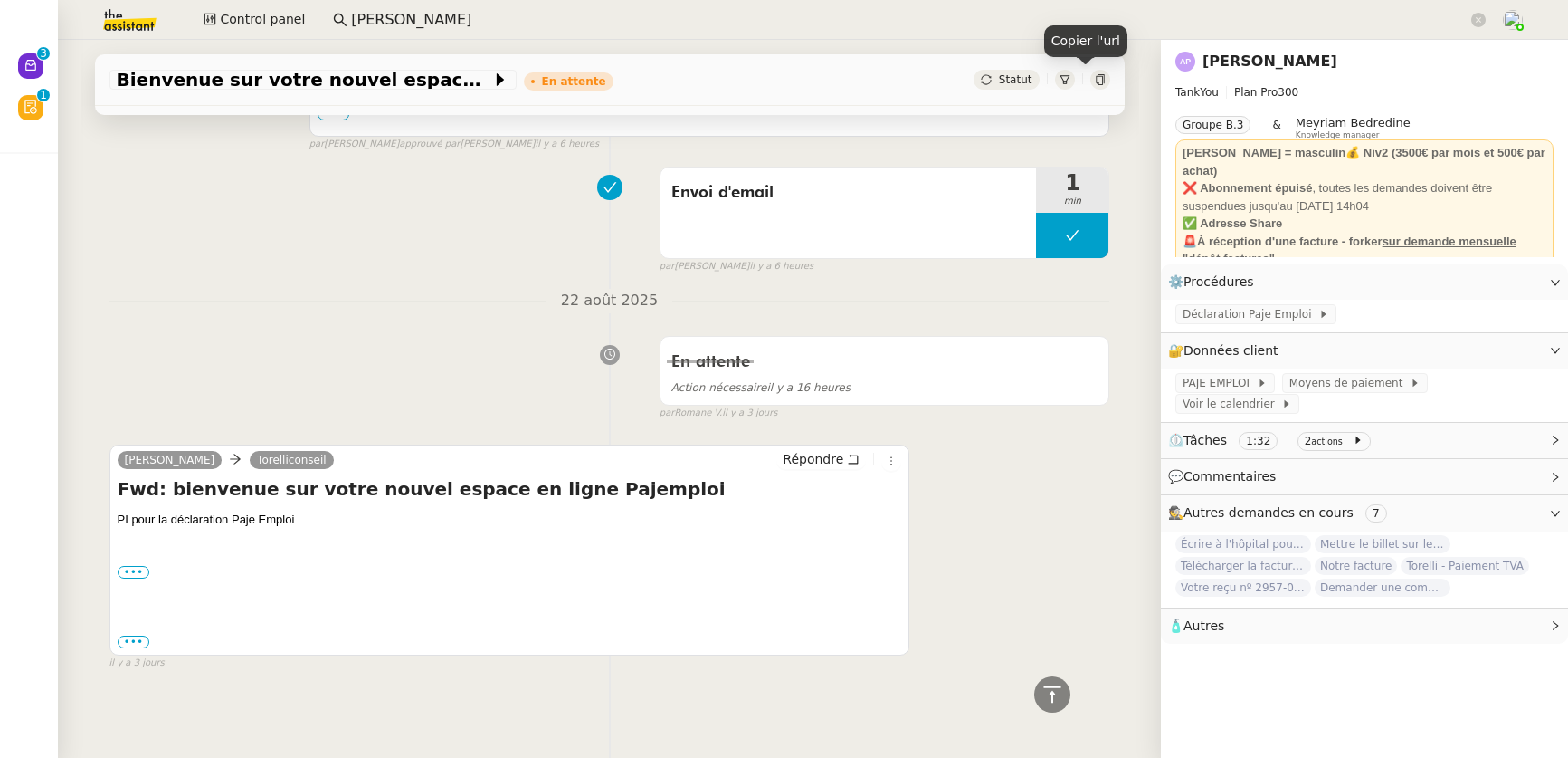
scroll to position [554, 0]
click at [430, 10] on input "ashley" at bounding box center [909, 21] width 1116 height 24
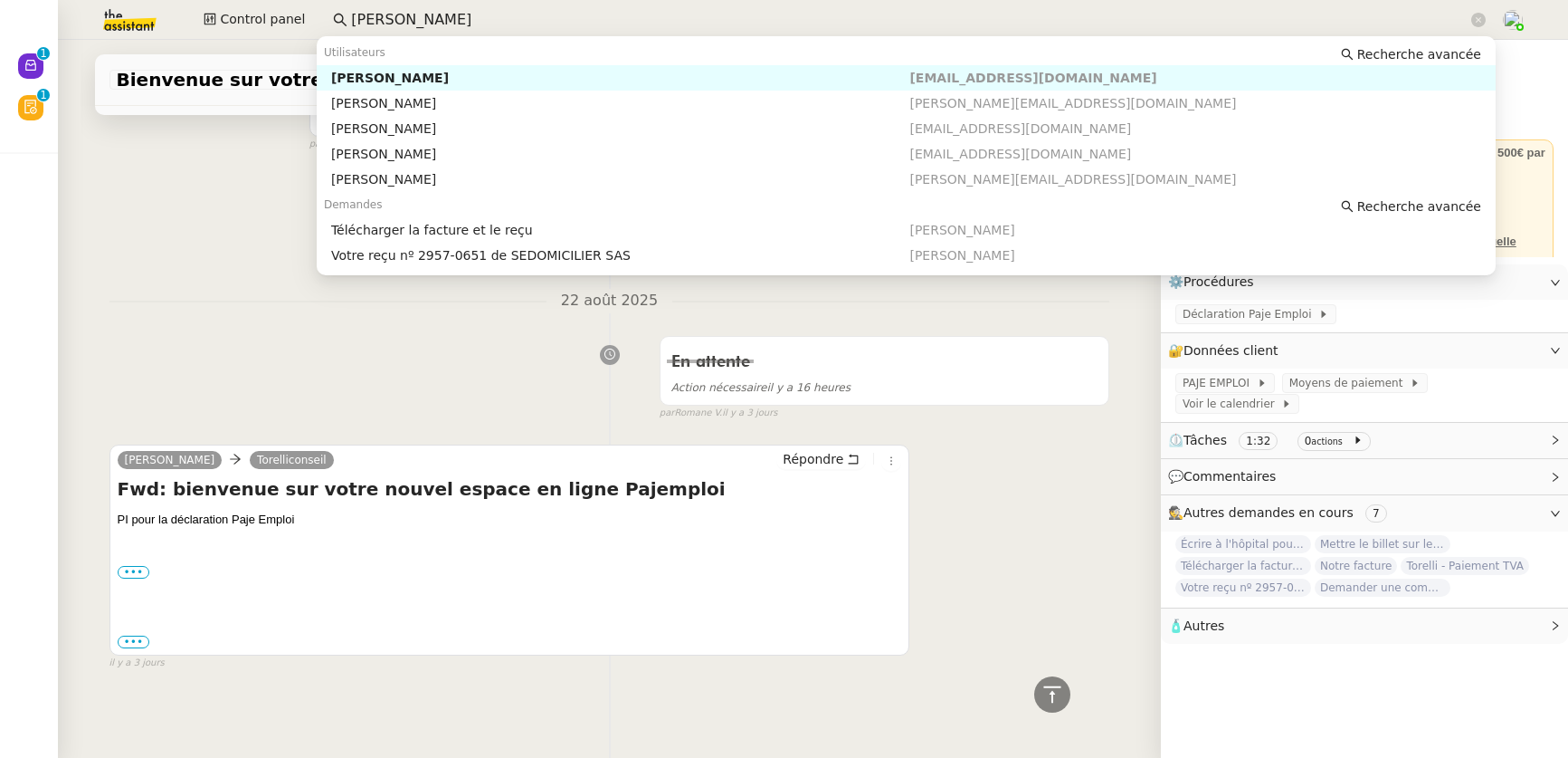
click at [438, 73] on div "Ashley Poniatowski" at bounding box center [621, 77] width 579 height 16
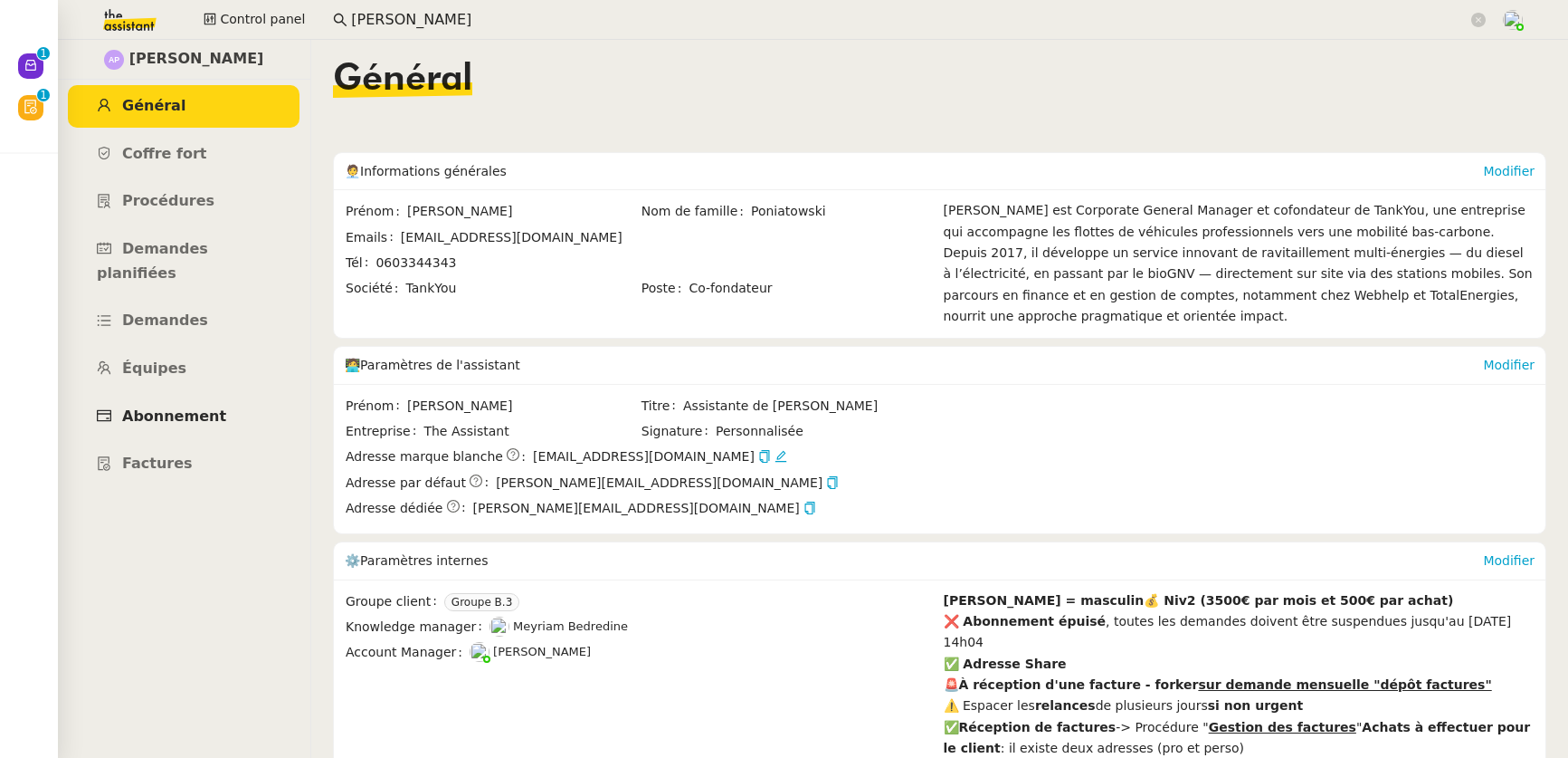
click at [190, 408] on span "Abonnement" at bounding box center [174, 416] width 104 height 17
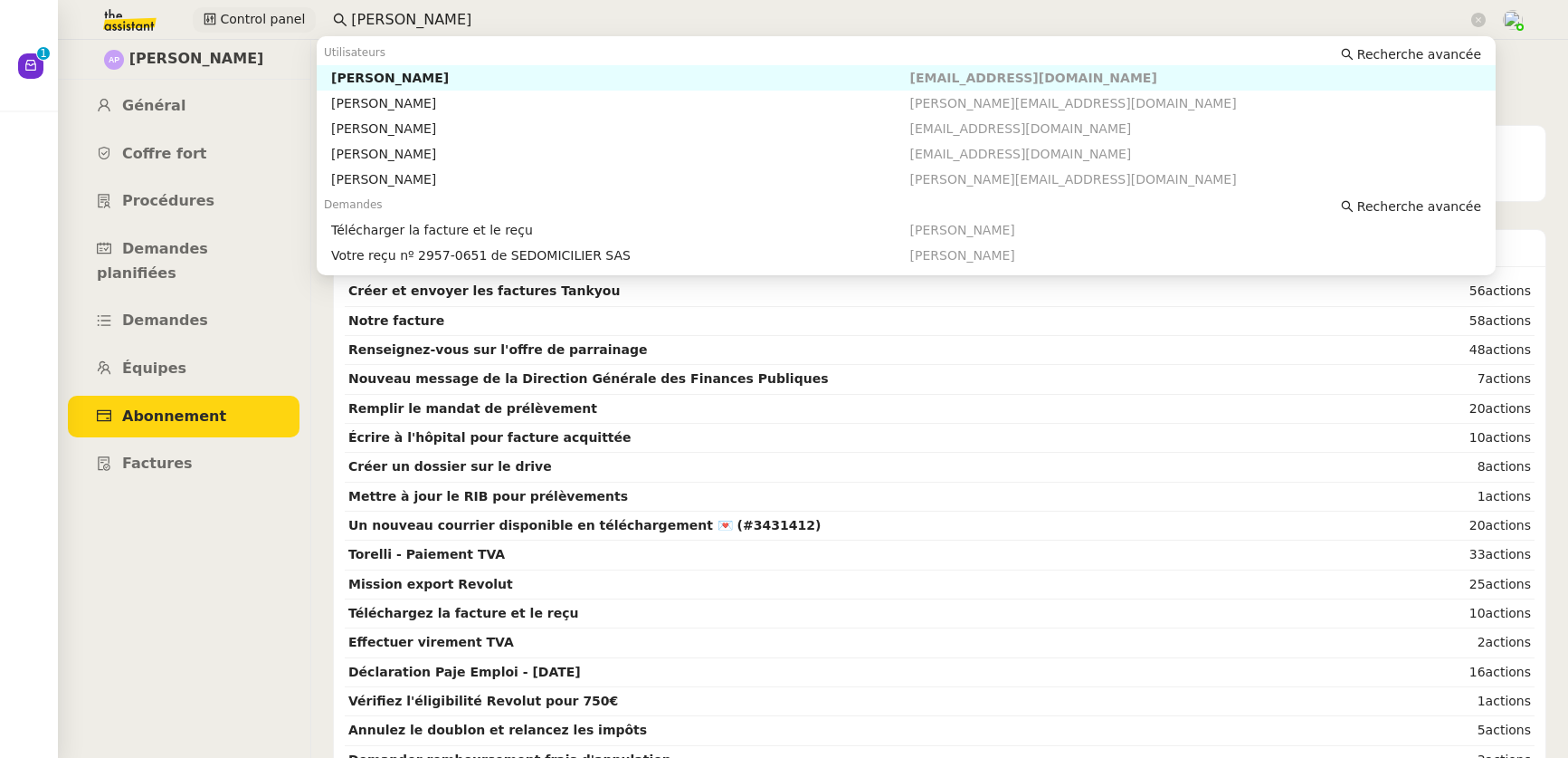
drag, startPoint x: 423, startPoint y: 12, endPoint x: 286, endPoint y: 12, distance: 137.0
click at [286, 12] on div "Control panel ashley" at bounding box center [784, 20] width 1478 height 39
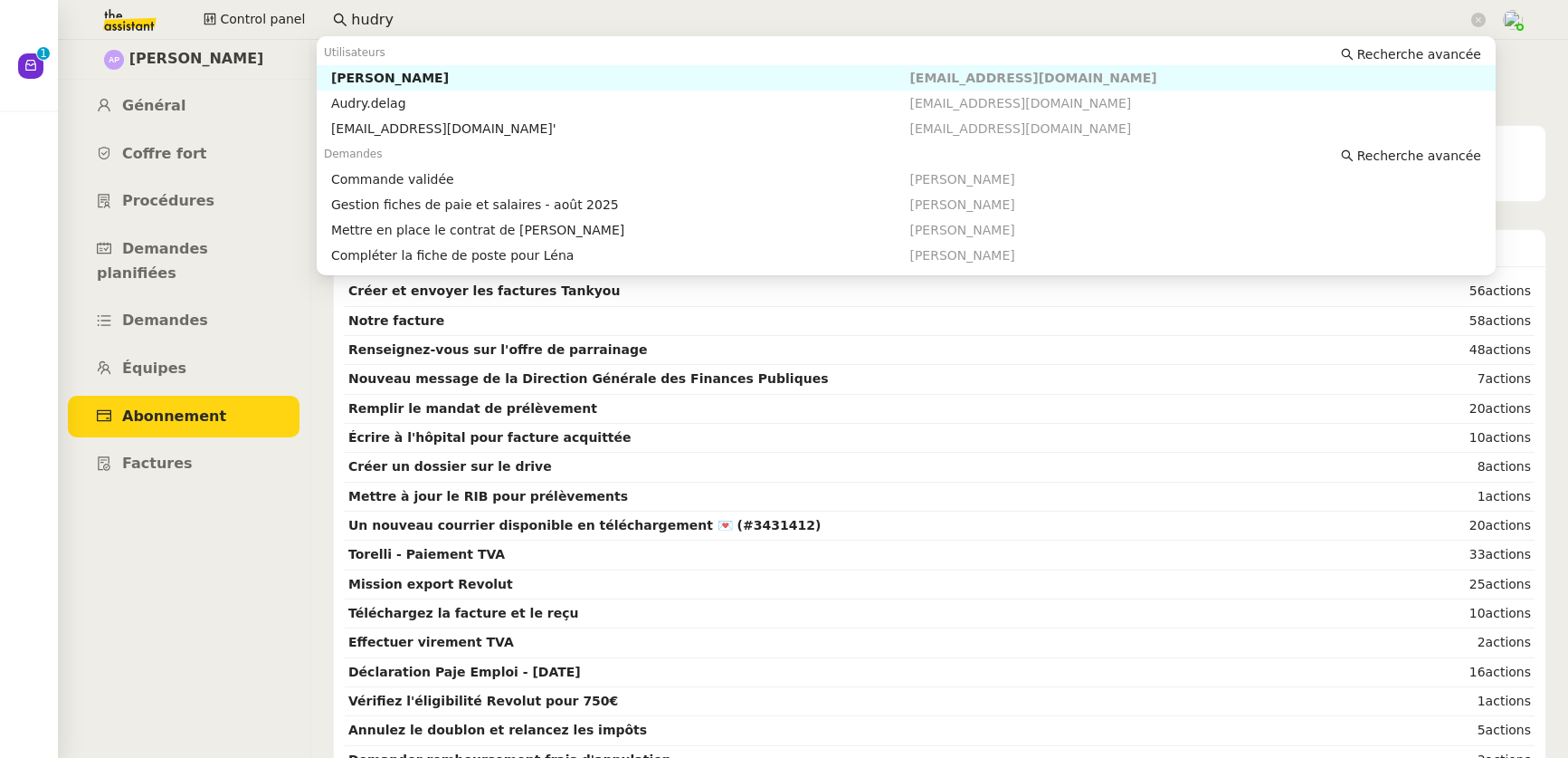
click at [339, 77] on div "Théo Hudry" at bounding box center [621, 77] width 579 height 16
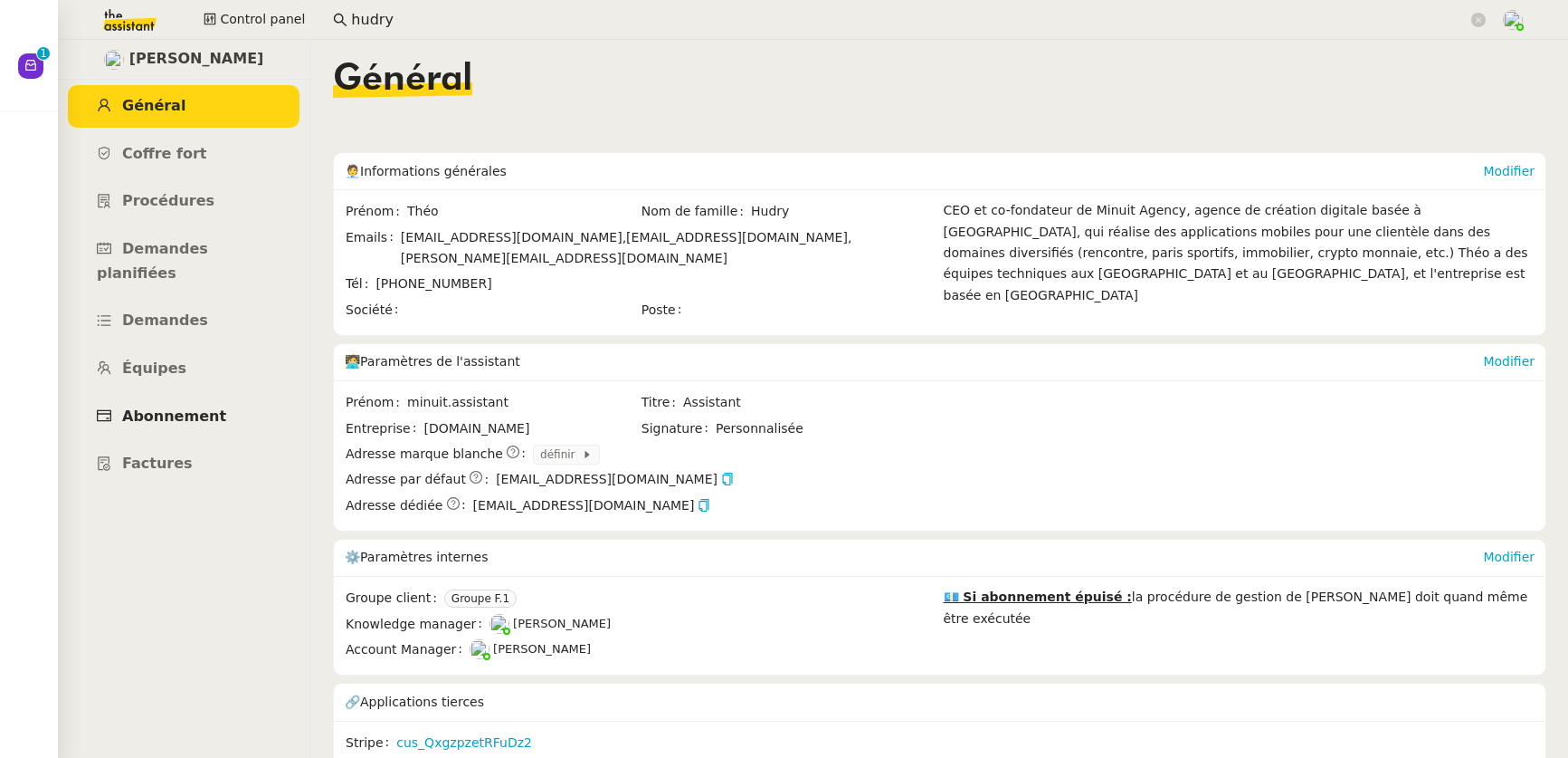
click at [180, 408] on span "Abonnement" at bounding box center [174, 416] width 104 height 17
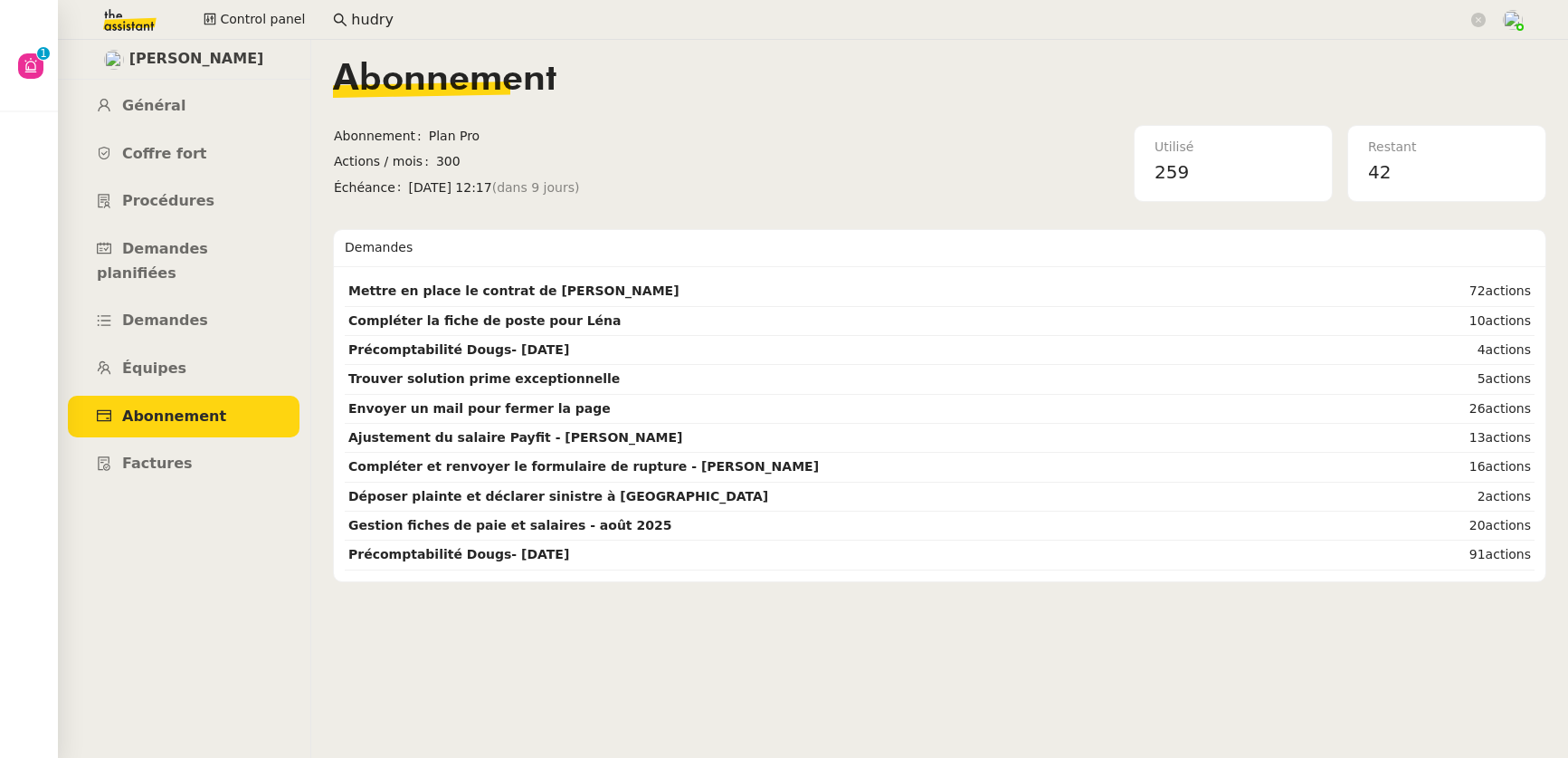
drag, startPoint x: 452, startPoint y: 30, endPoint x: 335, endPoint y: 9, distance: 118.9
click at [335, 9] on app-search-bar "hudry" at bounding box center [909, 20] width 1173 height 39
click at [351, 17] on input "hudry" at bounding box center [909, 21] width 1116 height 24
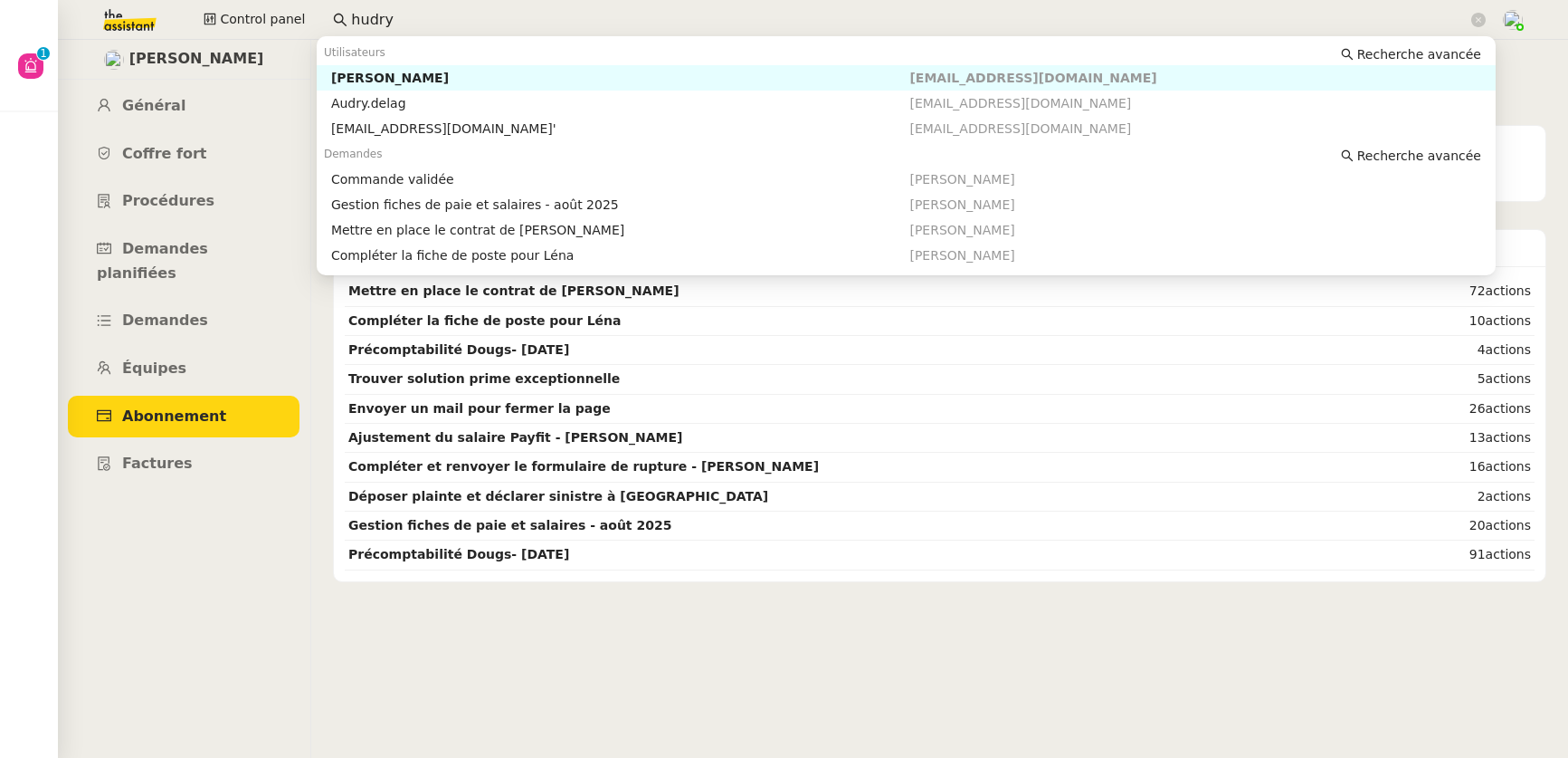
click at [351, 17] on input "hudry" at bounding box center [909, 21] width 1116 height 24
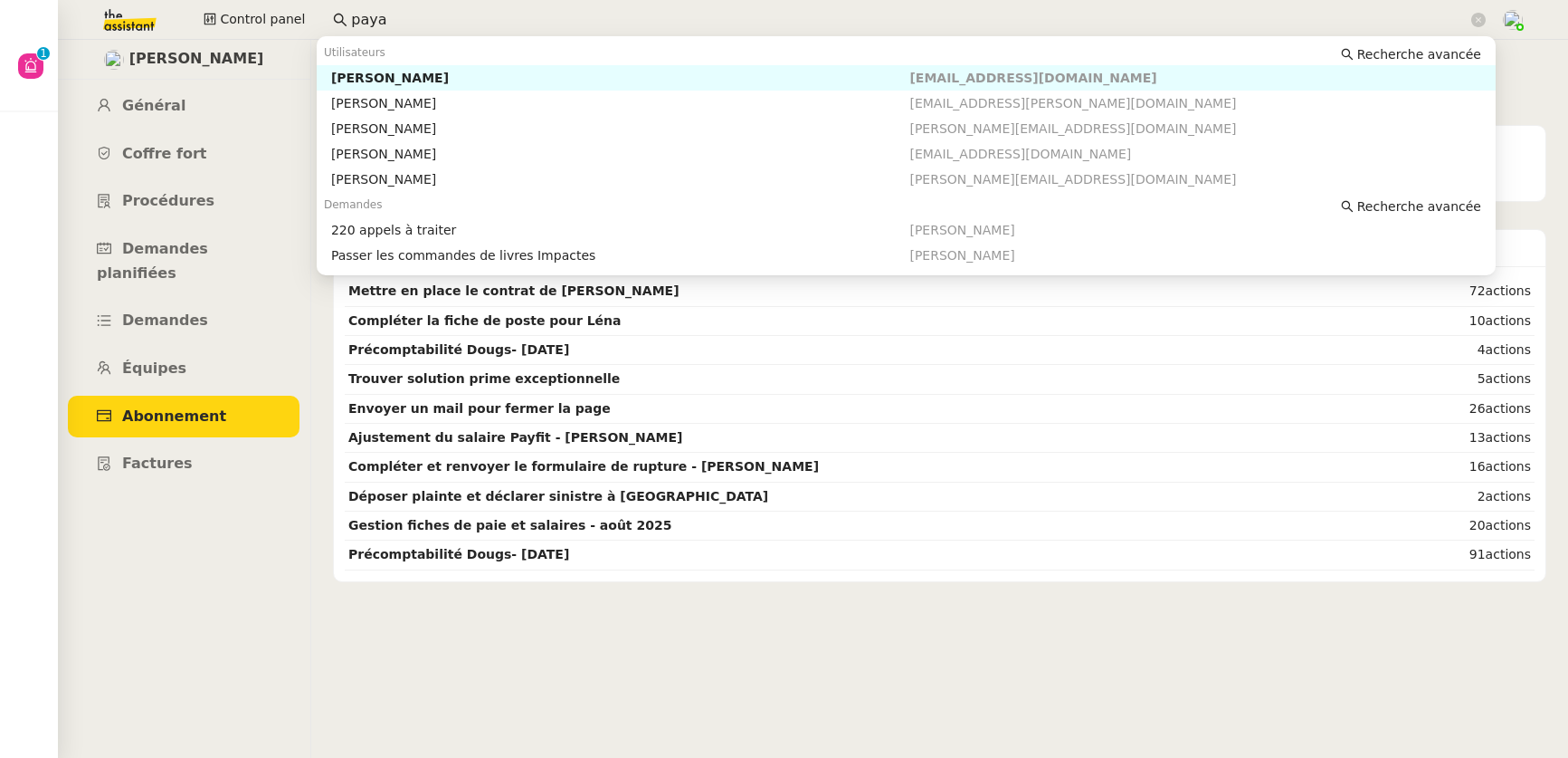
click at [463, 75] on div "Maxime PAYA" at bounding box center [621, 77] width 579 height 16
type input "paya"
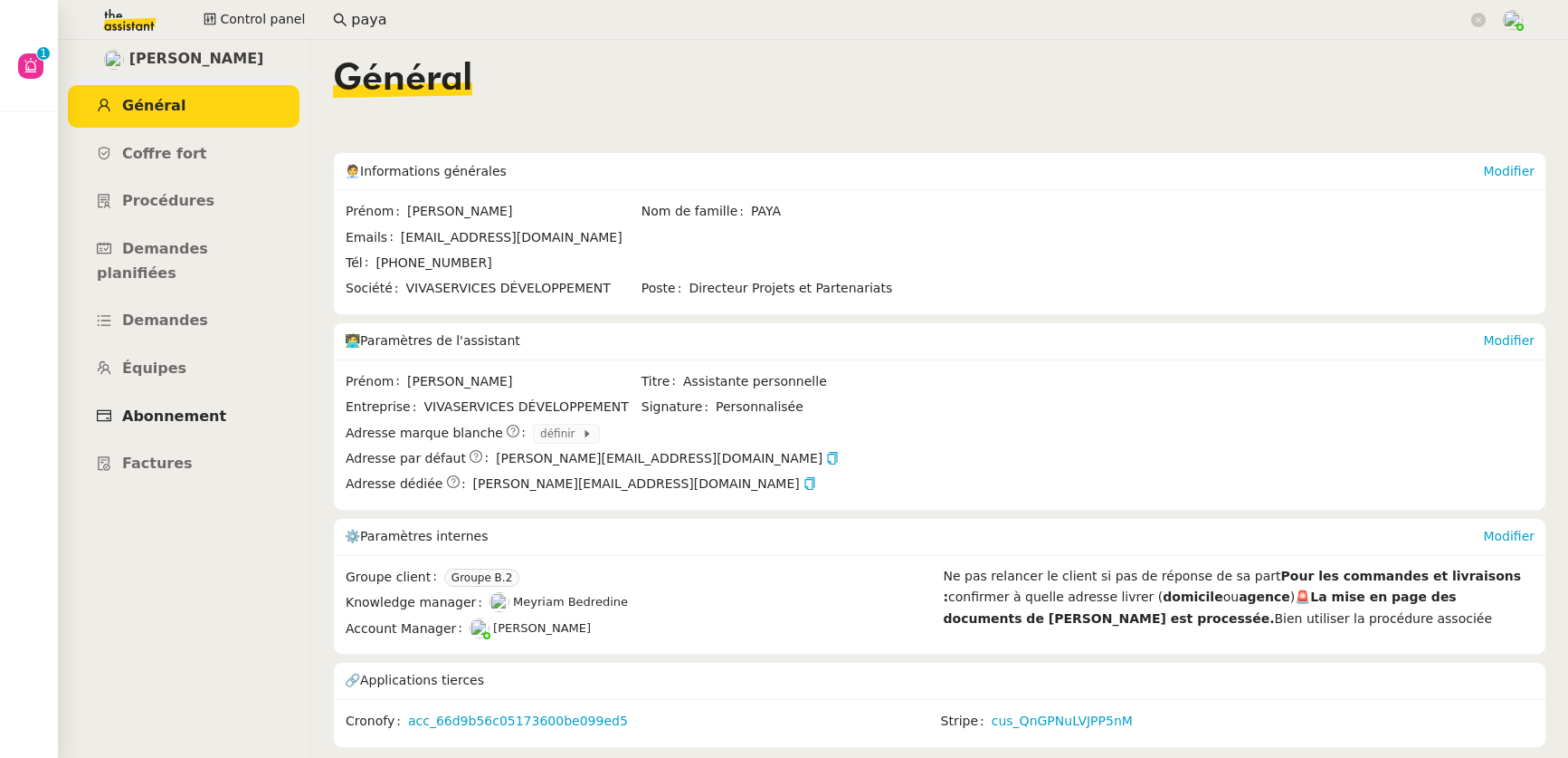
click at [206, 408] on span "Abonnement" at bounding box center [174, 416] width 104 height 17
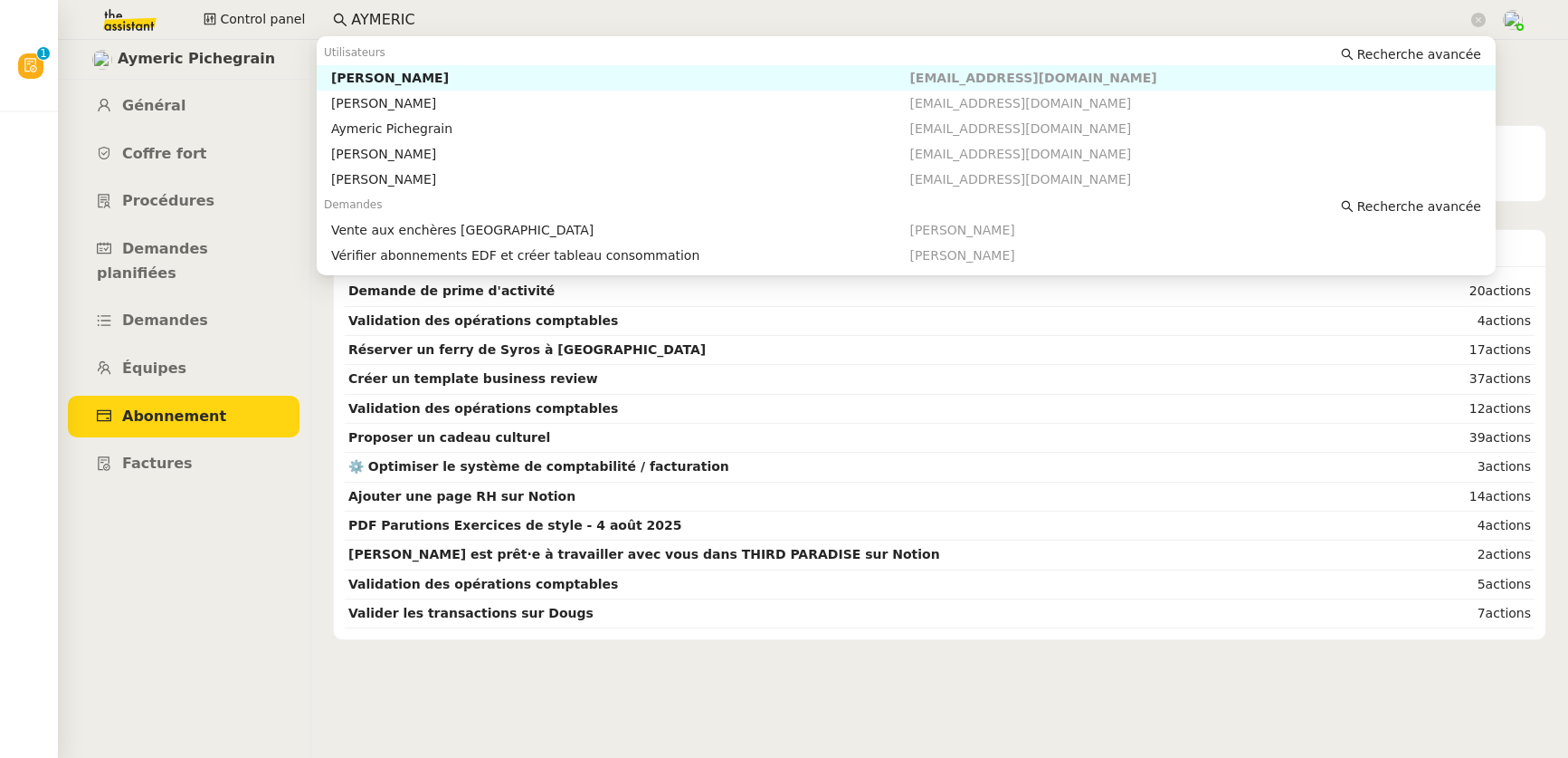
click at [300, 0] on html "Révision 0 1 2 3 4 5 6 7 8 9 Mes demandes Control panel [PERSON_NAME] Général C…" at bounding box center [784, 379] width 1568 height 758
click at [374, 82] on div "[PERSON_NAME]" at bounding box center [621, 77] width 579 height 16
type input "khaya"
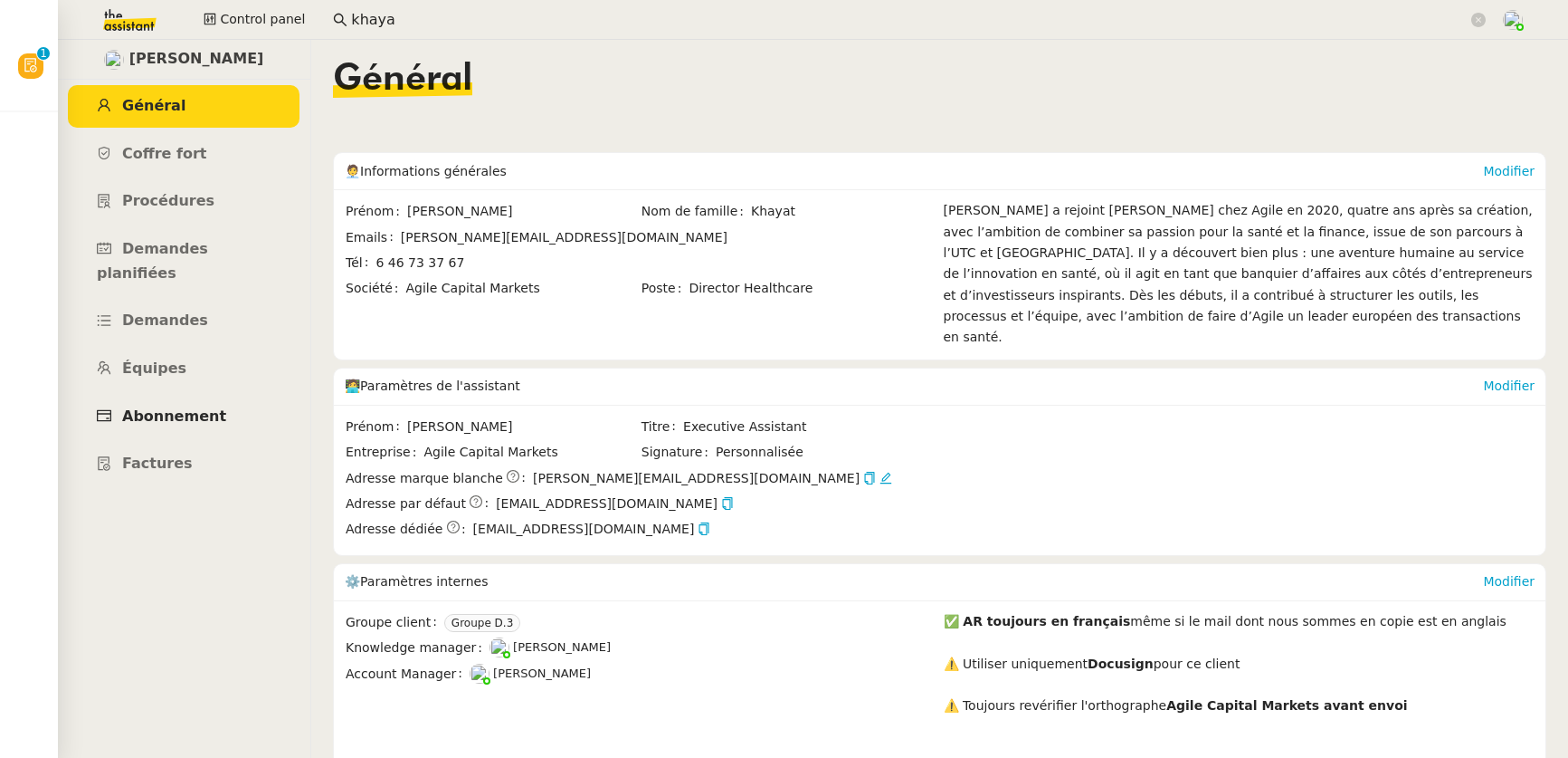
click at [192, 403] on link "Abonnement" at bounding box center [183, 416] width 232 height 42
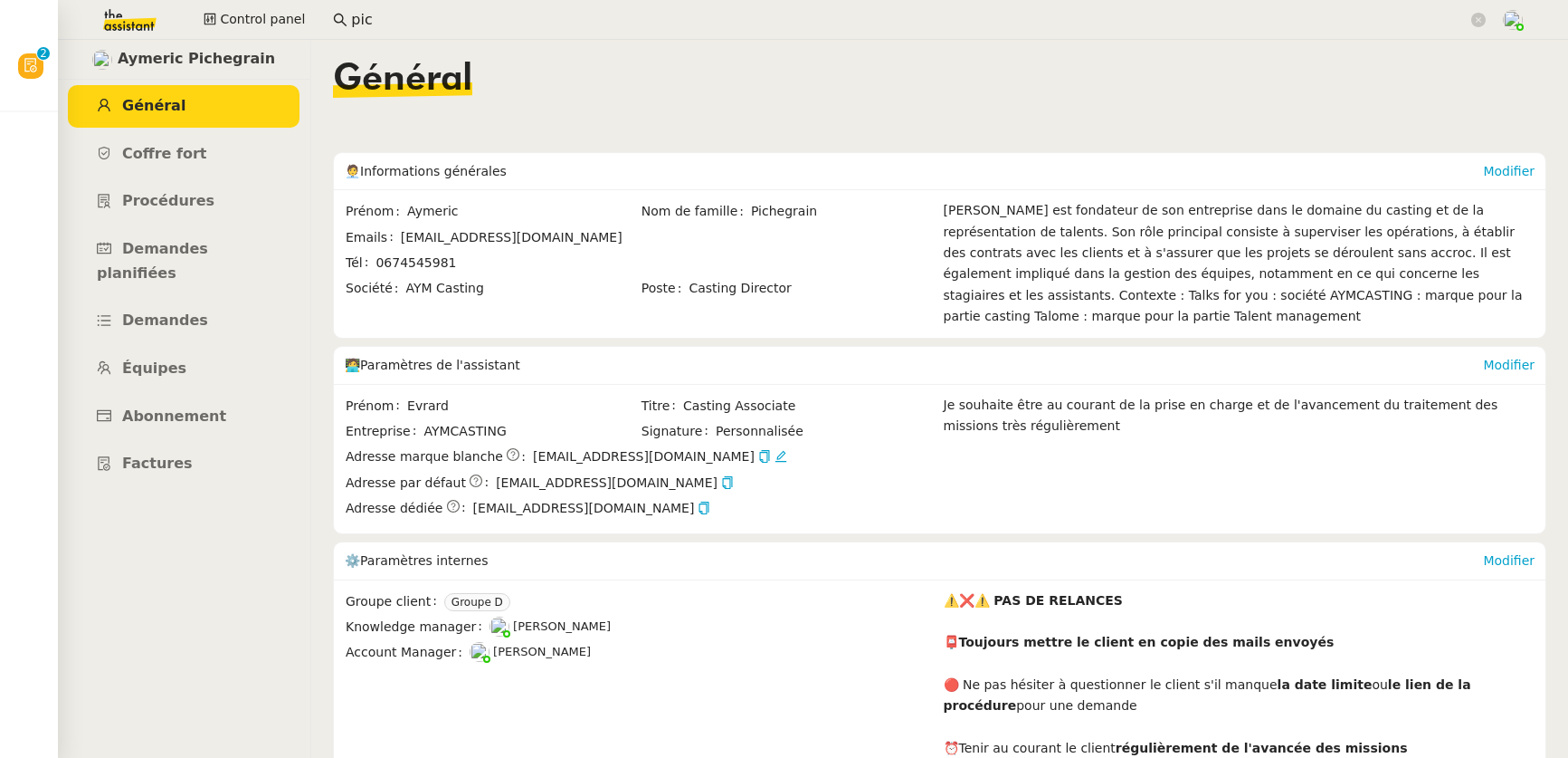
click at [484, 22] on input "pic" at bounding box center [909, 21] width 1116 height 24
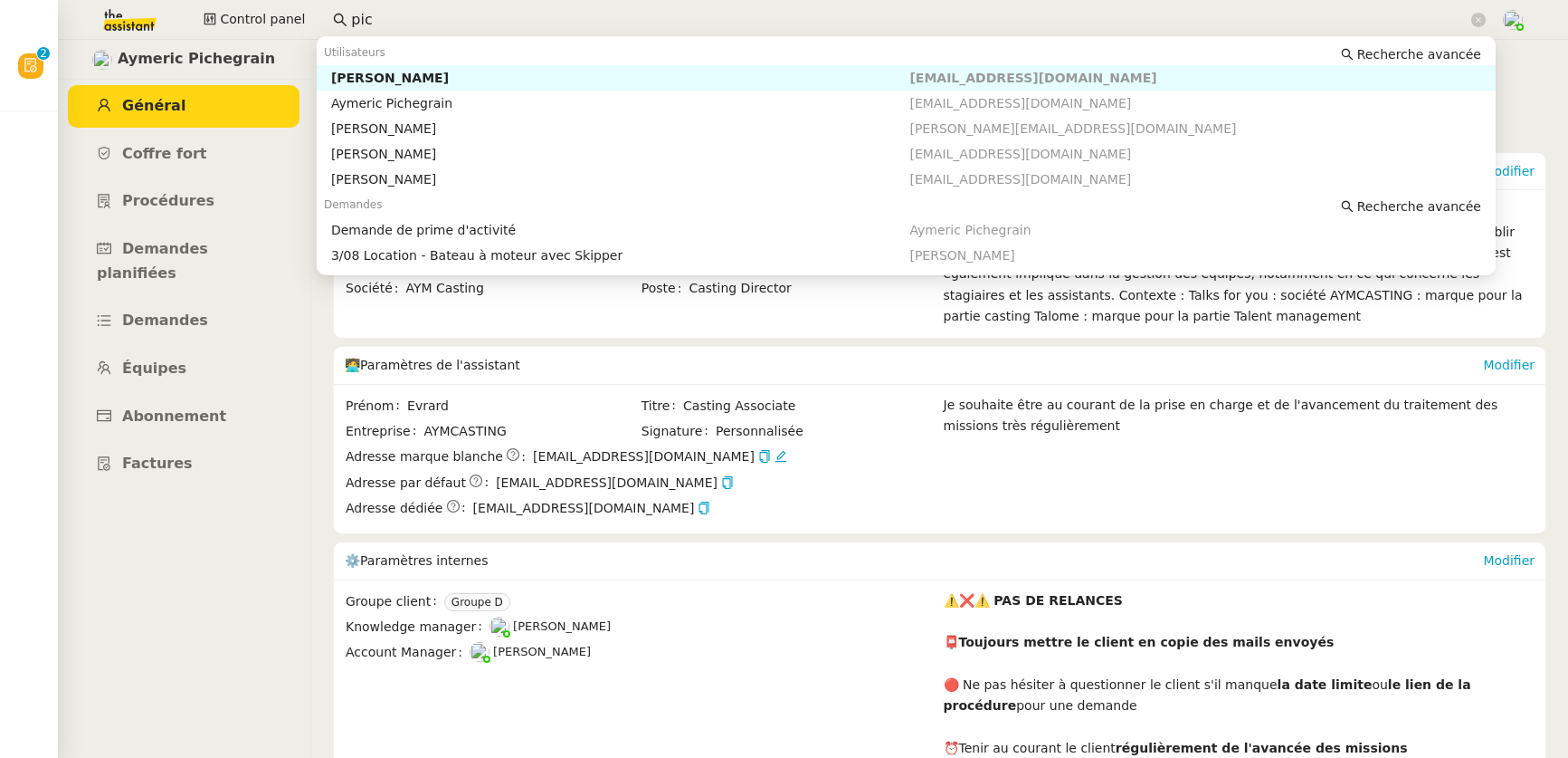
click at [484, 22] on input "pic" at bounding box center [909, 21] width 1116 height 24
type input "m"
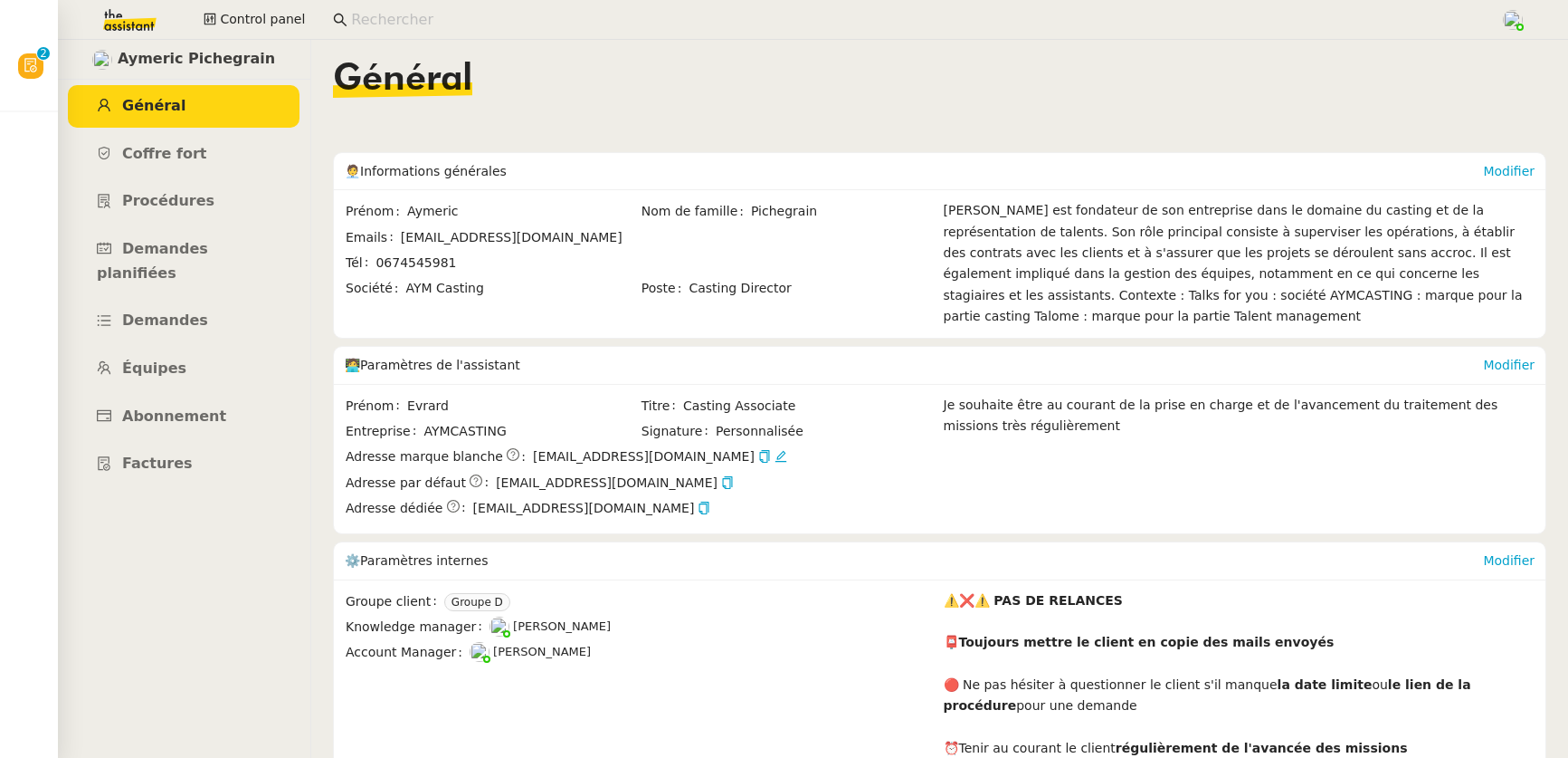
type input "k"
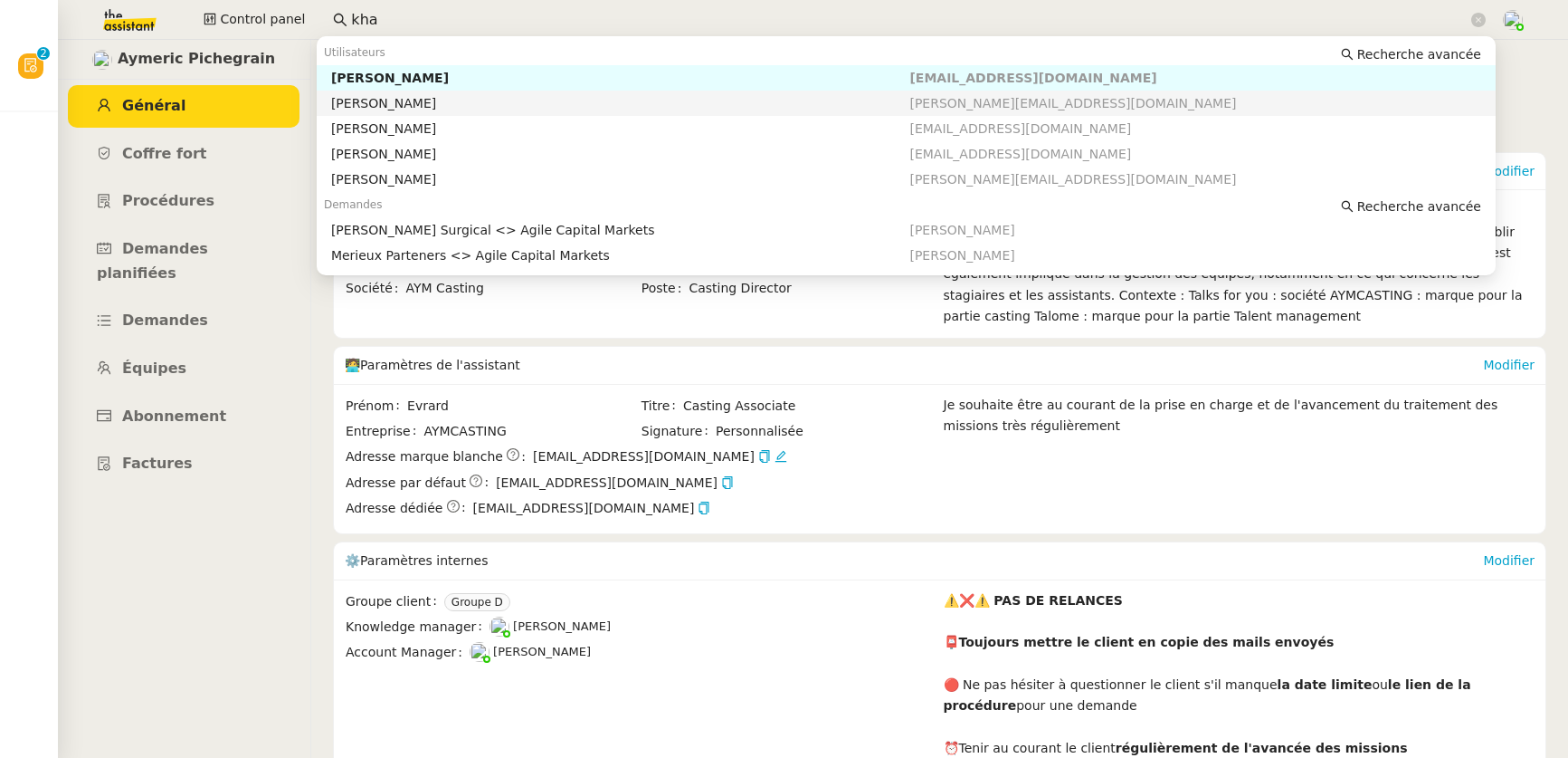
click at [432, 100] on div "[PERSON_NAME]" at bounding box center [621, 102] width 579 height 16
type input "kha"
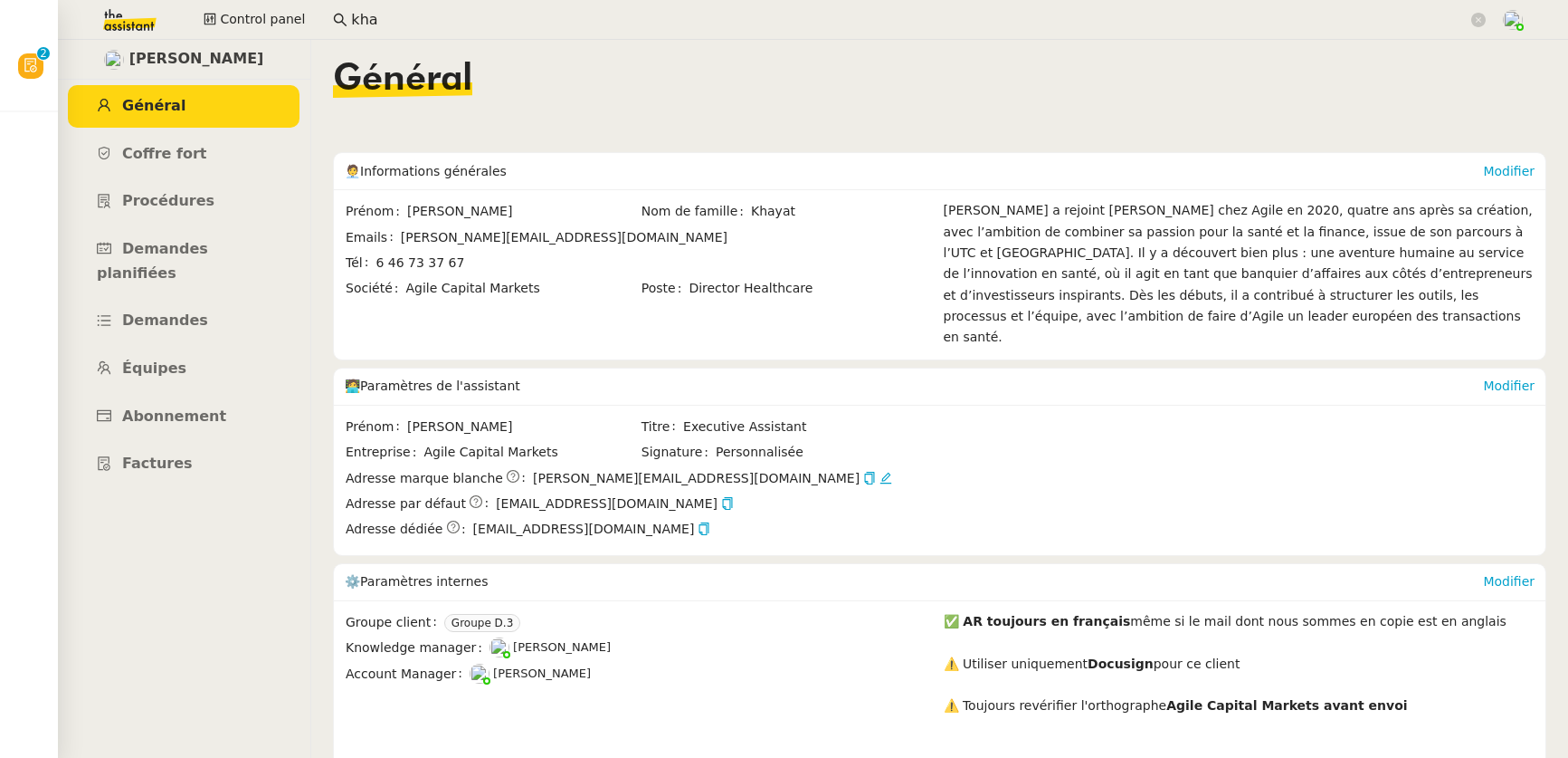
click at [1131, 237] on div "[PERSON_NAME] a rejoint [PERSON_NAME] chez Agile en 2020, quatre ans après sa c…" at bounding box center [1239, 273] width 592 height 147
click at [1483, 174] on link "Modifier" at bounding box center [1509, 170] width 52 height 14
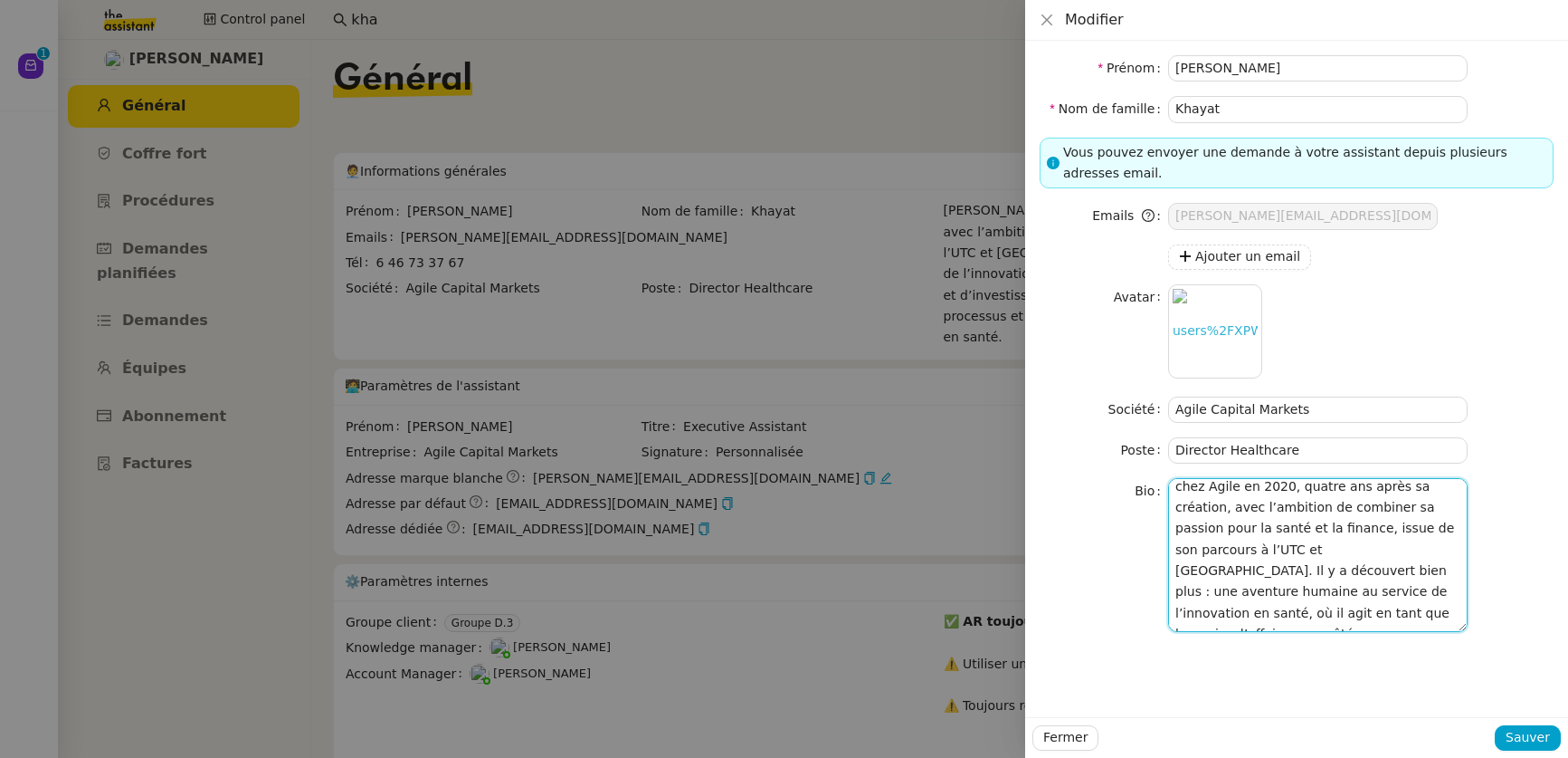
scroll to position [106, 0]
drag, startPoint x: 1429, startPoint y: 555, endPoint x: 1425, endPoint y: 638, distance: 83.1
click at [1425, 638] on nz-skeleton "Prénom [PERSON_NAME] Nom de famille [PERSON_NAME] Vous pouvez envoyer une deman…" at bounding box center [1296, 350] width 514 height 591
paste textarea "onseille et accompagne les acteurs du secteur de la santé dans leurs grandes op…"
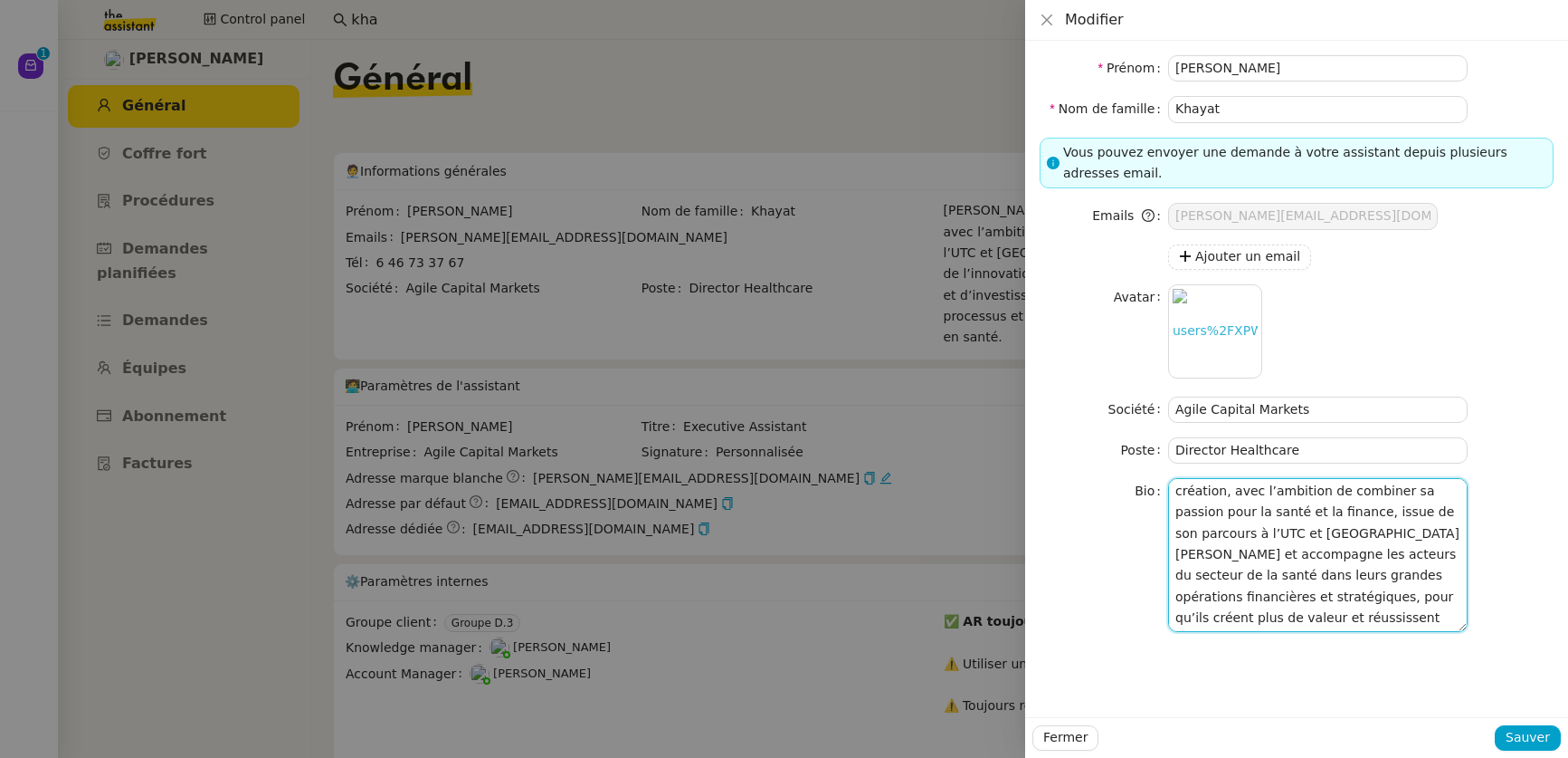
click at [1208, 536] on textarea "[PERSON_NAME] a rejoint [PERSON_NAME] chez Agile en 2020, quatre ans après sa c…" at bounding box center [1317, 554] width 300 height 153
type textarea "[PERSON_NAME] a rejoint [PERSON_NAME] chez Agile en 2020, quatre ans après sa c…"
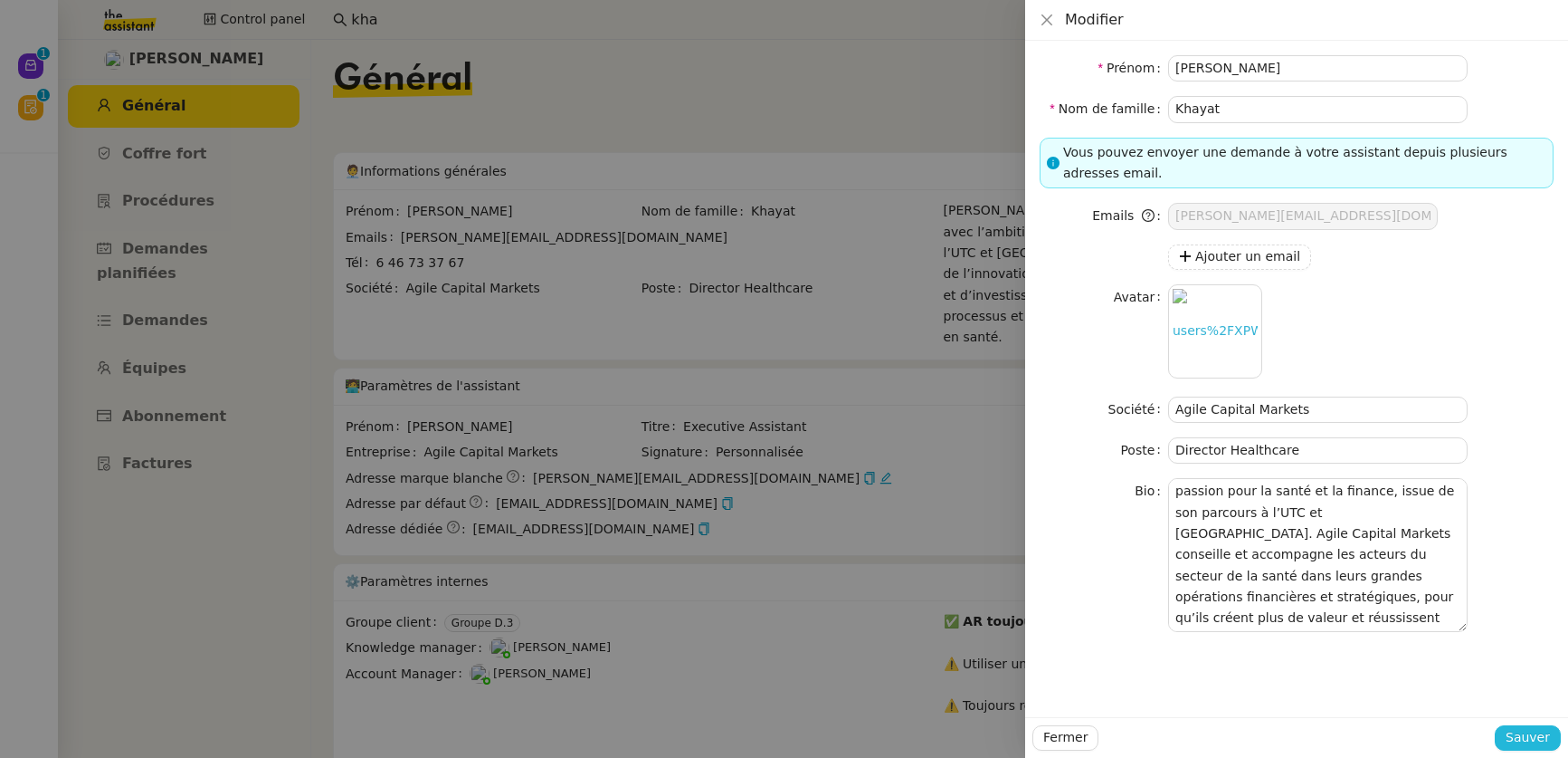
click at [1523, 737] on span "Sauver" at bounding box center [1528, 737] width 44 height 21
